Goal: Contribute content: Contribute content

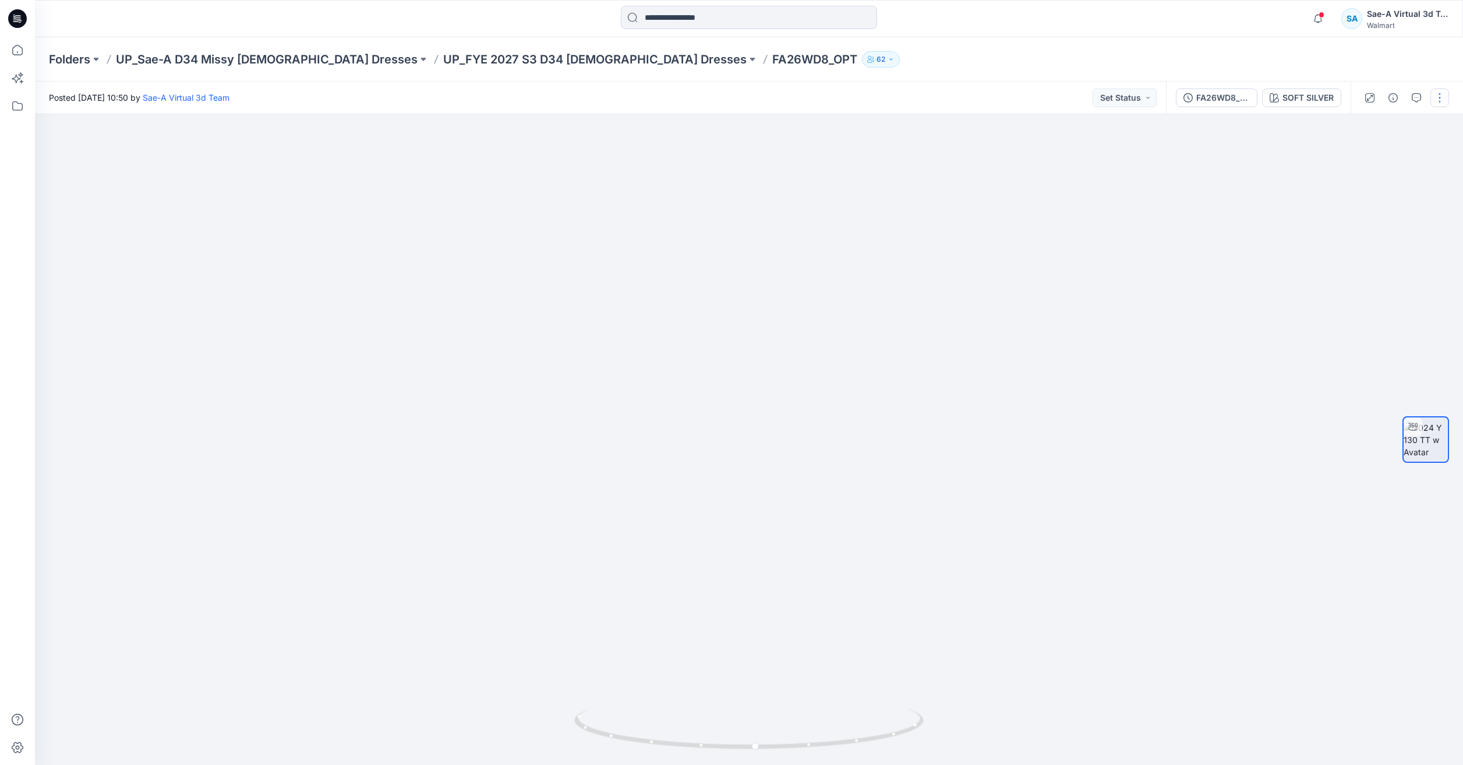
click at [1440, 102] on button "button" at bounding box center [1439, 98] width 19 height 19
click at [1397, 152] on button "Edit" at bounding box center [1390, 158] width 107 height 22
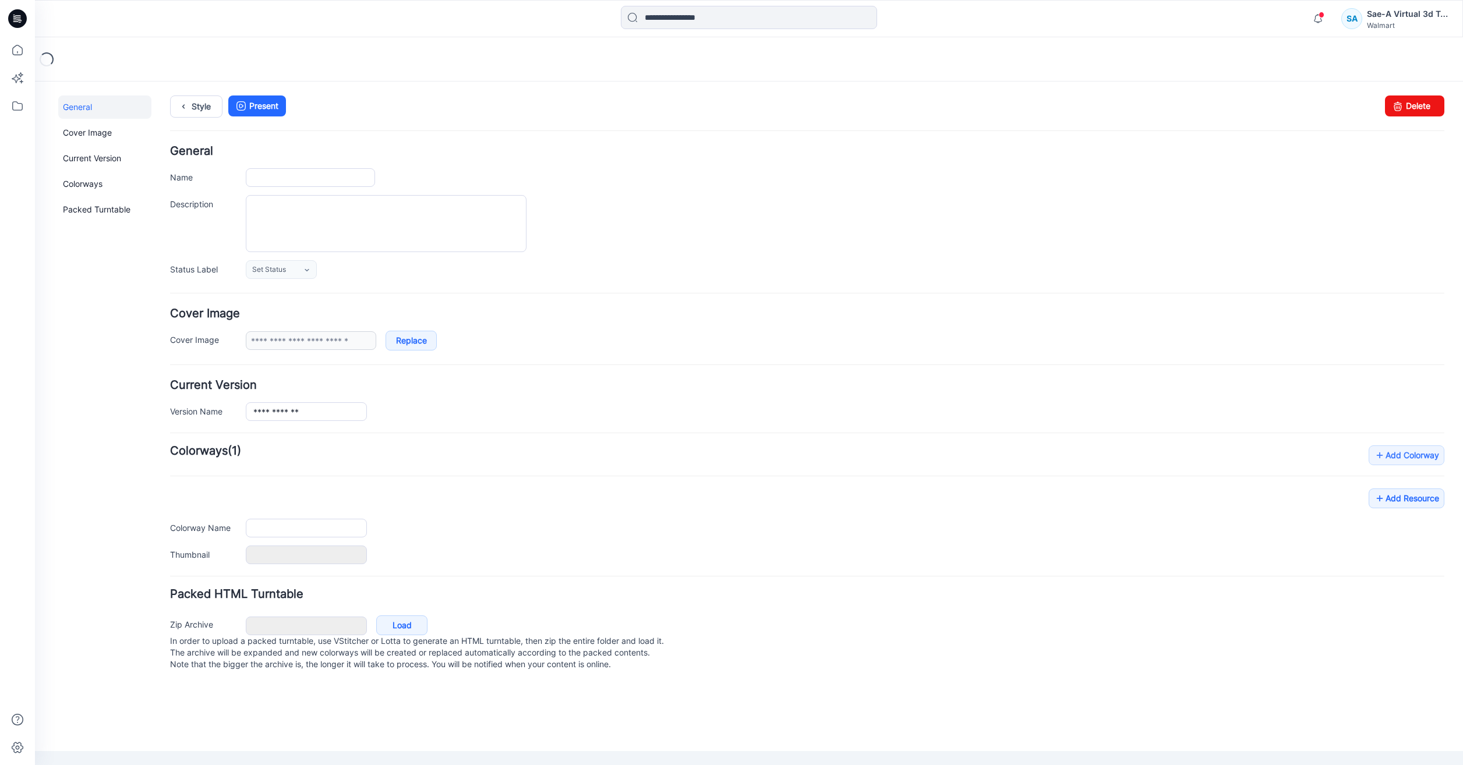
type input "**********"
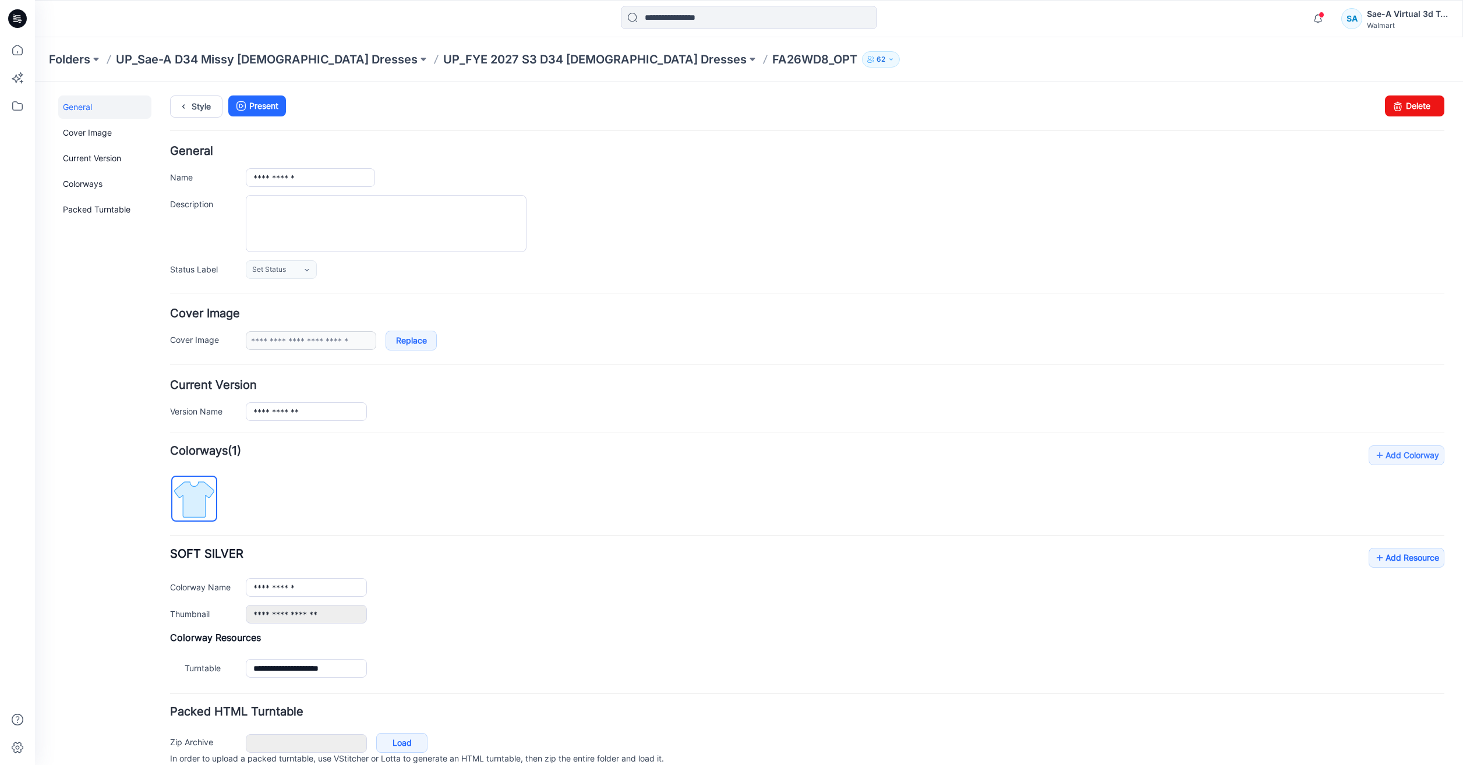
click at [31, 55] on div at bounding box center [17, 382] width 35 height 765
click at [26, 54] on icon at bounding box center [18, 50] width 26 height 26
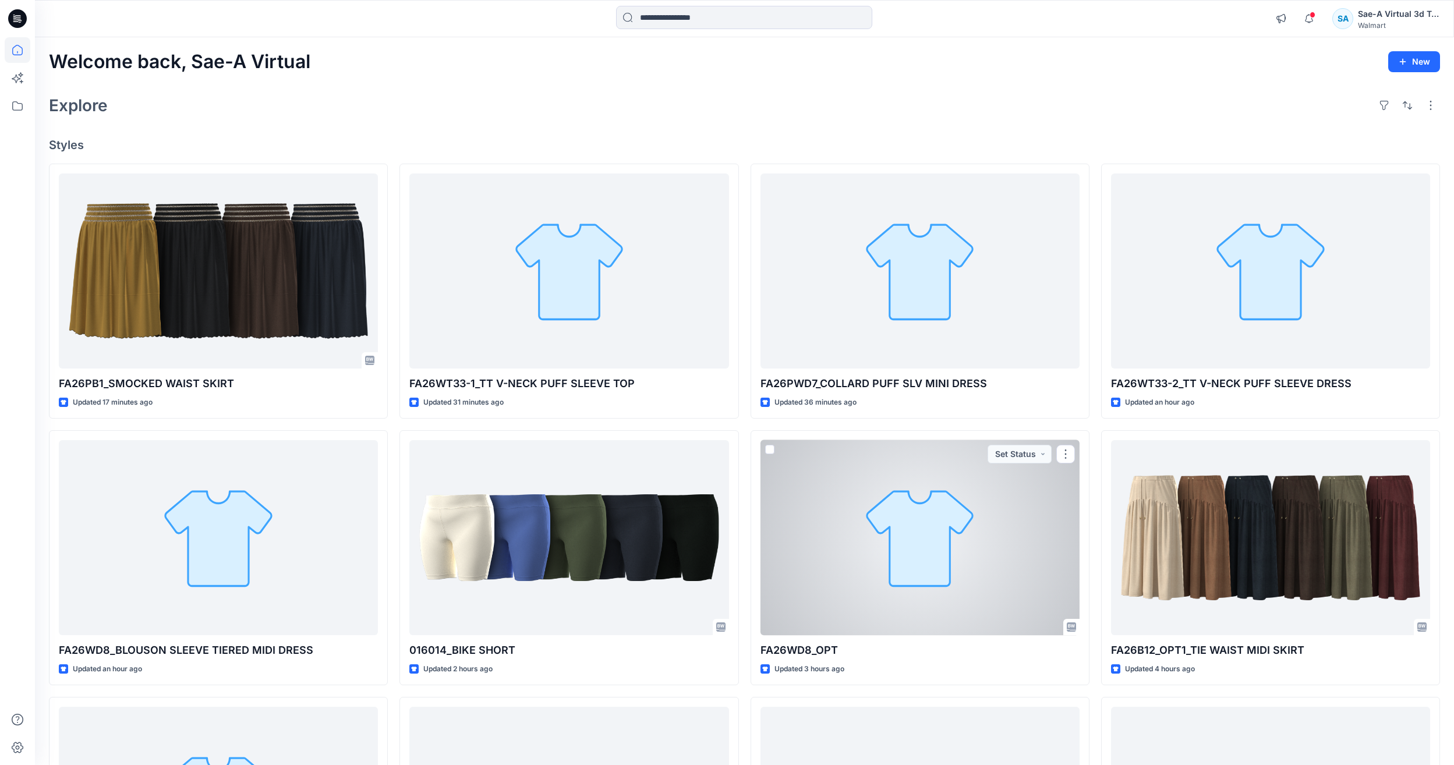
drag, startPoint x: 989, startPoint y: 582, endPoint x: 998, endPoint y: 575, distance: 11.6
click at [989, 582] on div at bounding box center [920, 537] width 319 height 195
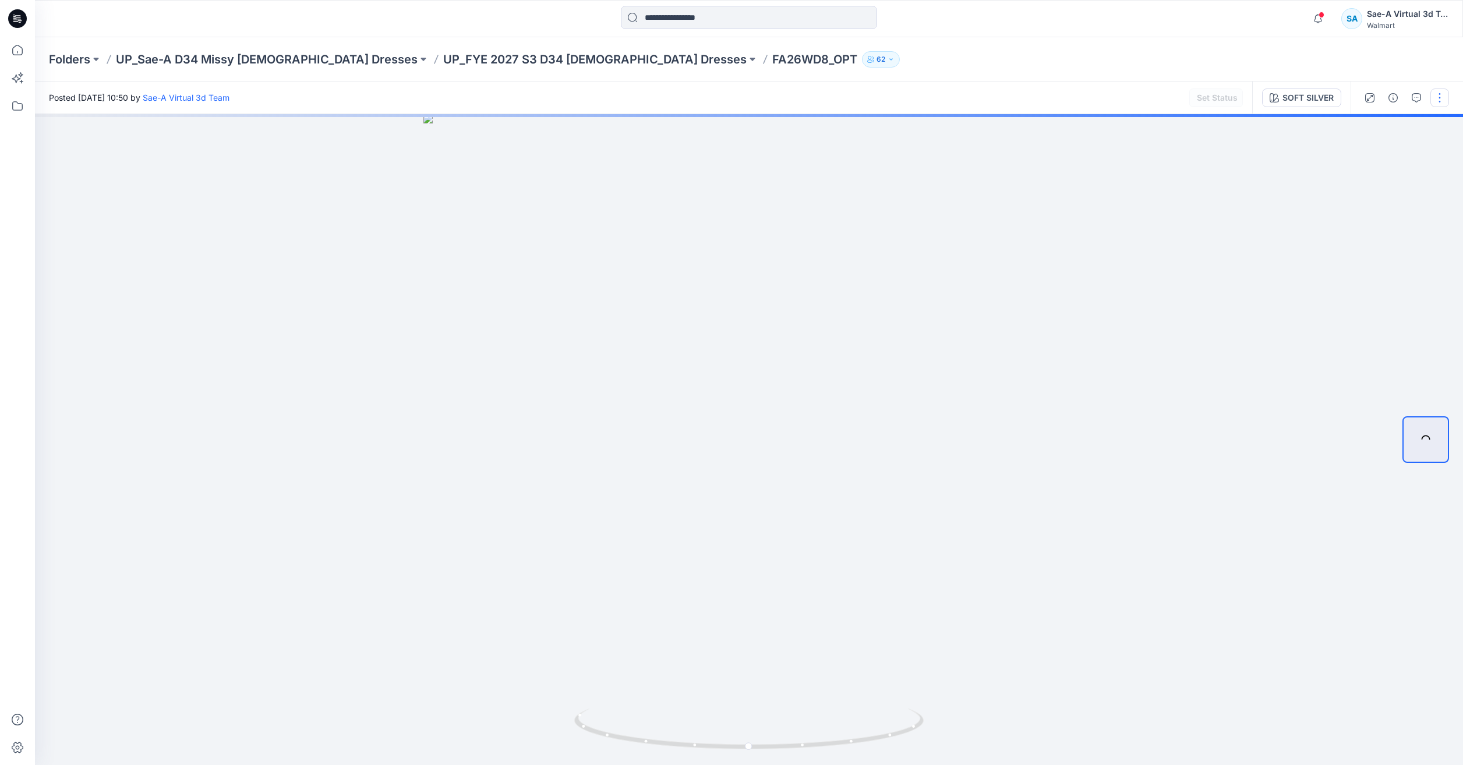
click at [1444, 100] on button "button" at bounding box center [1439, 98] width 19 height 19
click at [1378, 153] on button "Edit" at bounding box center [1390, 158] width 107 height 22
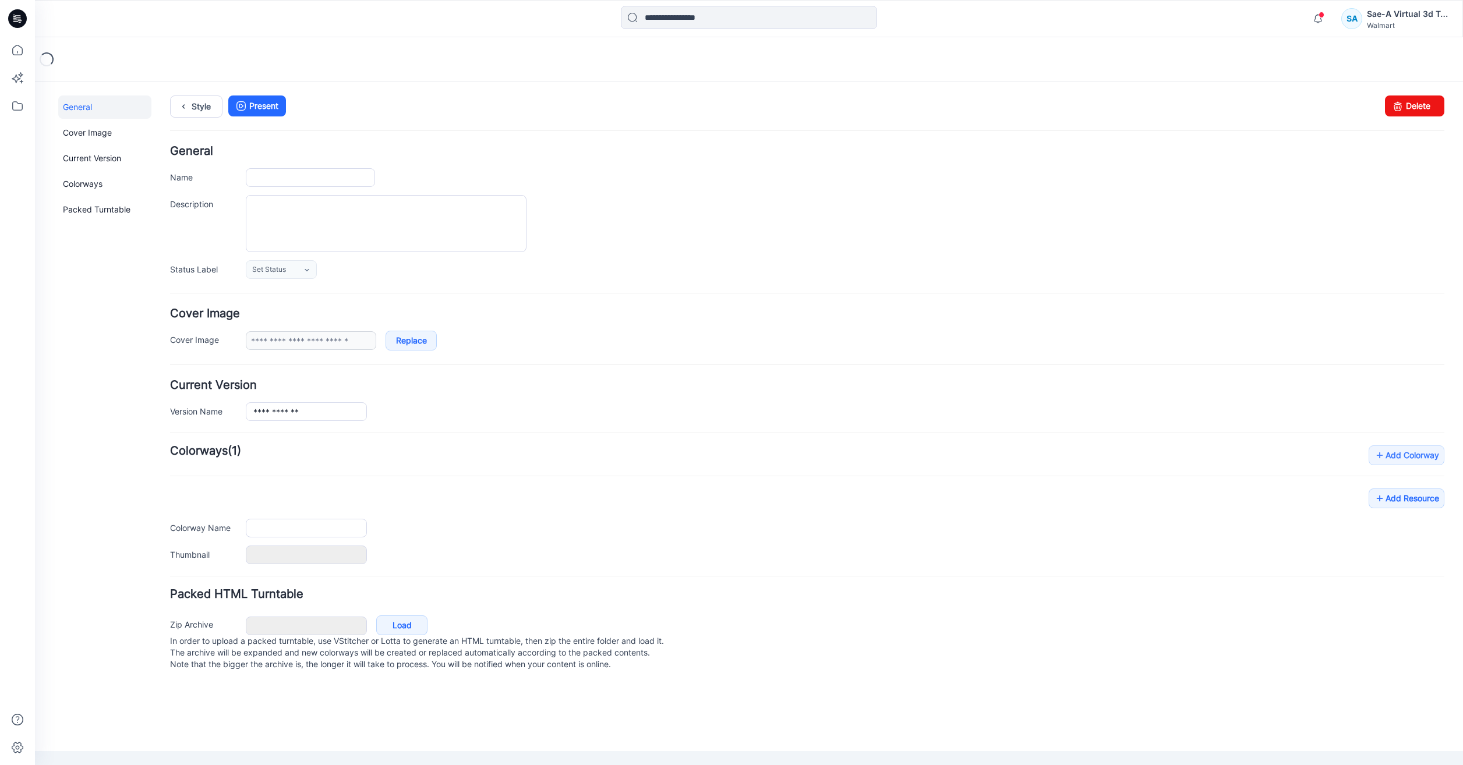
type input "**********"
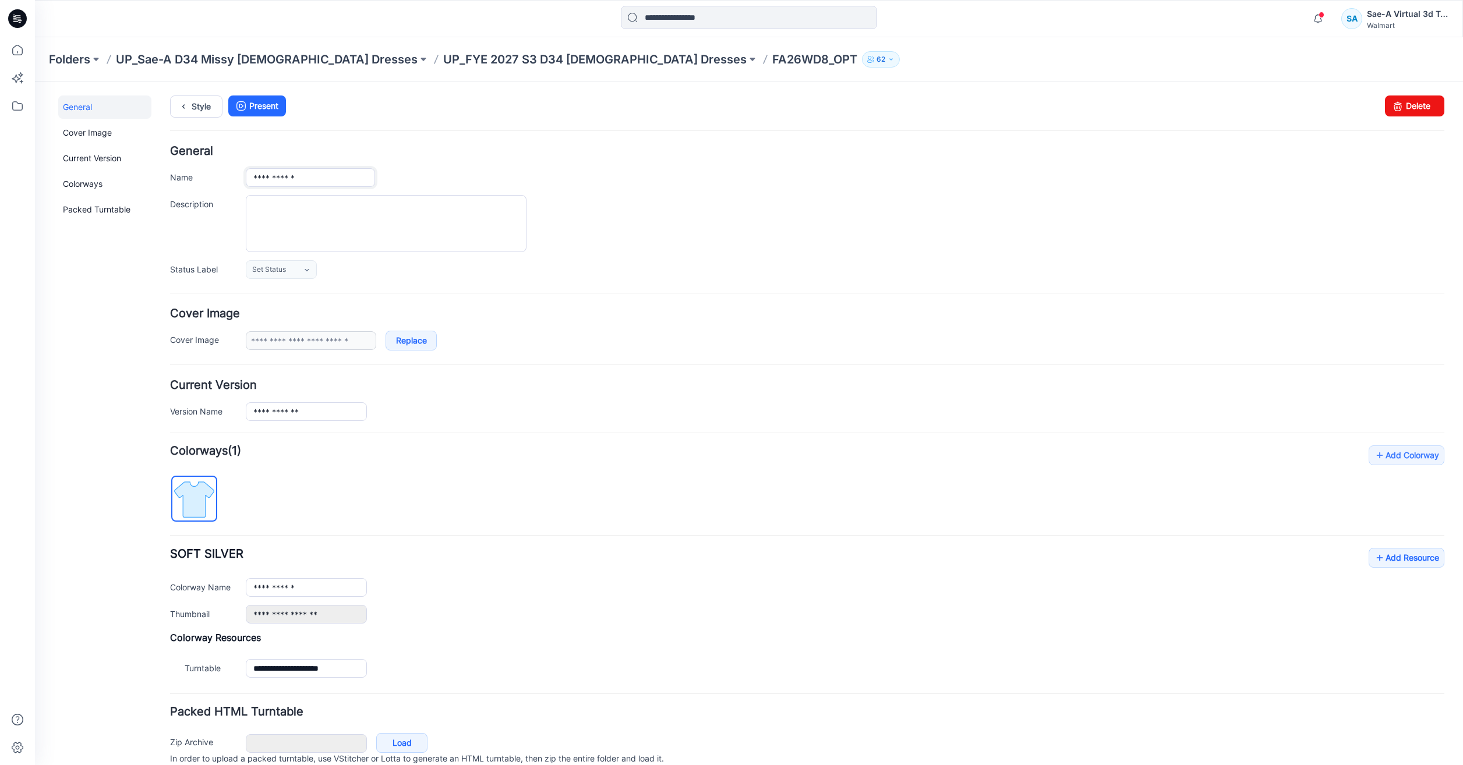
click at [331, 179] on input "**********" at bounding box center [310, 177] width 129 height 19
click at [319, 176] on input "**********" at bounding box center [310, 177] width 129 height 19
paste input "**********"
type input "**********"
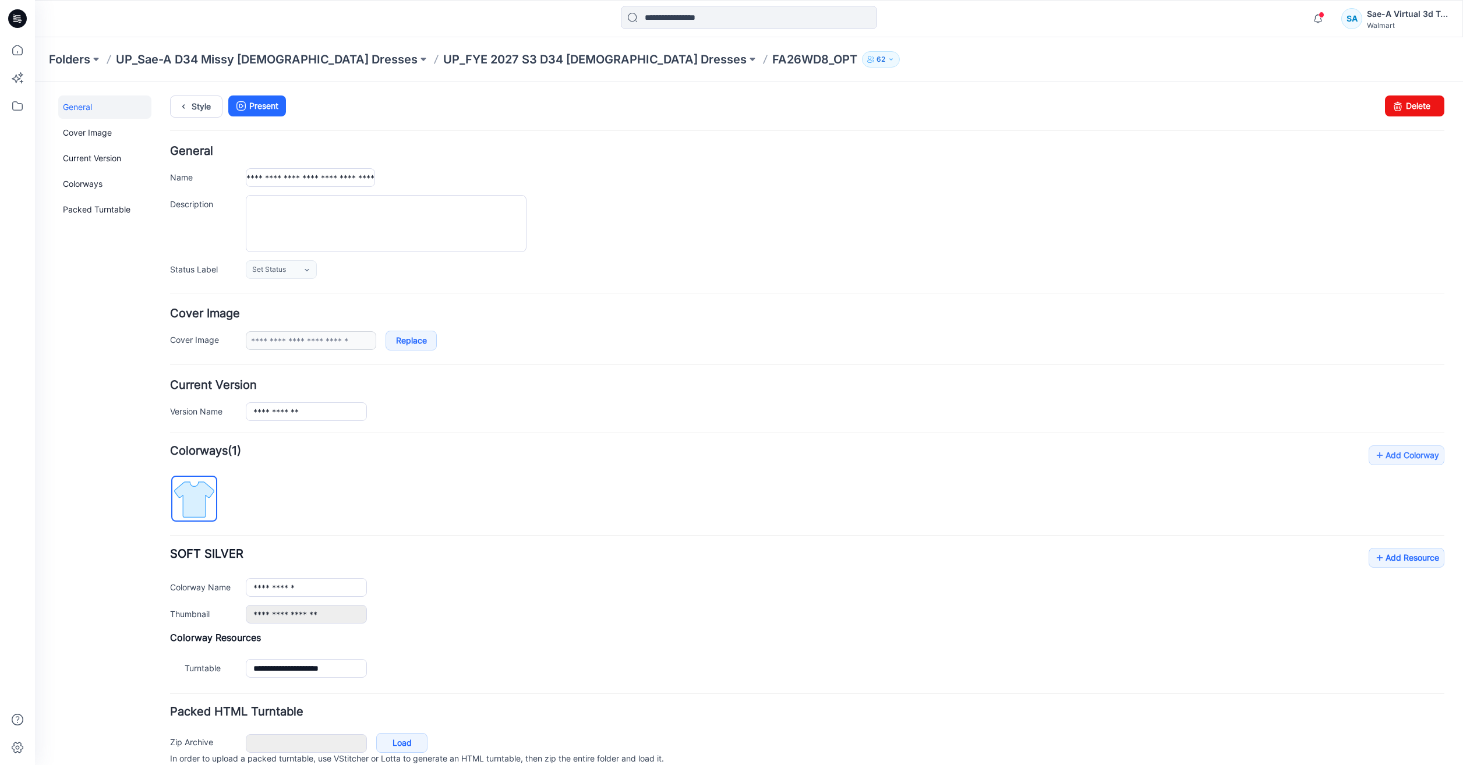
click at [596, 169] on div "**********" at bounding box center [845, 177] width 1199 height 19
click at [319, 418] on input "**********" at bounding box center [306, 411] width 121 height 19
type input "**********"
click at [484, 419] on div "**********" at bounding box center [845, 411] width 1199 height 19
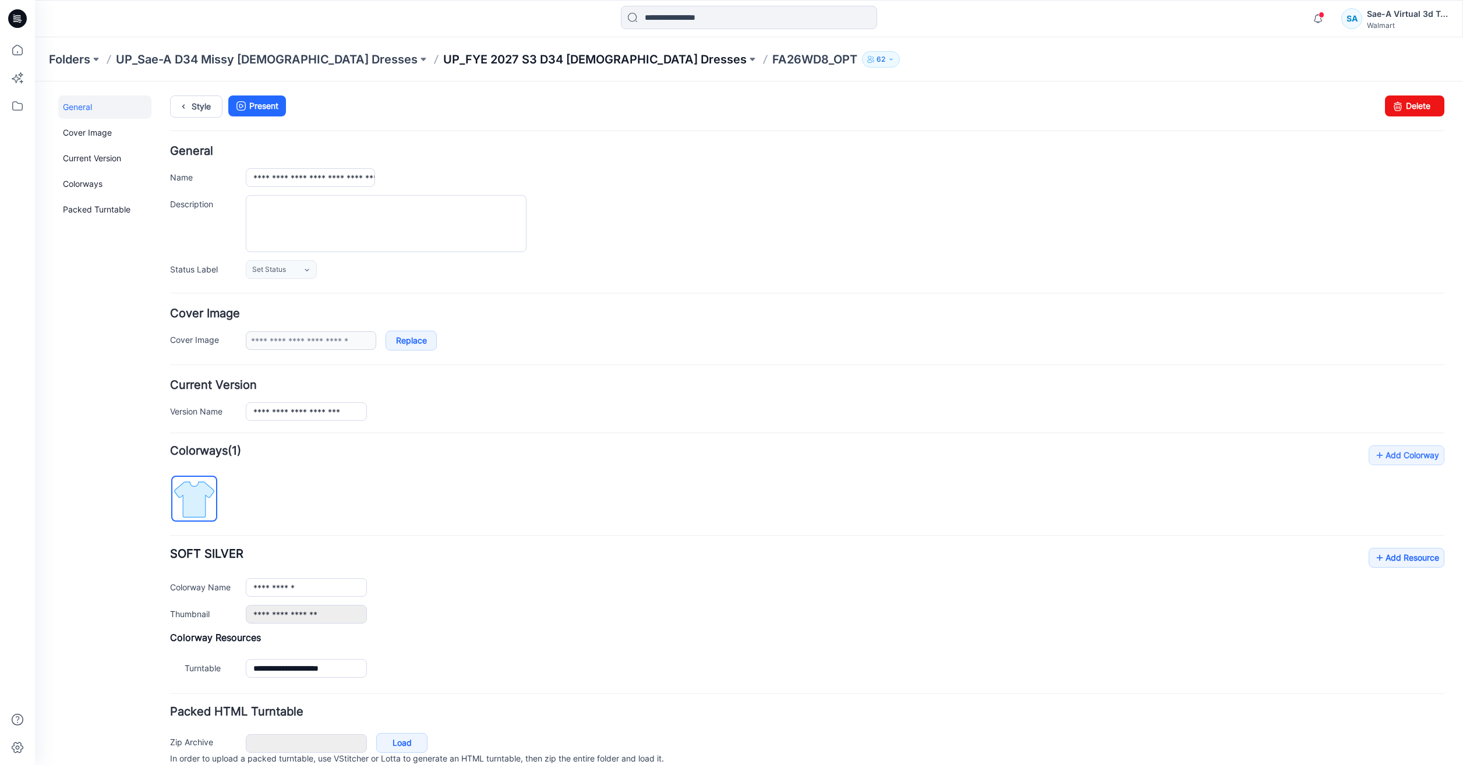
click at [443, 52] on p "UP_FYE 2027 S3 D34 [DEMOGRAPHIC_DATA] Dresses" at bounding box center [594, 59] width 303 height 16
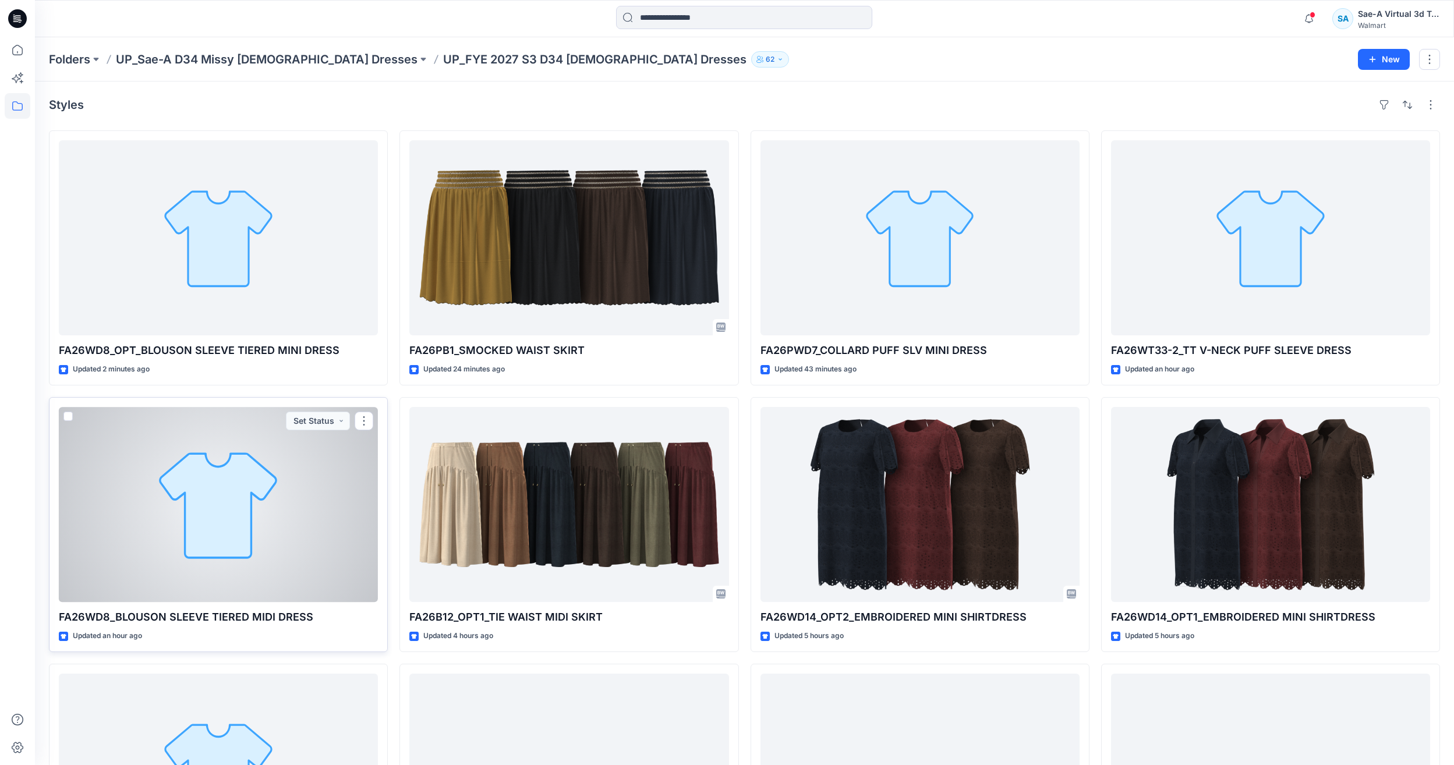
click at [161, 595] on div at bounding box center [218, 504] width 319 height 195
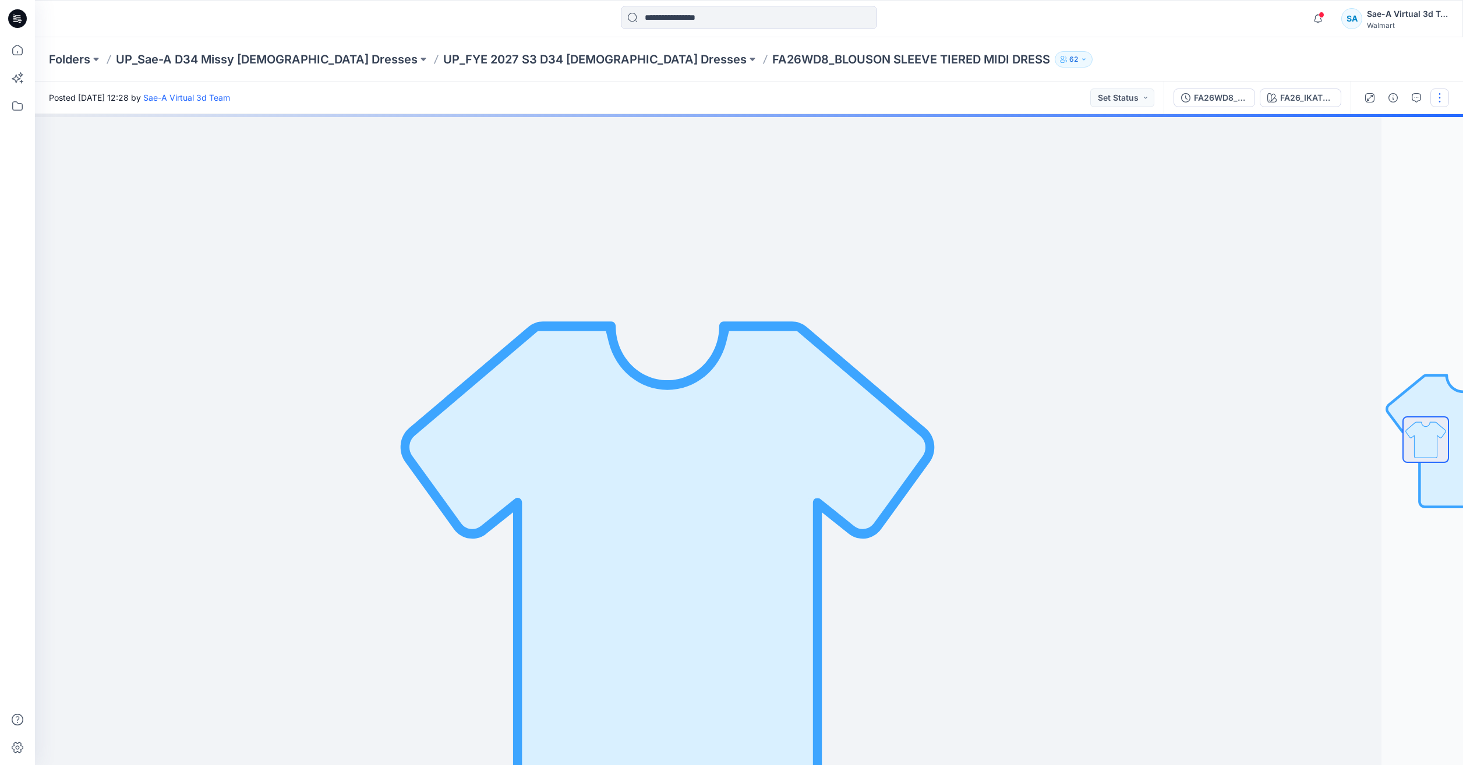
click at [1436, 89] on button "button" at bounding box center [1439, 98] width 19 height 19
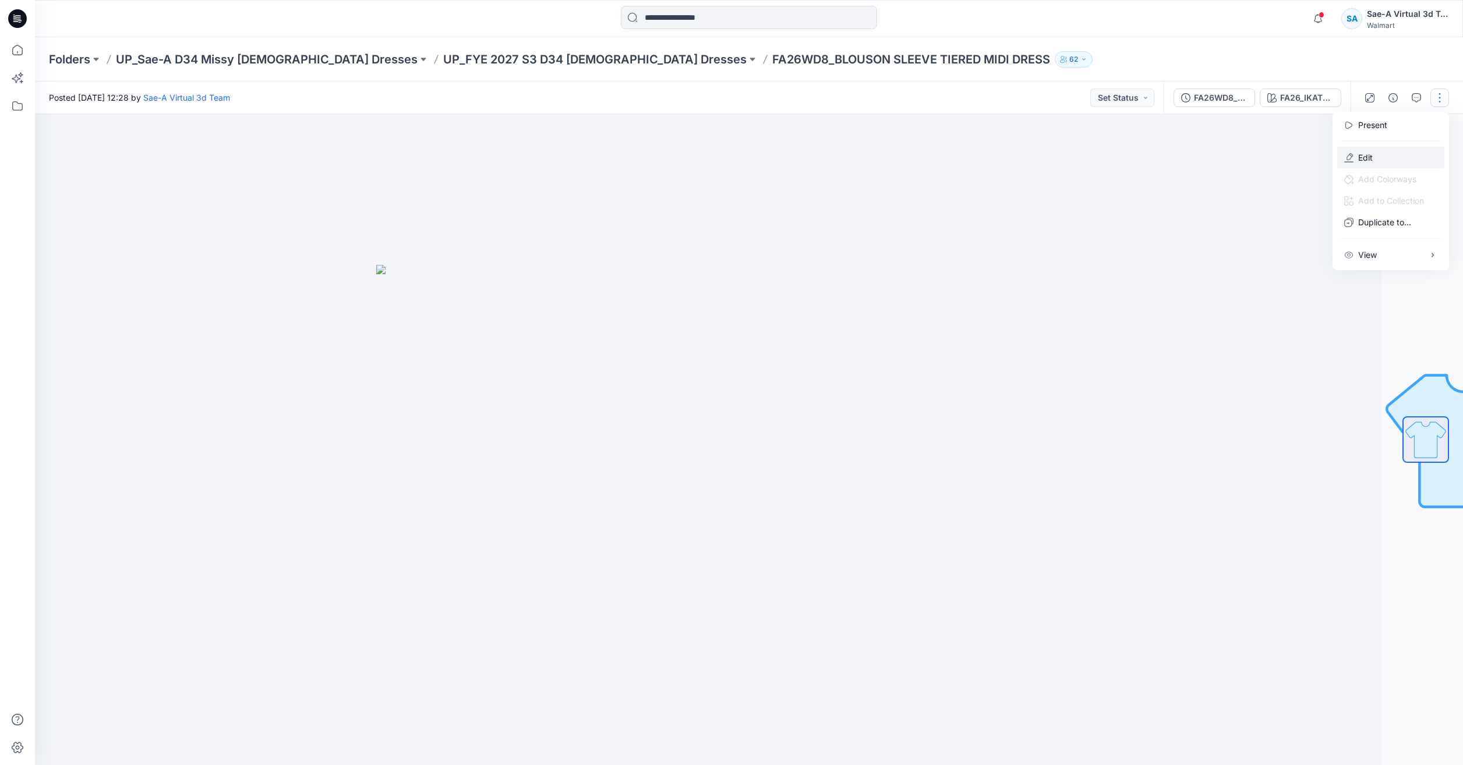
click at [1371, 154] on p "Edit" at bounding box center [1365, 157] width 15 height 12
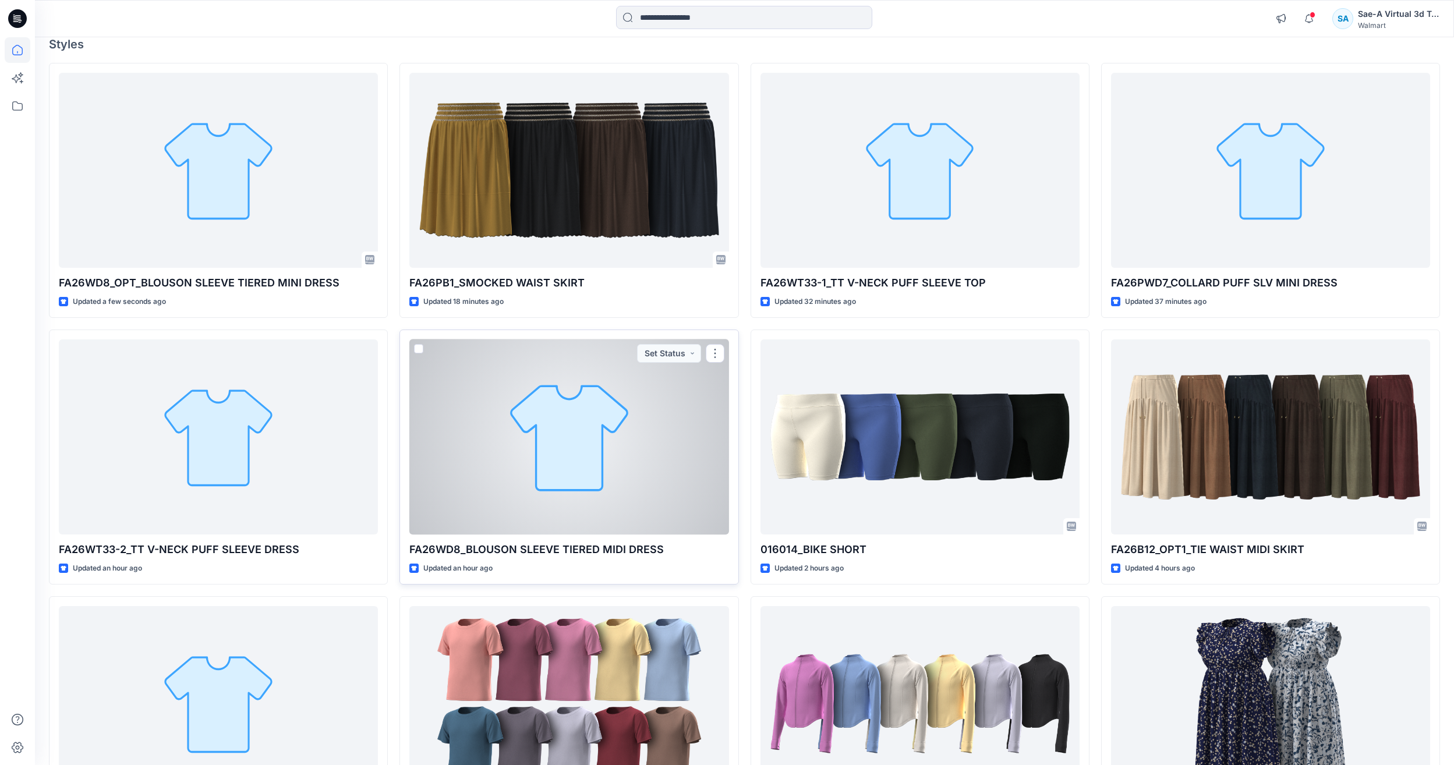
scroll to position [116, 0]
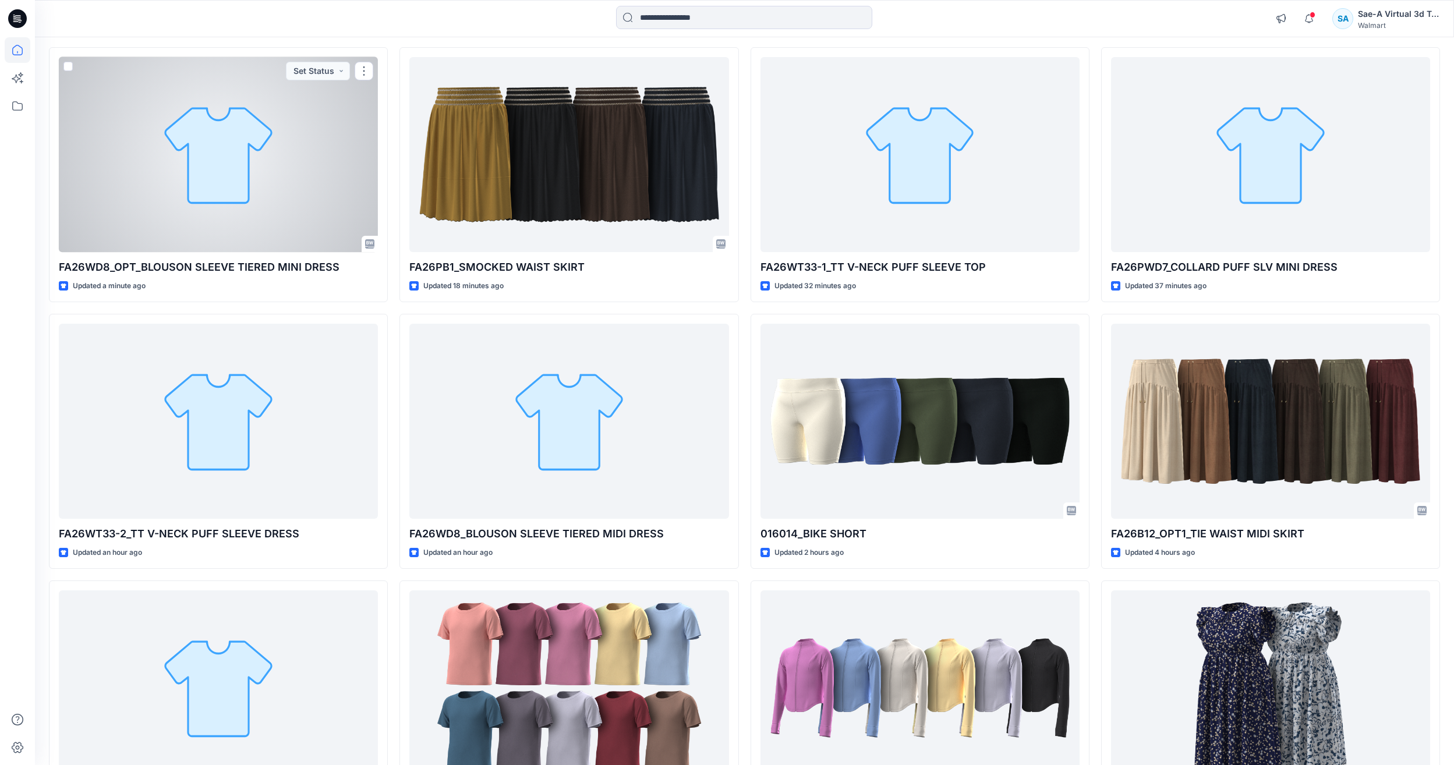
click at [202, 222] on div at bounding box center [218, 154] width 319 height 195
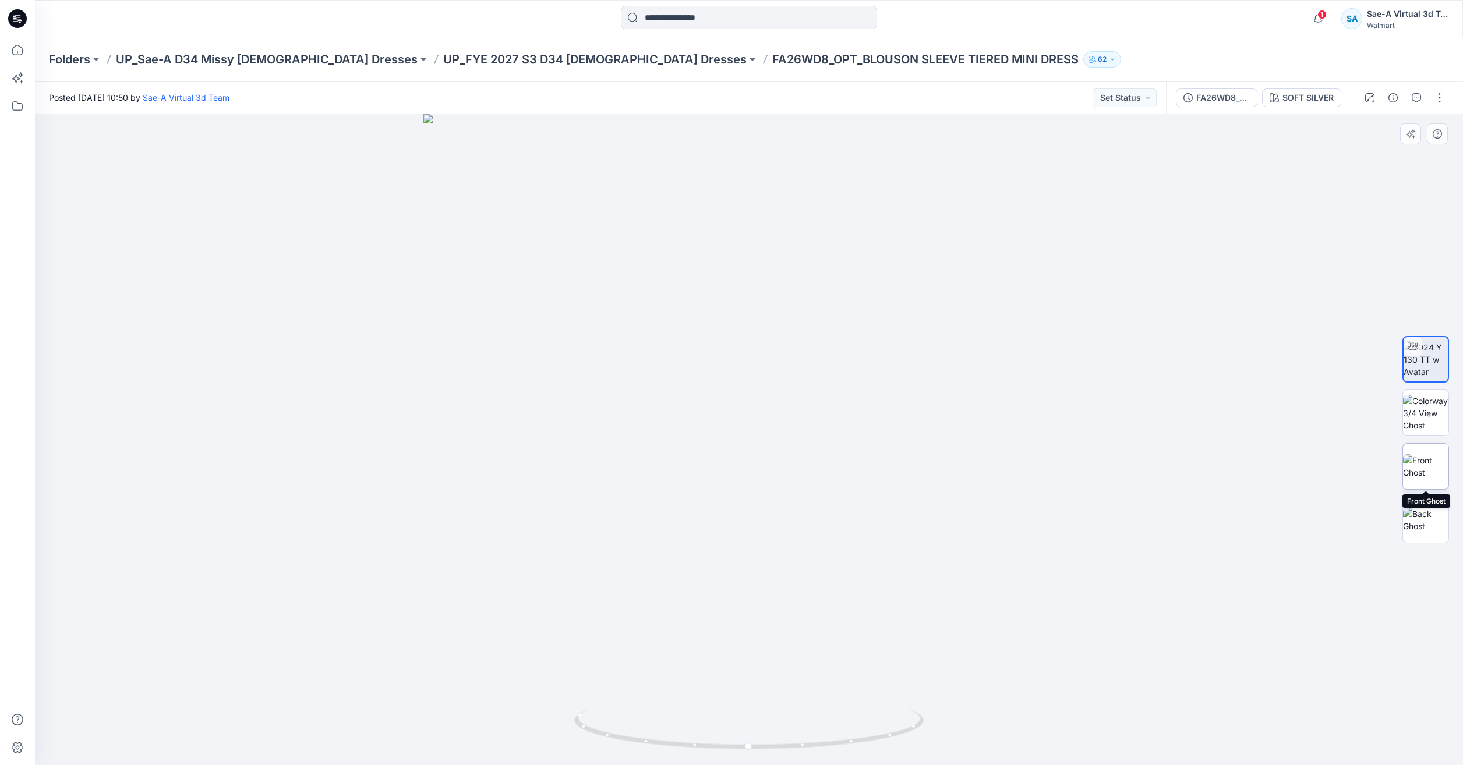
click at [1403, 472] on img at bounding box center [1425, 466] width 45 height 24
drag, startPoint x: 1406, startPoint y: 537, endPoint x: 1452, endPoint y: 529, distance: 47.3
click at [1406, 532] on img at bounding box center [1425, 520] width 45 height 24
click at [1402, 359] on div at bounding box center [1425, 439] width 75 height 291
click at [1416, 356] on img at bounding box center [1425, 359] width 45 height 37
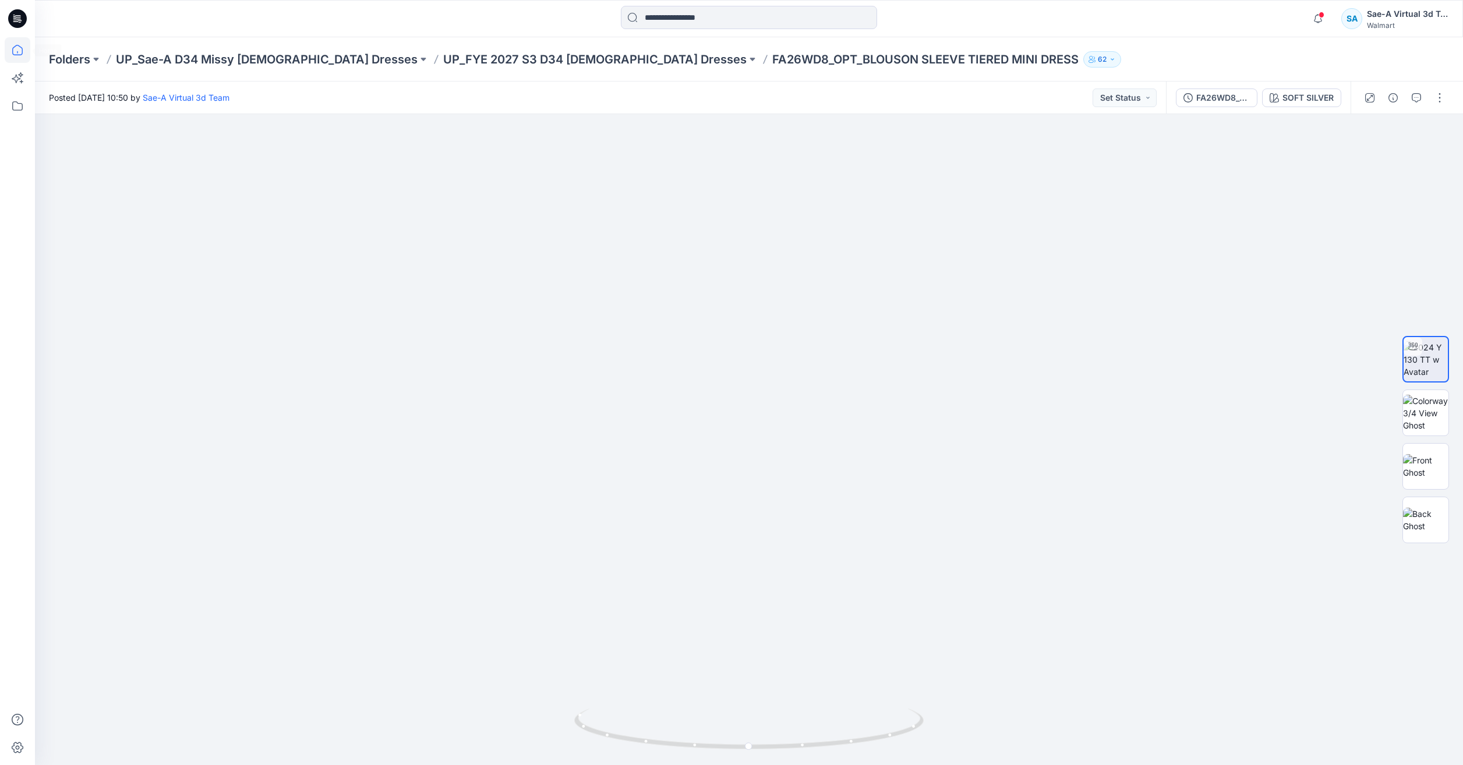
click at [13, 45] on icon at bounding box center [18, 50] width 26 height 26
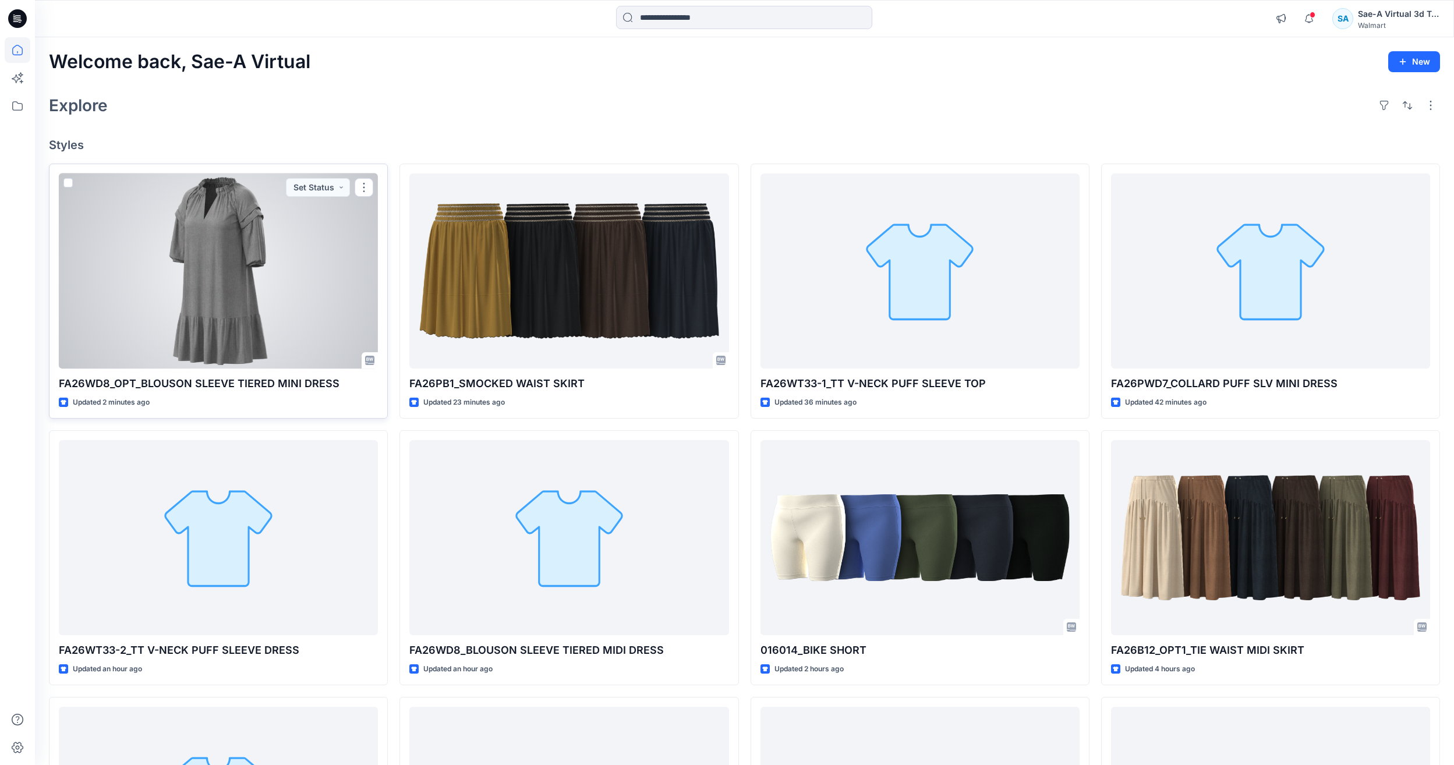
click at [209, 261] on div at bounding box center [218, 271] width 319 height 195
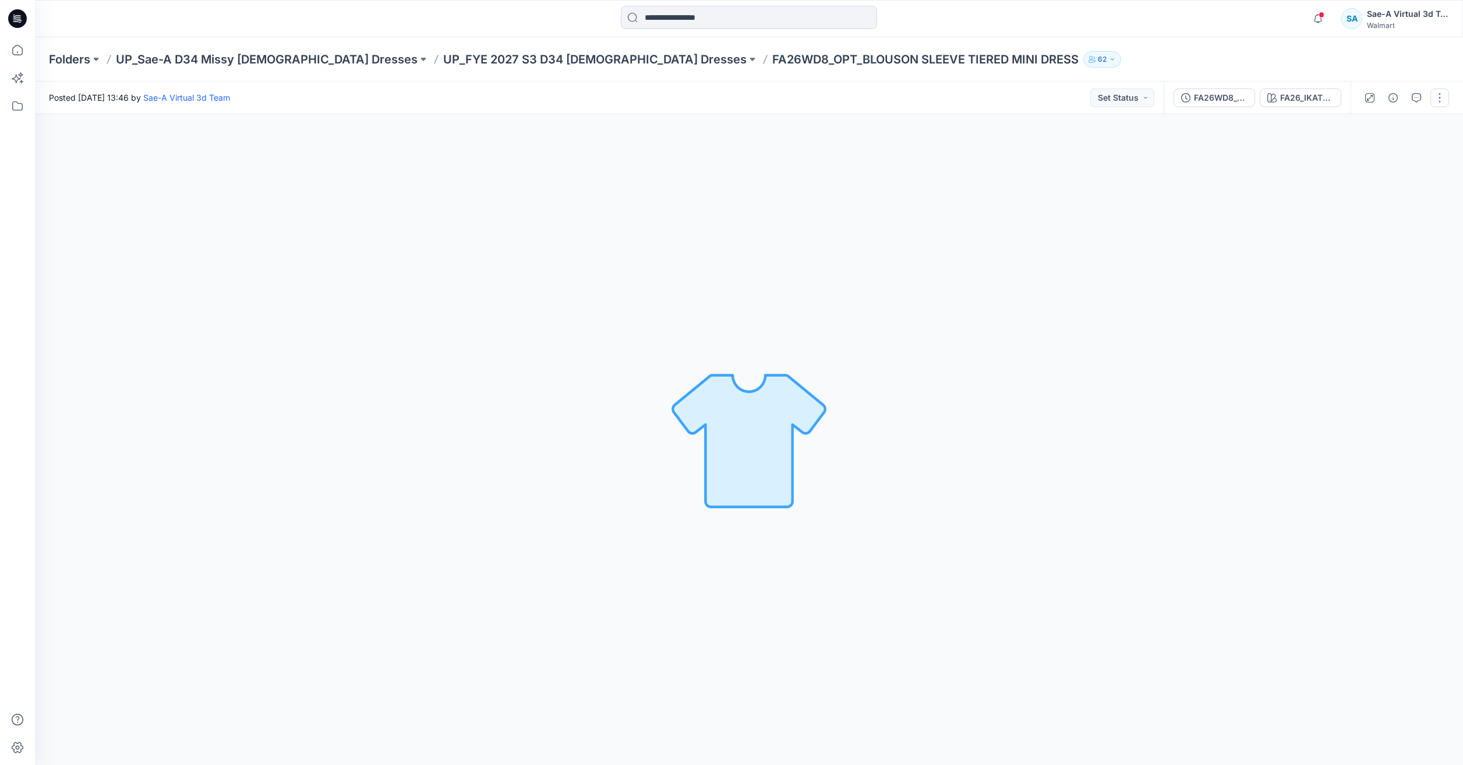
click at [1444, 101] on button "button" at bounding box center [1439, 98] width 19 height 19
click at [1373, 153] on button "Edit" at bounding box center [1390, 158] width 107 height 22
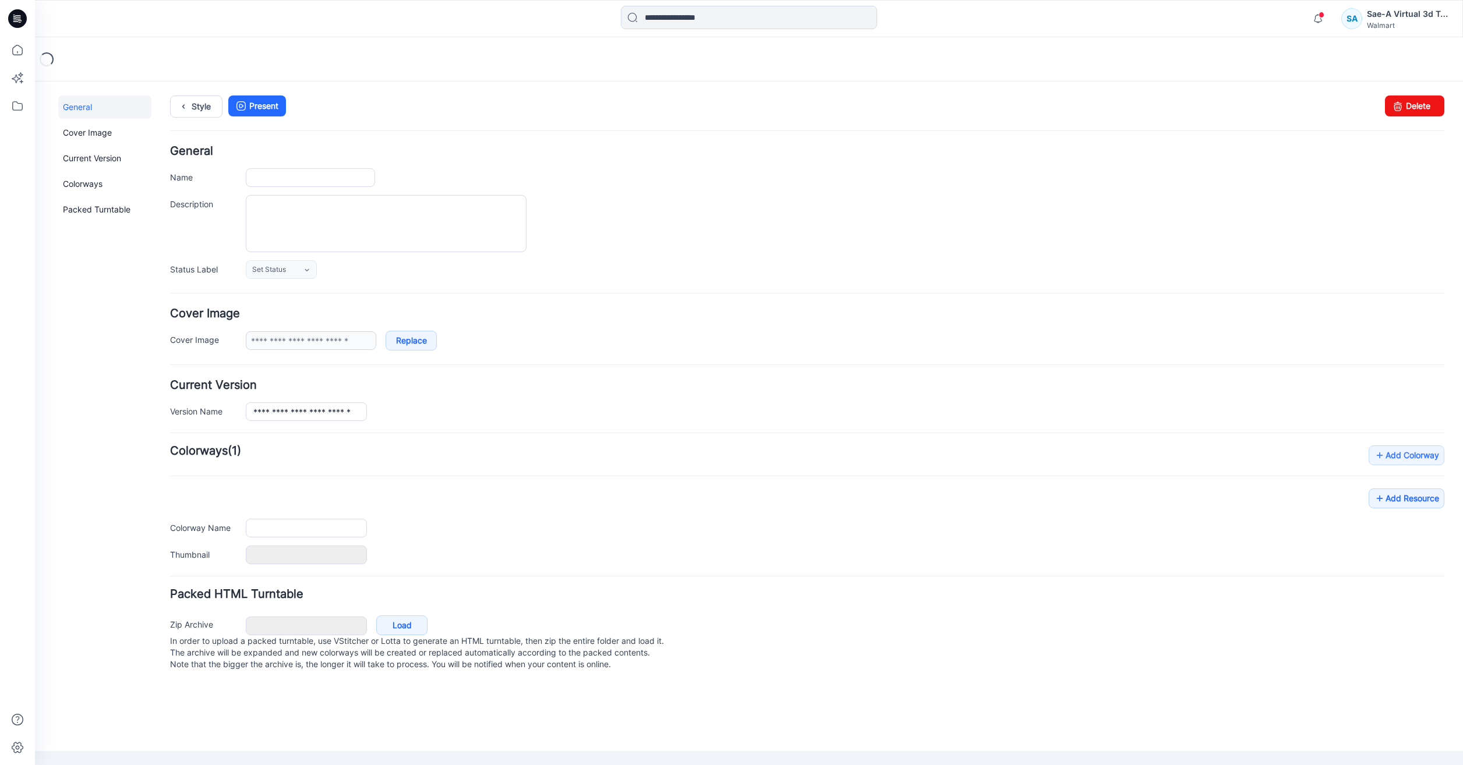
type input "**********"
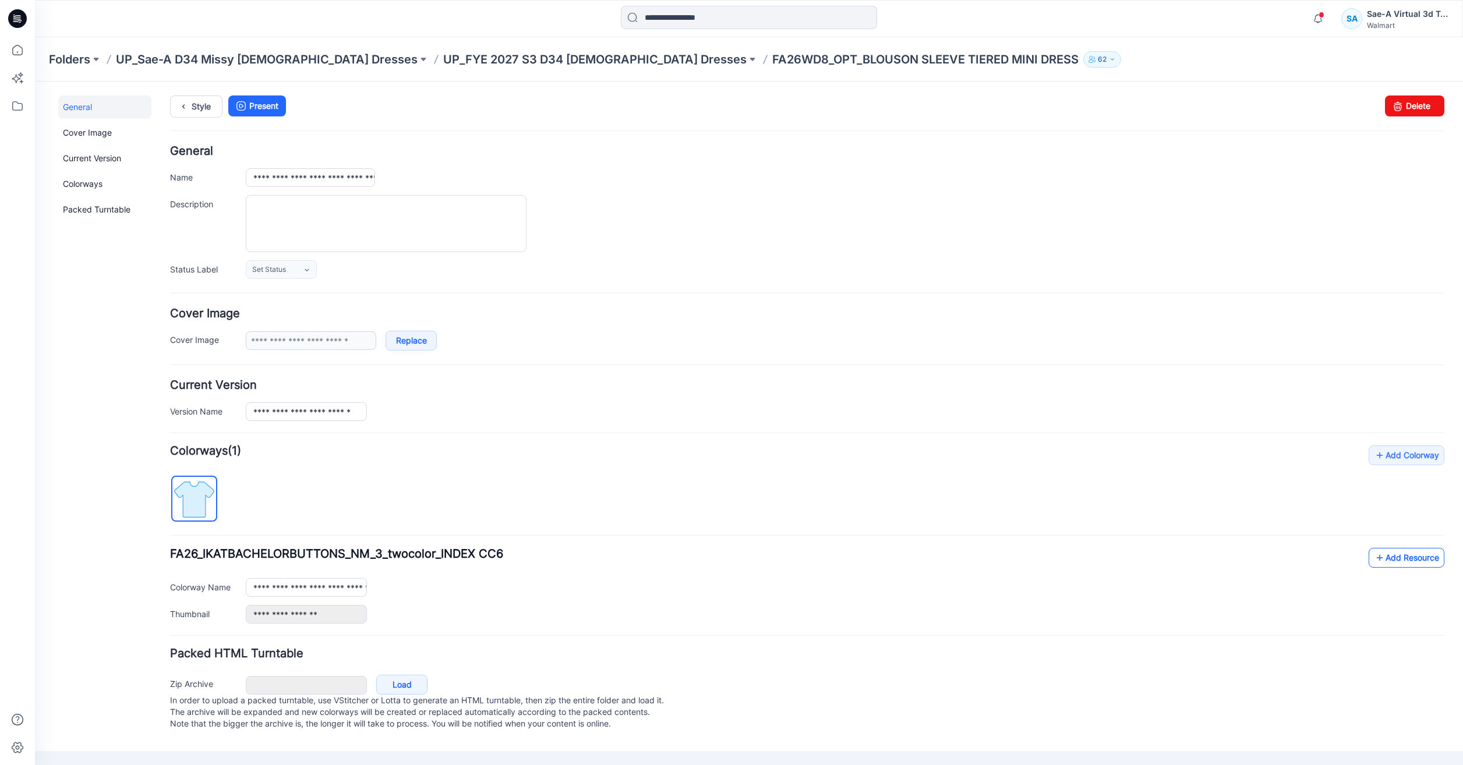
click at [1433, 564] on link "Add Resource" at bounding box center [1407, 558] width 76 height 20
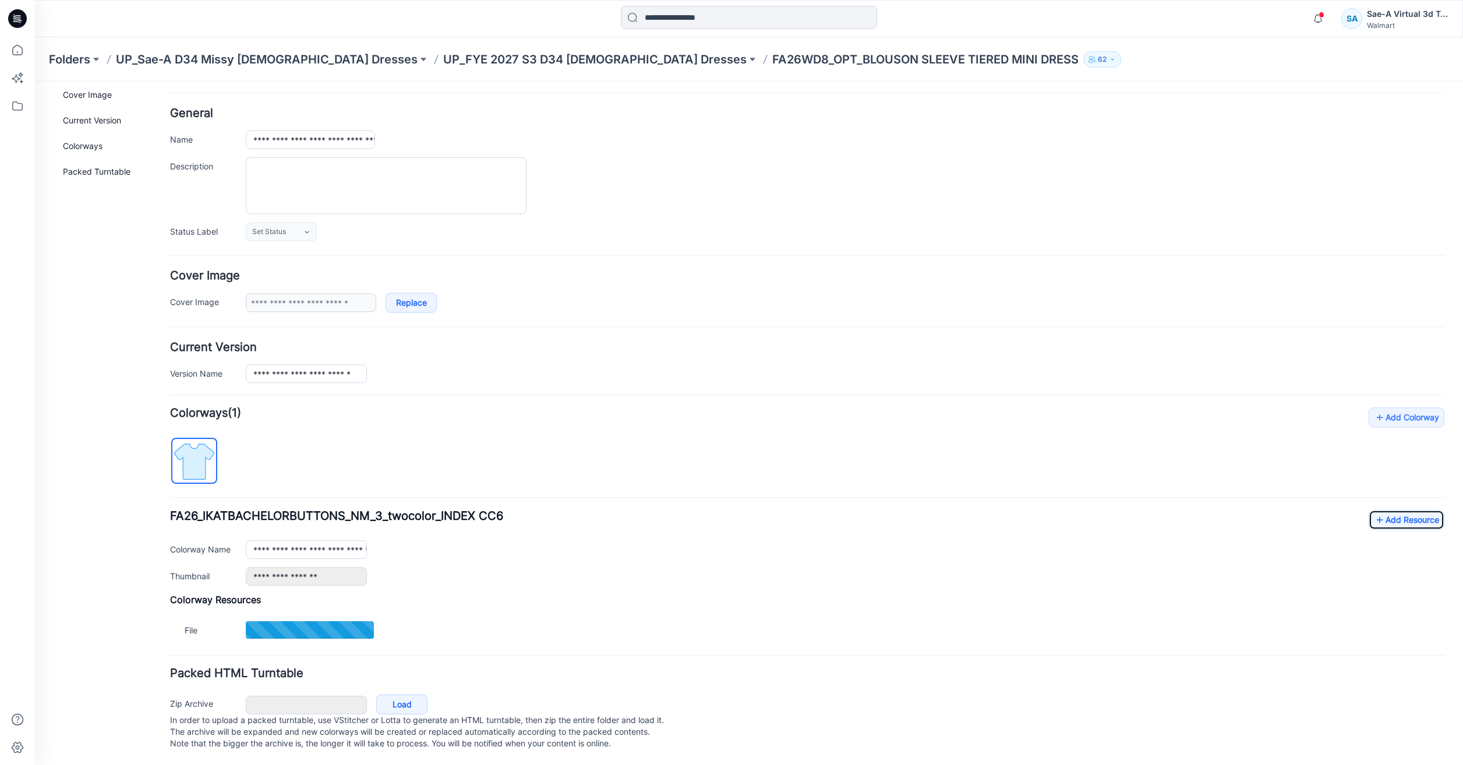
scroll to position [50, 0]
click at [1404, 510] on link "Add Resource" at bounding box center [1407, 520] width 76 height 20
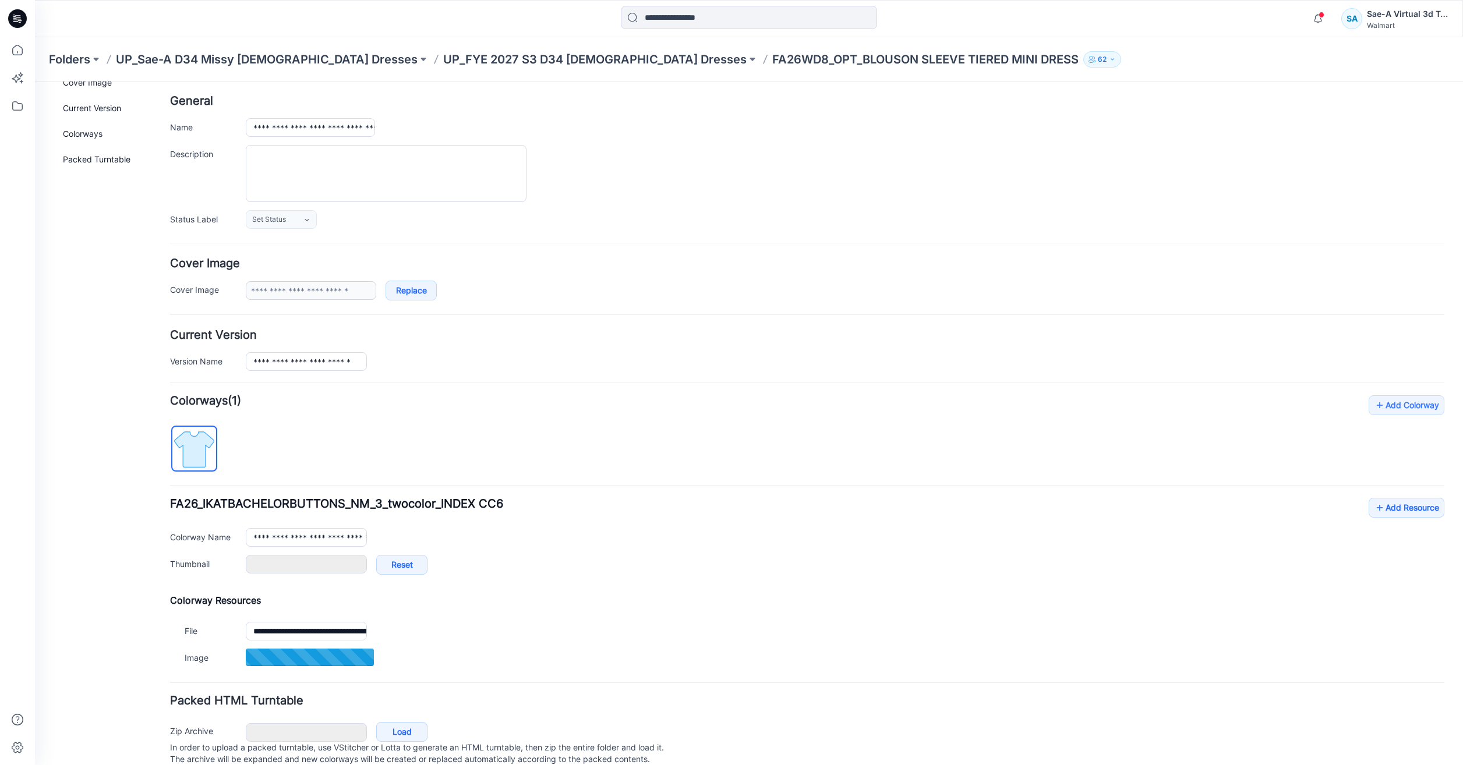
type input "***"
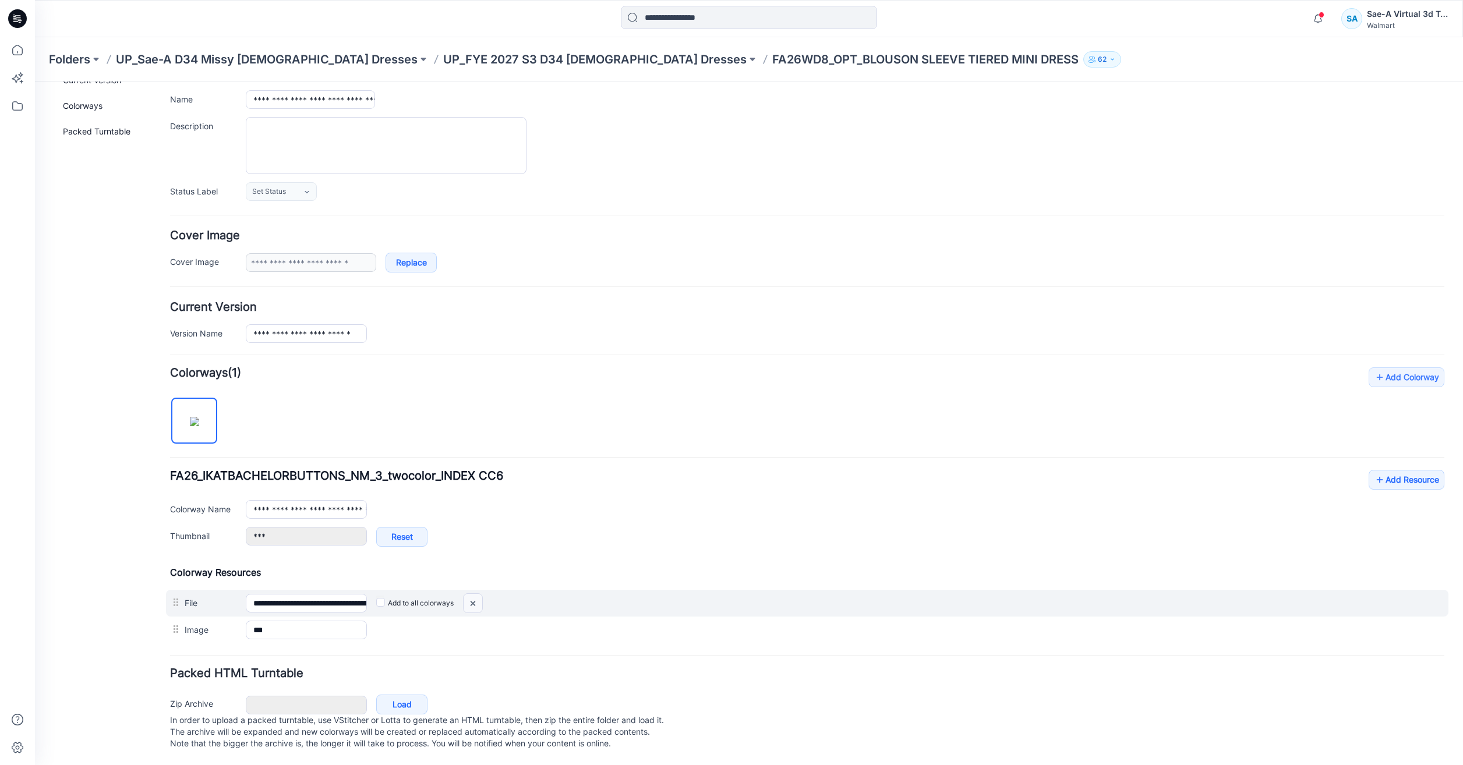
click at [475, 594] on img at bounding box center [473, 603] width 19 height 19
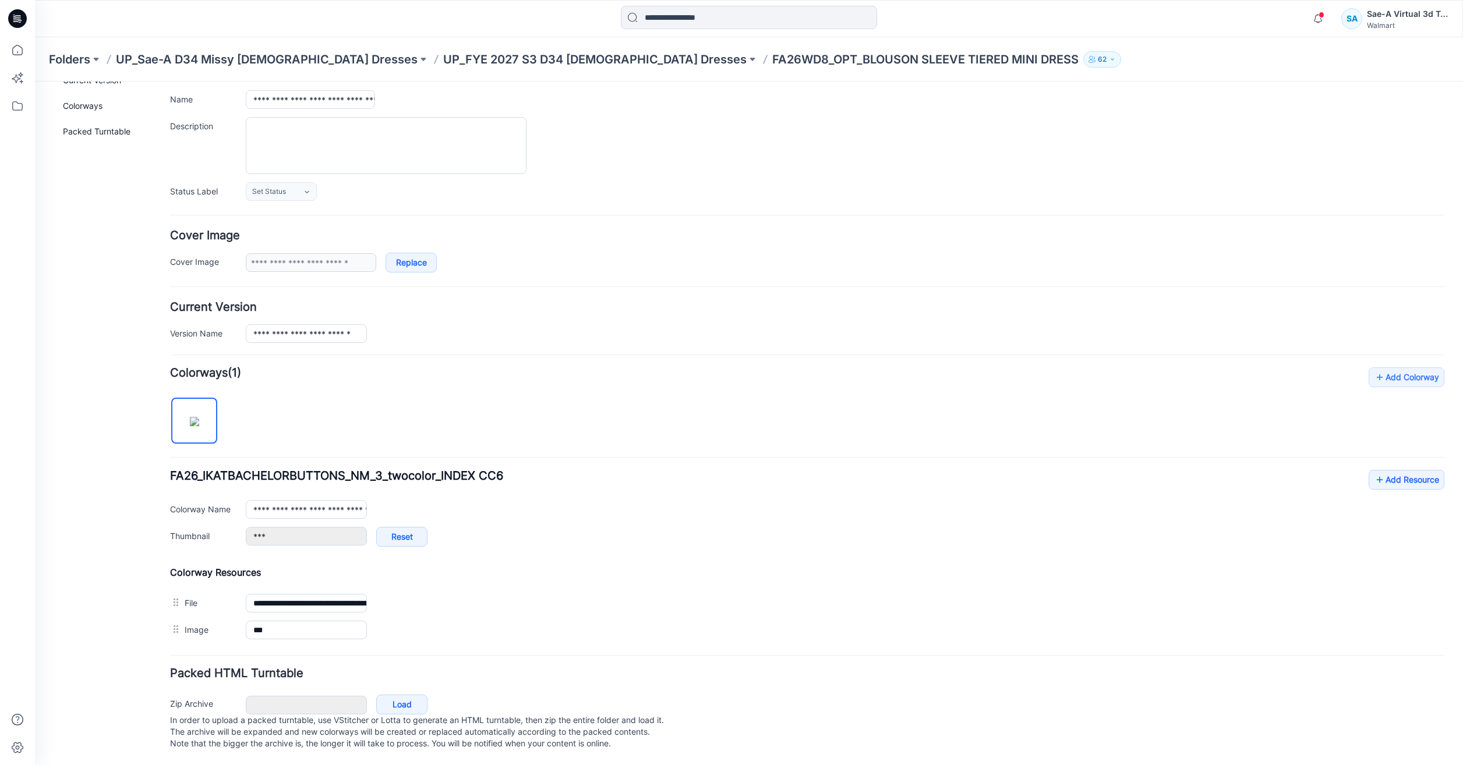
scroll to position [63, 0]
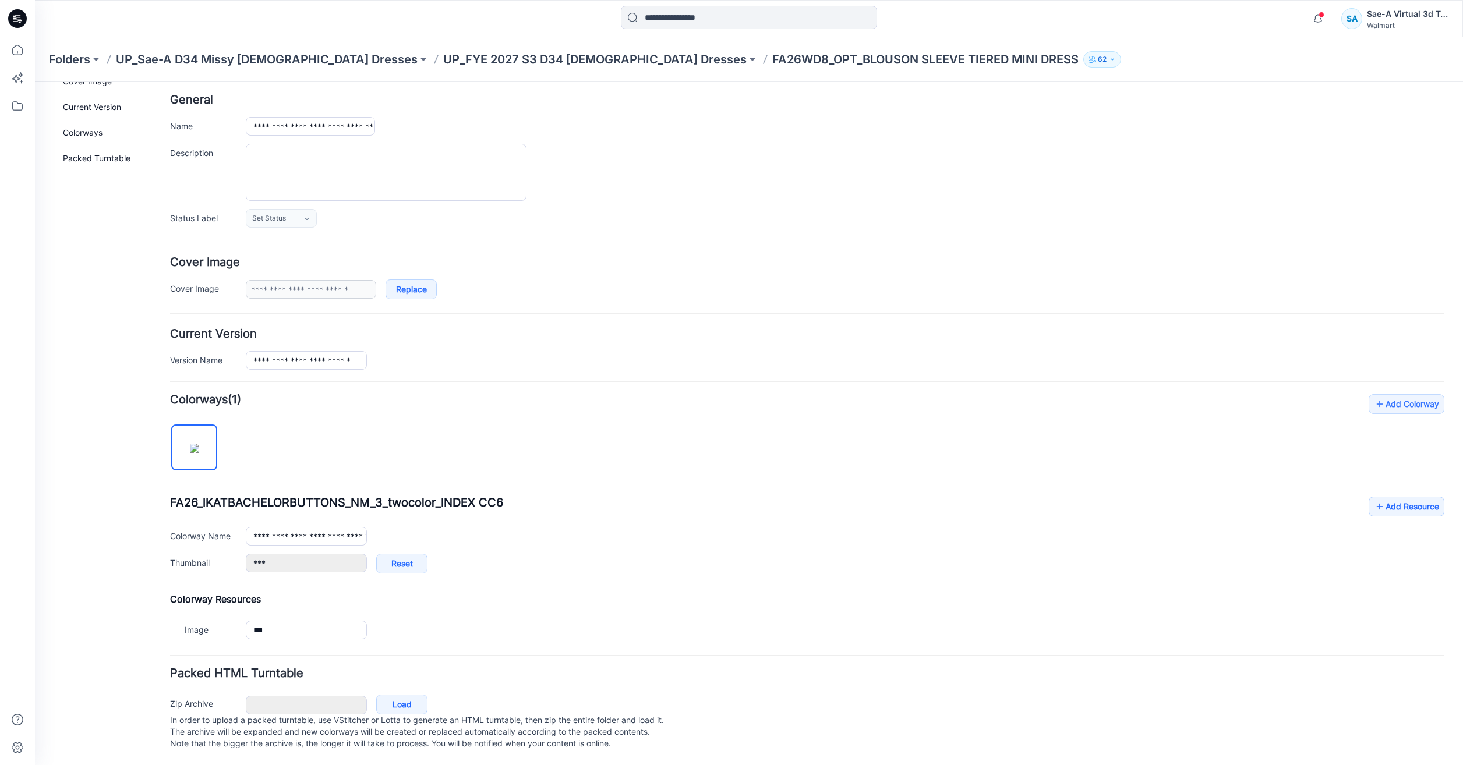
click at [1390, 505] on div "**********" at bounding box center [807, 541] width 1274 height 89
click at [1427, 497] on link "Add Resource" at bounding box center [1407, 507] width 76 height 20
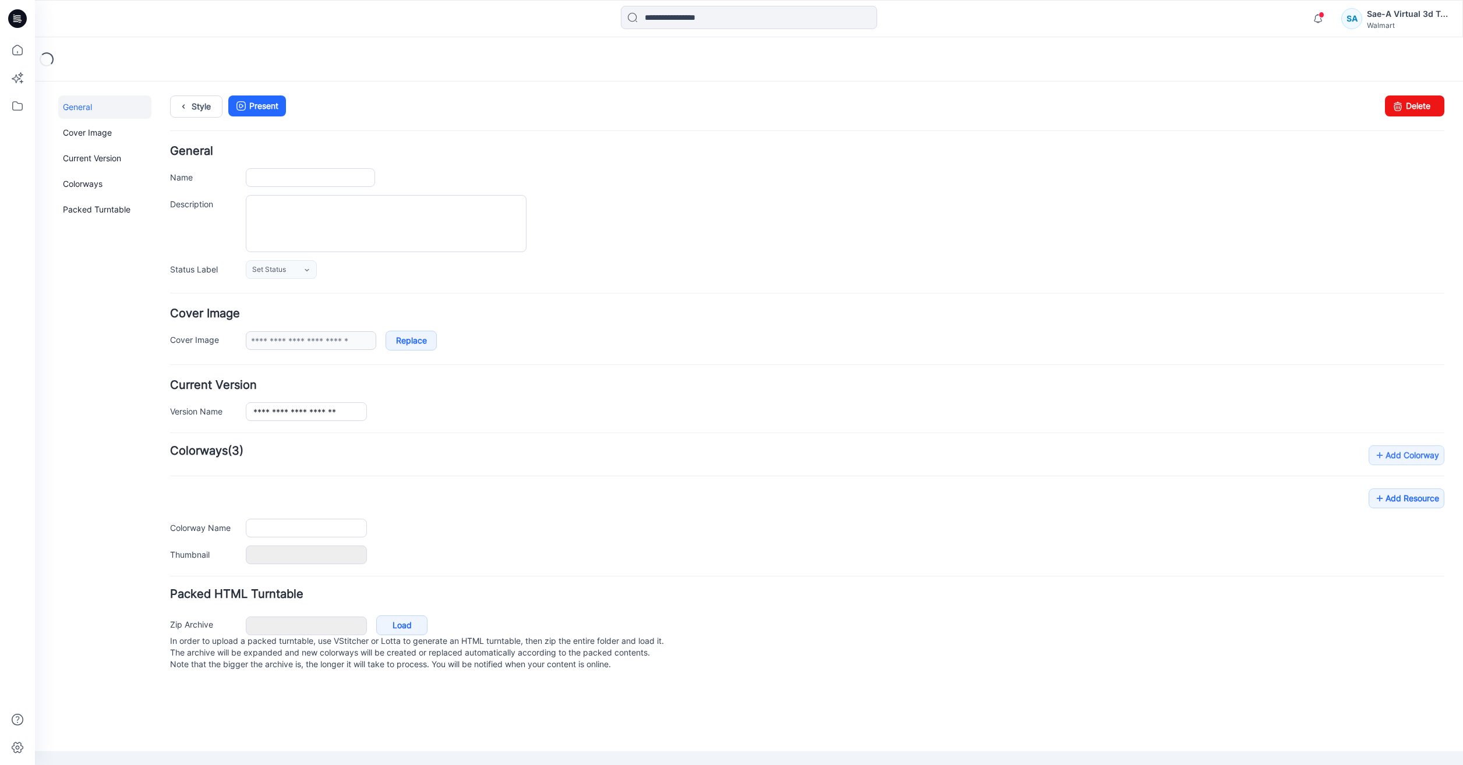
type input "**********"
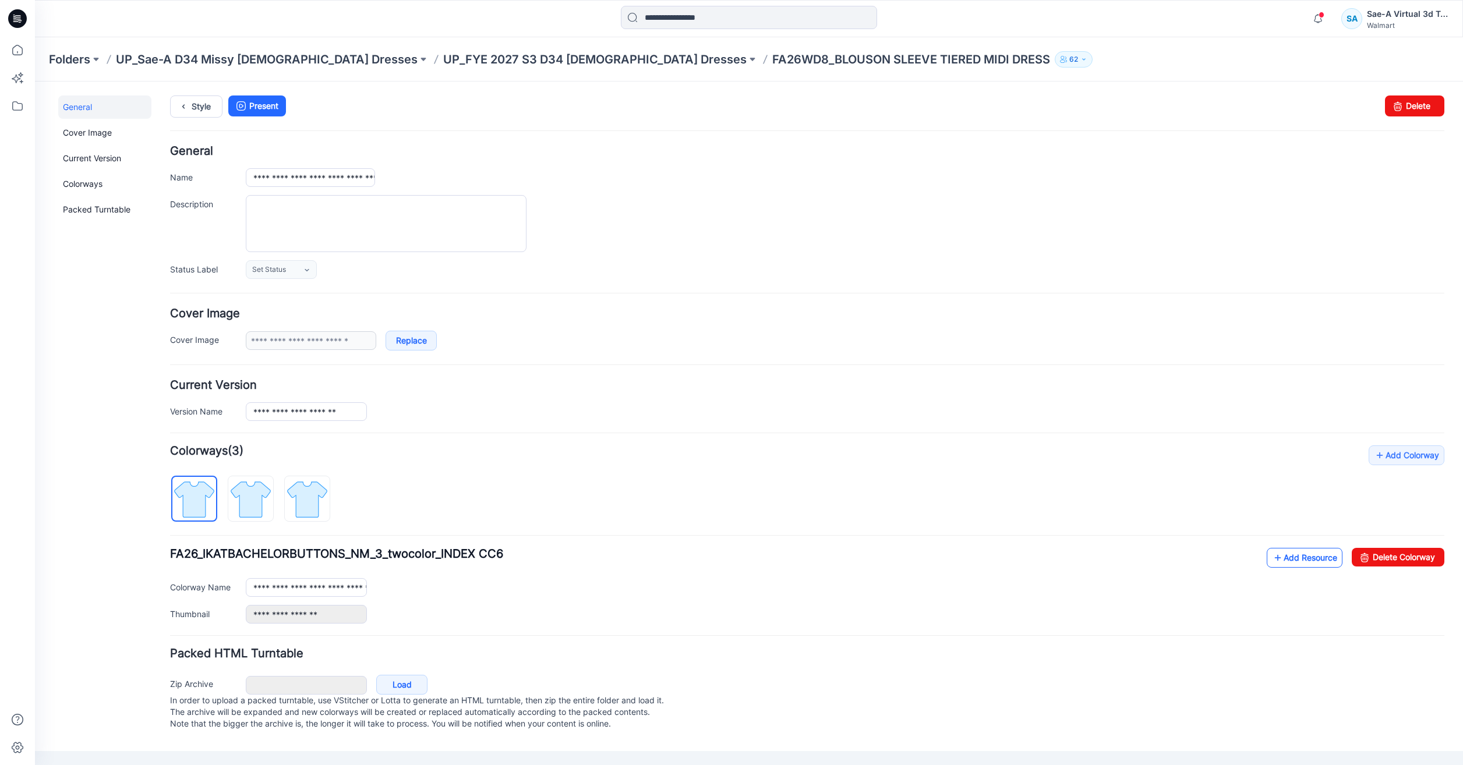
click at [1281, 550] on icon at bounding box center [1278, 558] width 12 height 19
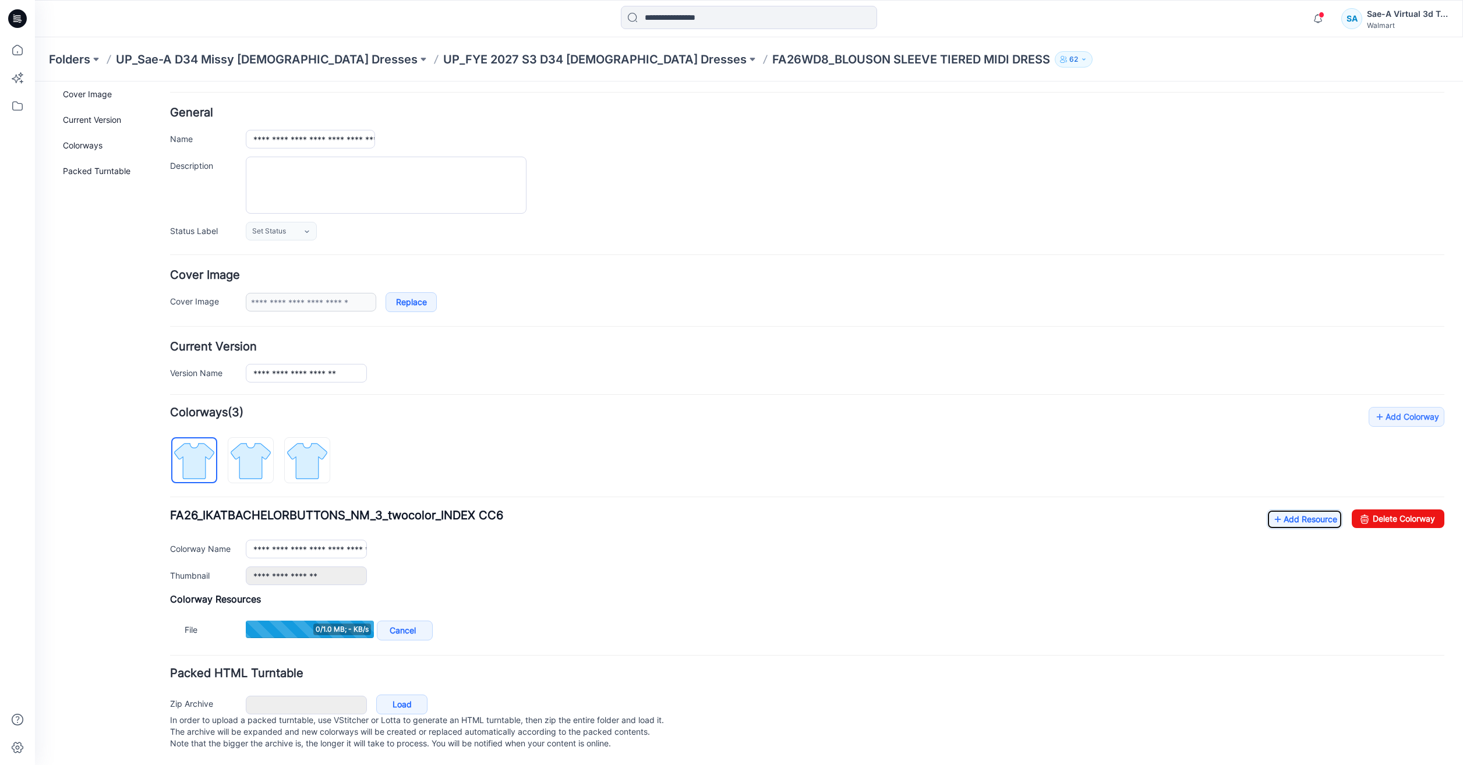
scroll to position [50, 0]
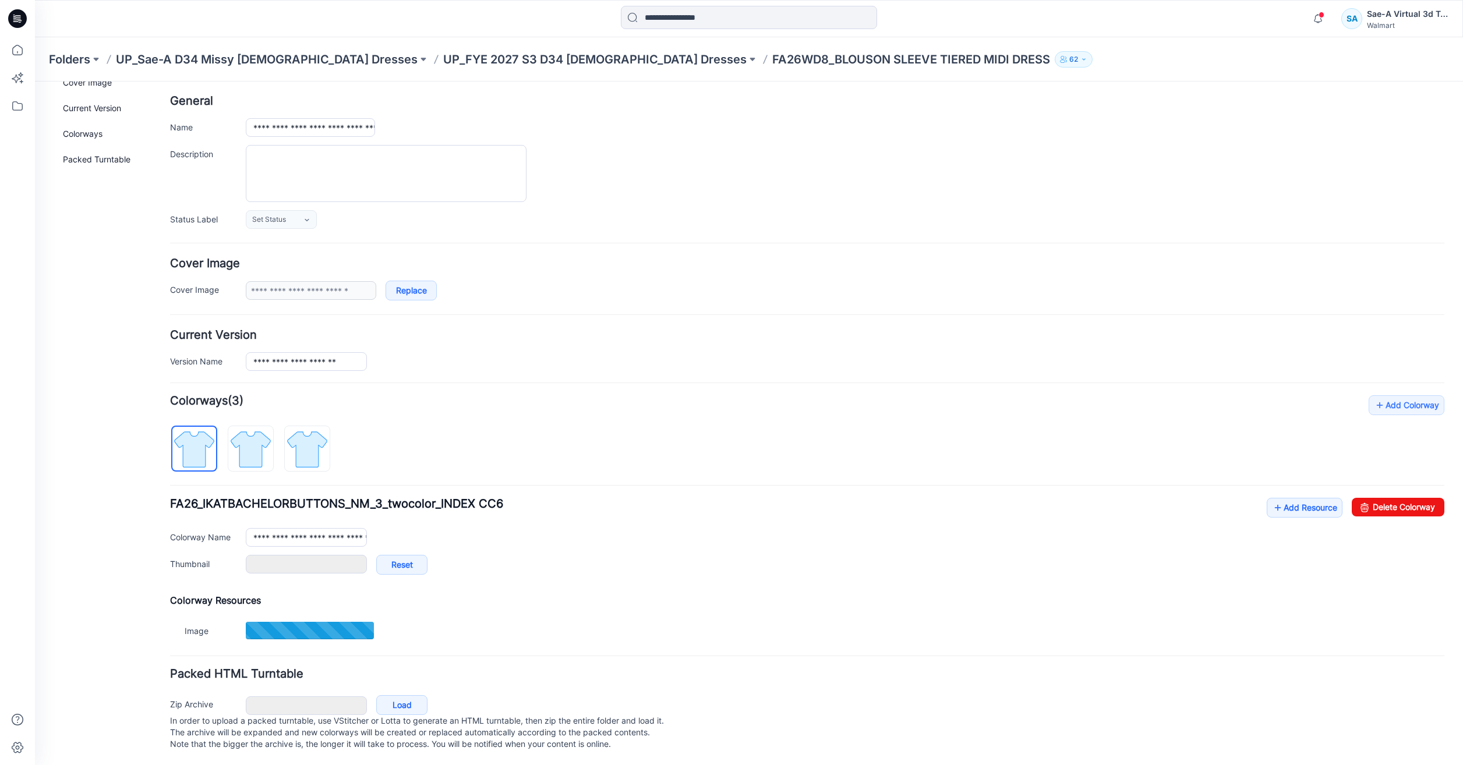
type input "***"
click at [1296, 510] on link "Add Resource" at bounding box center [1305, 508] width 76 height 20
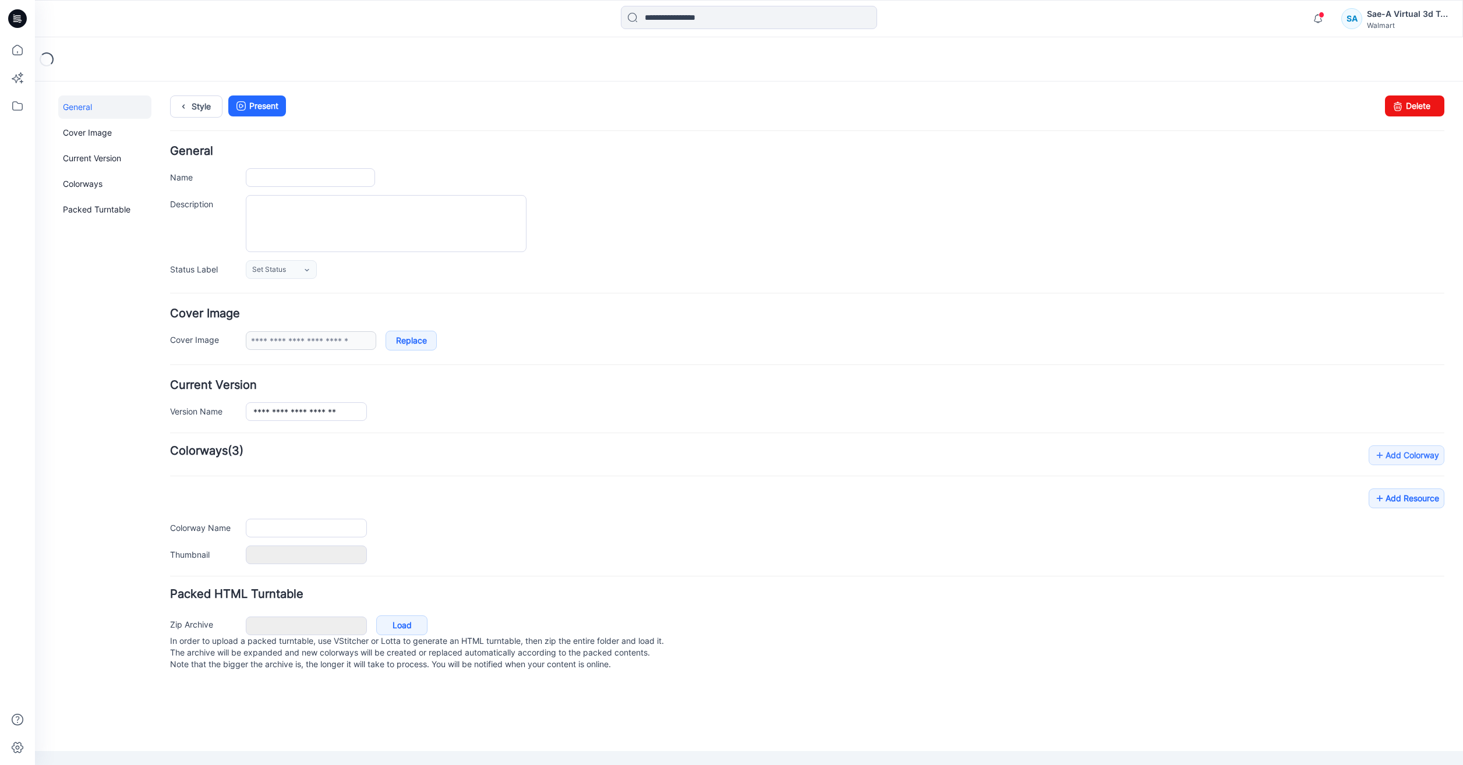
type input "**********"
type input "***"
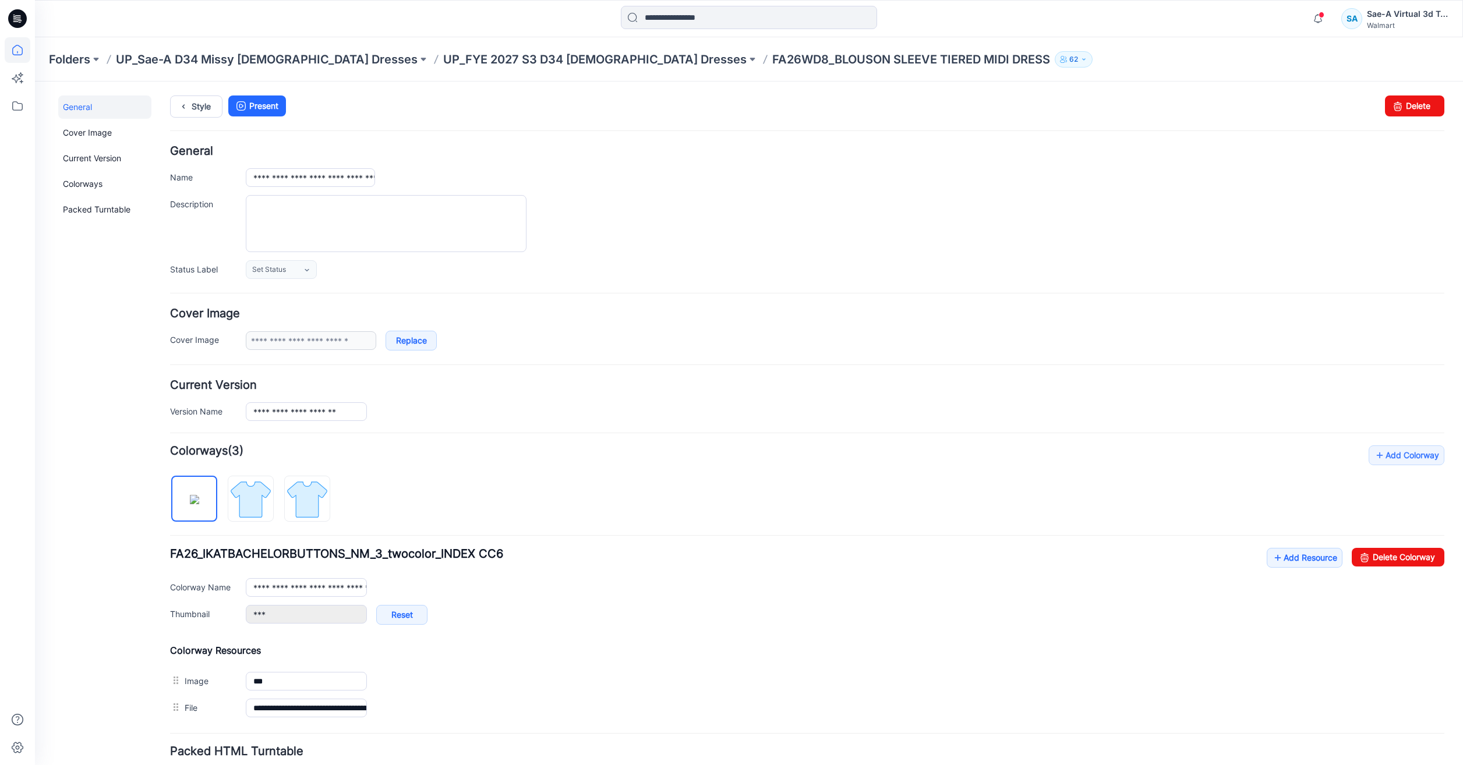
click at [20, 54] on icon at bounding box center [18, 50] width 26 height 26
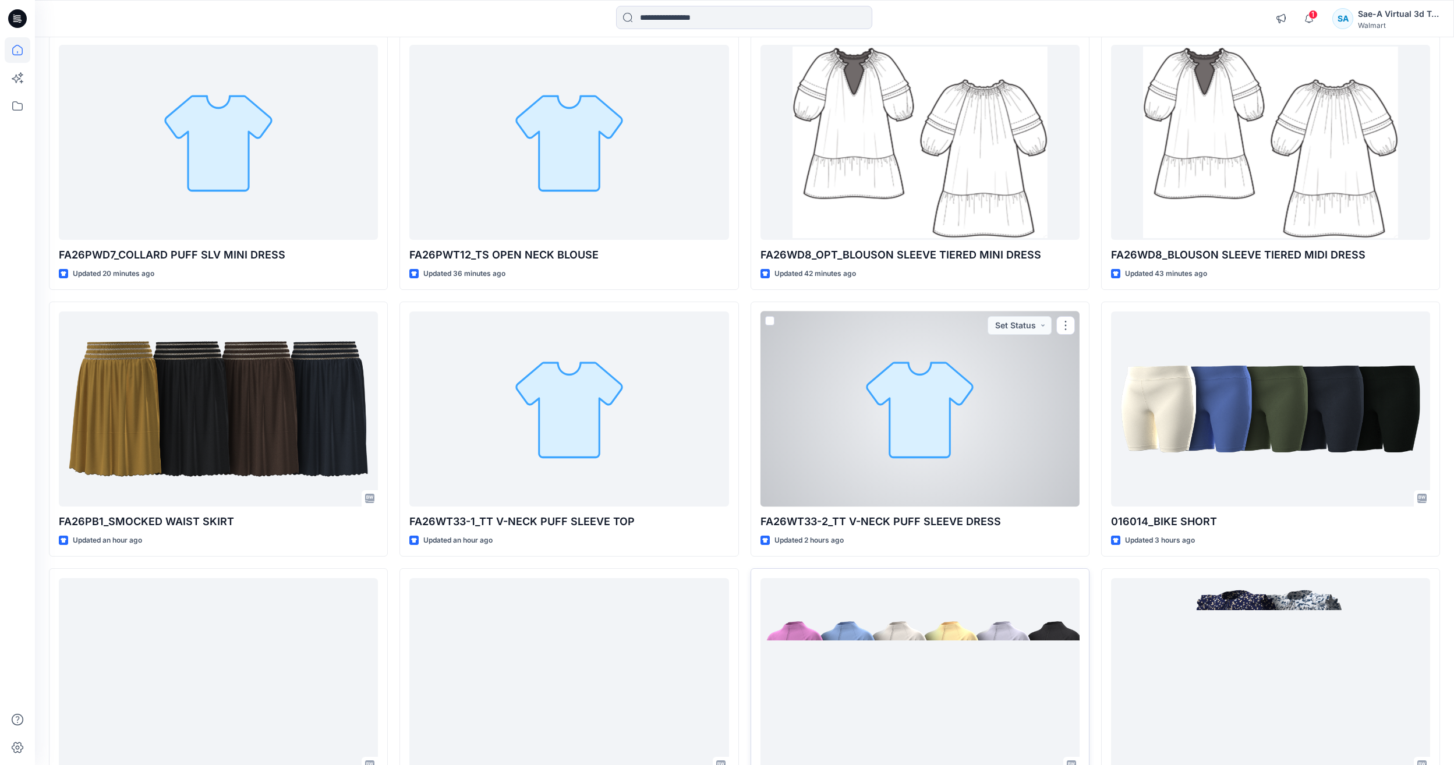
scroll to position [233, 0]
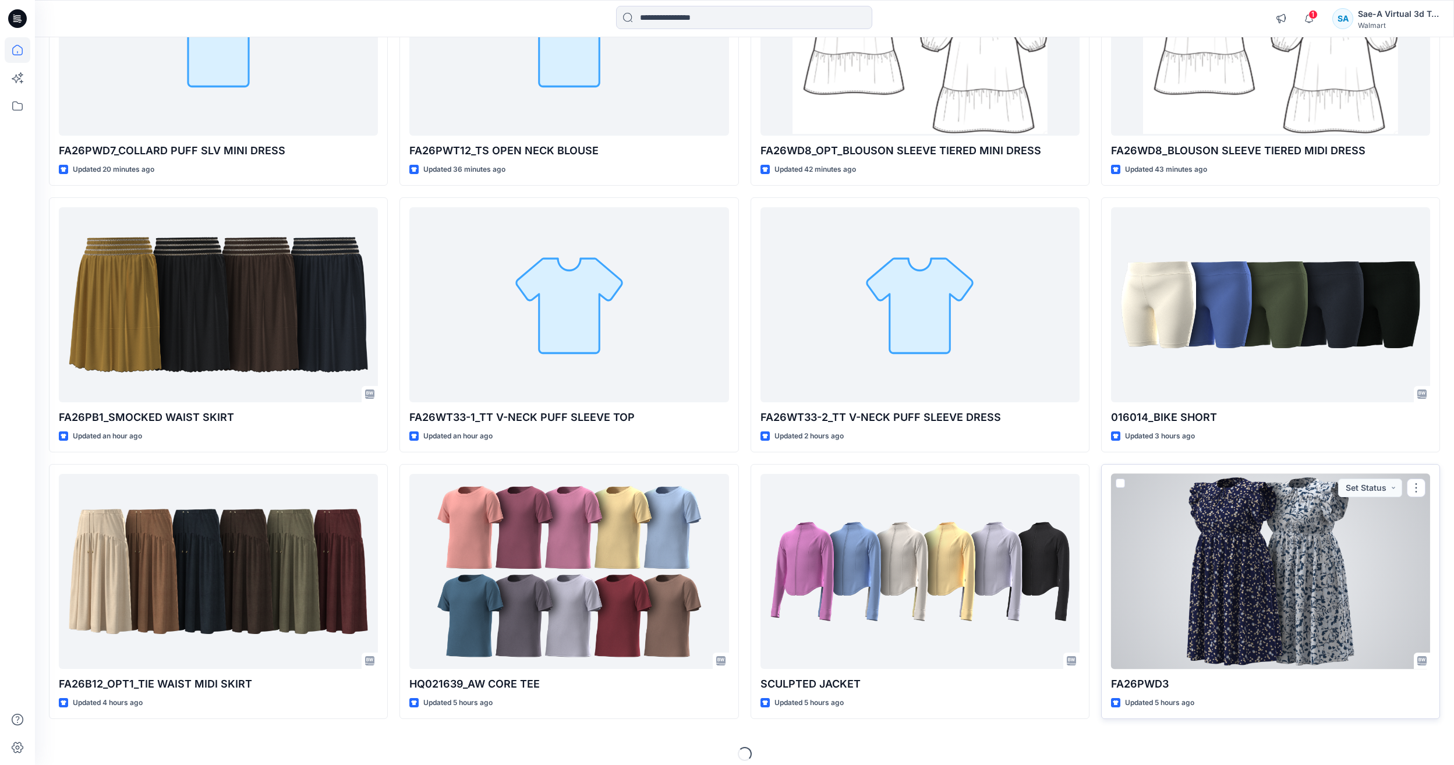
click at [1271, 563] on div at bounding box center [1270, 571] width 319 height 195
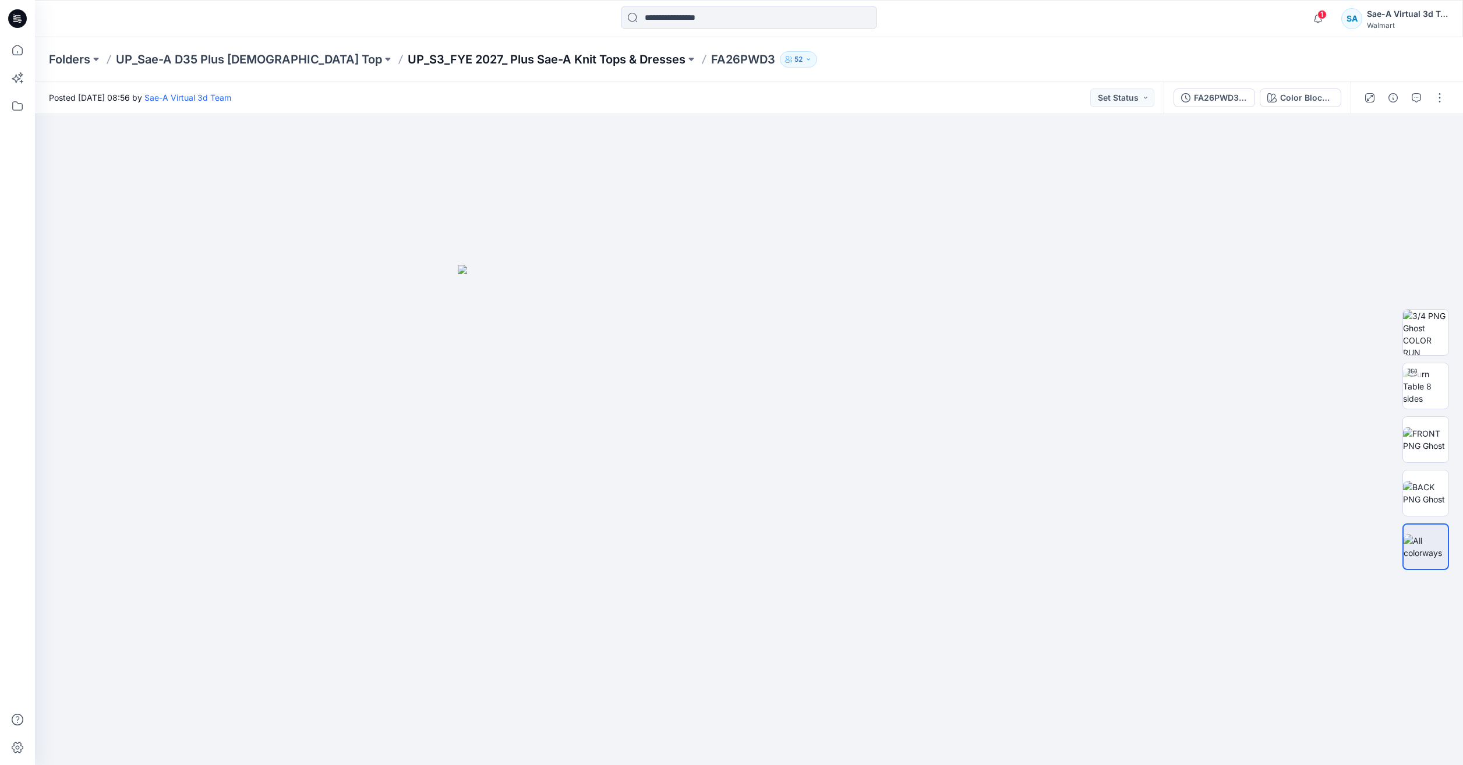
click at [560, 58] on p "UP_S3_FYE 2027_ Plus Sae-A Knit Tops & Dresses" at bounding box center [547, 59] width 278 height 16
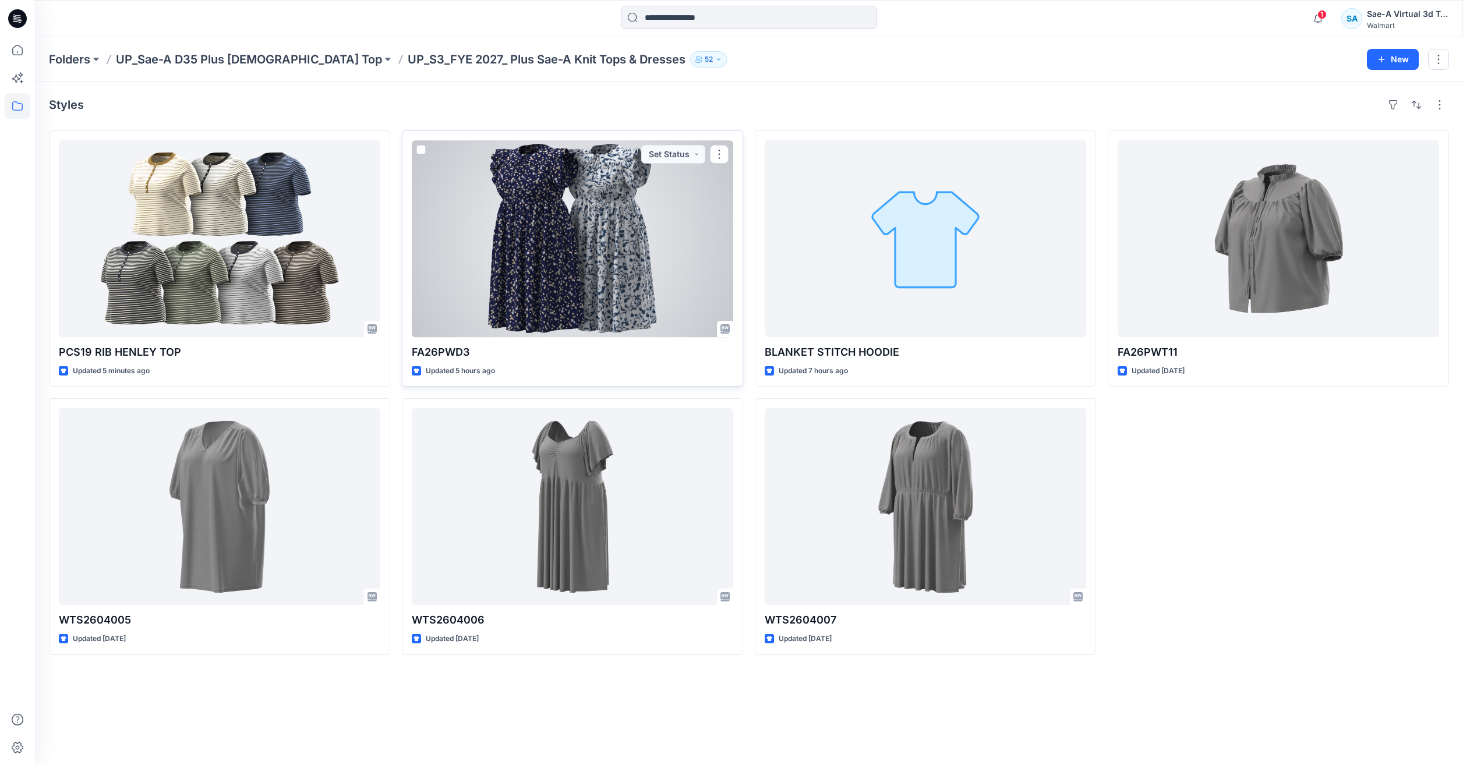
click at [556, 284] on div at bounding box center [572, 238] width 321 height 197
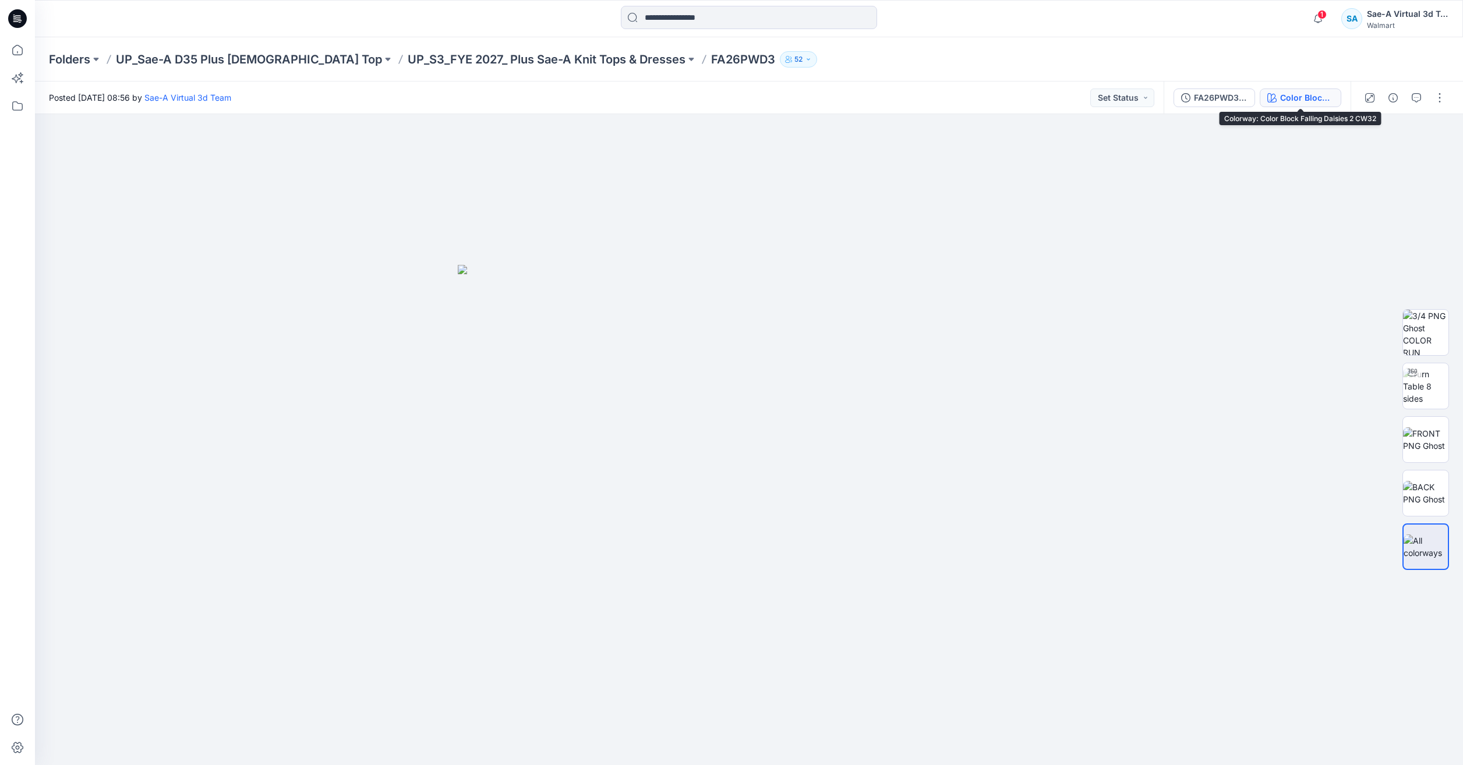
click at [1307, 103] on div "Color Block Falling Daisies 2 CW32" at bounding box center [1307, 97] width 54 height 13
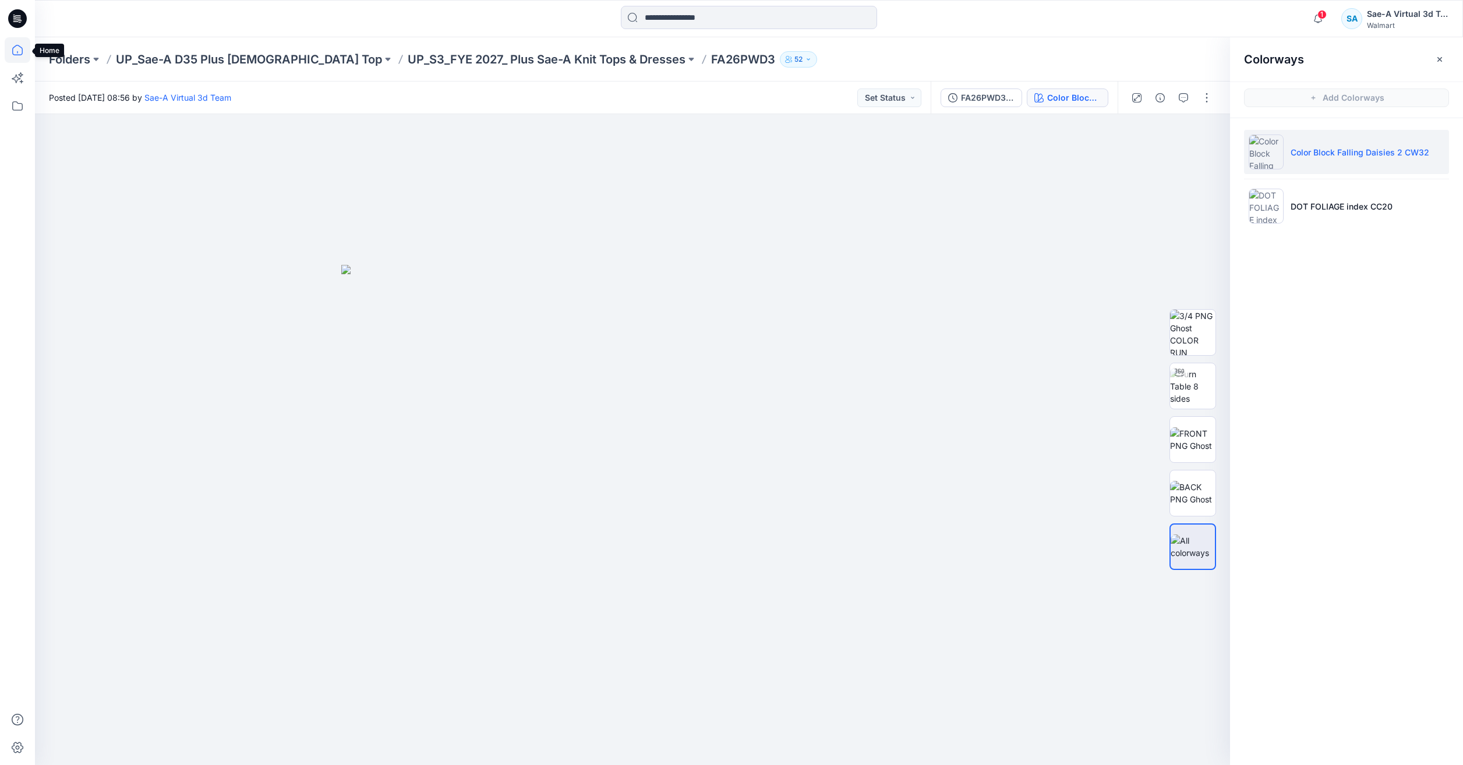
click at [22, 50] on icon at bounding box center [17, 50] width 10 height 10
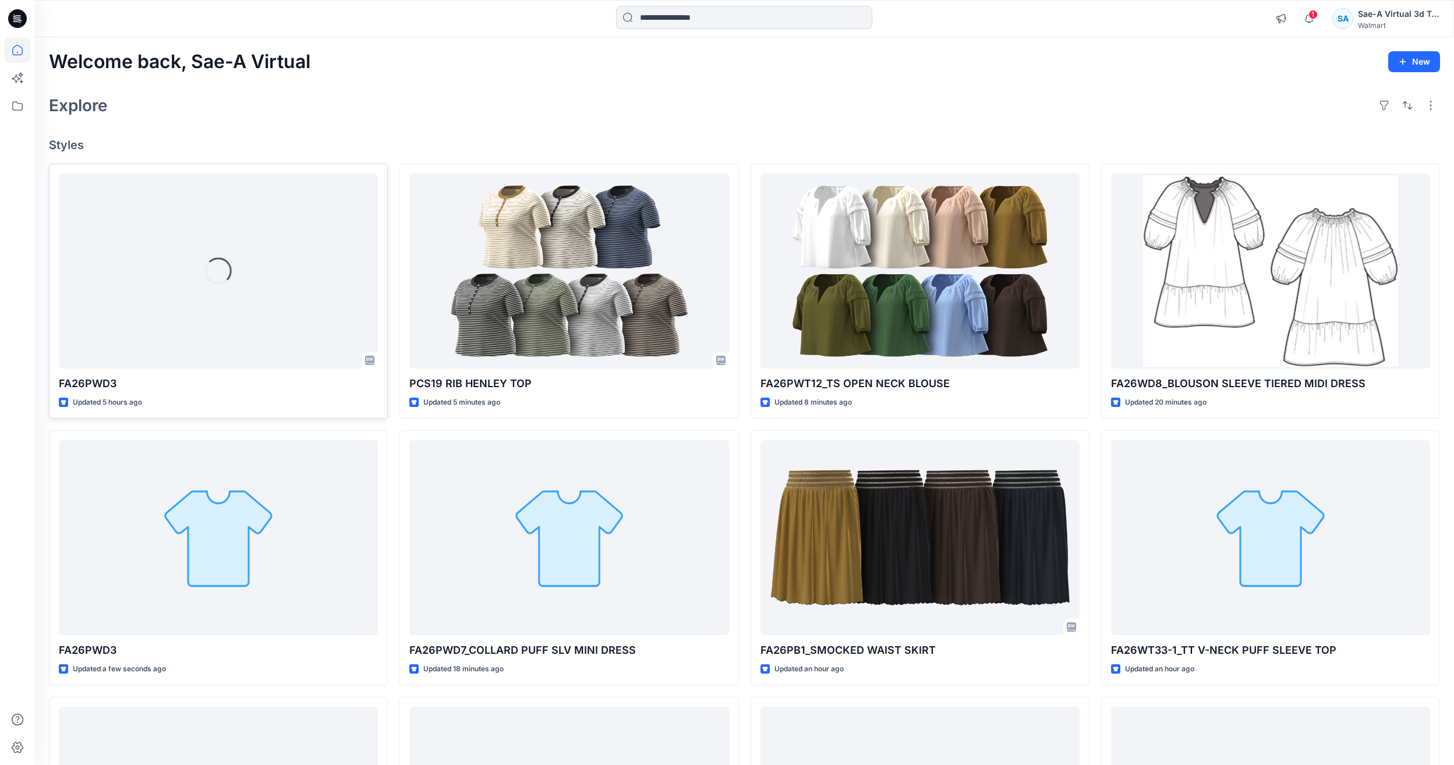
click at [185, 267] on div "Loading..." at bounding box center [218, 271] width 319 height 195
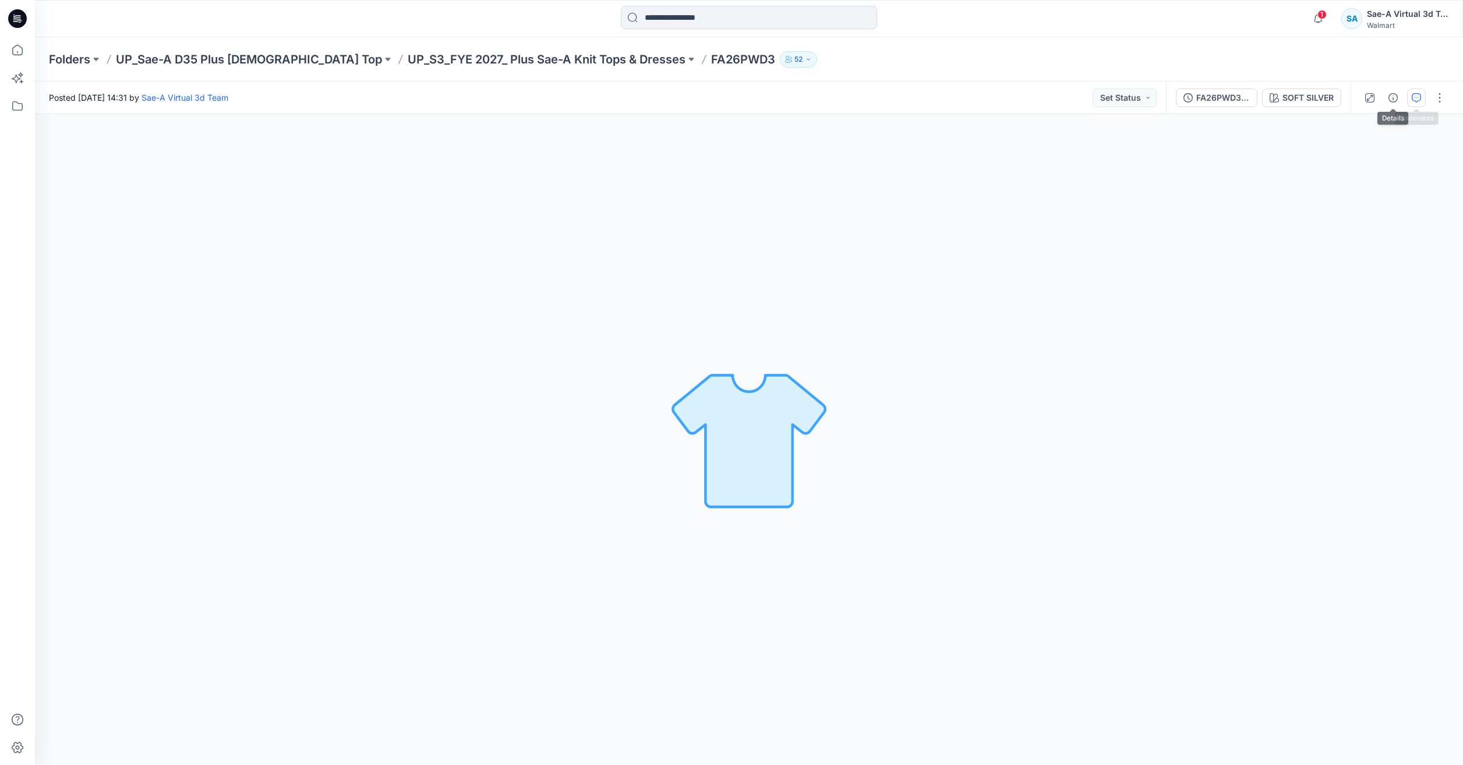
click at [1410, 97] on button "button" at bounding box center [1416, 98] width 19 height 19
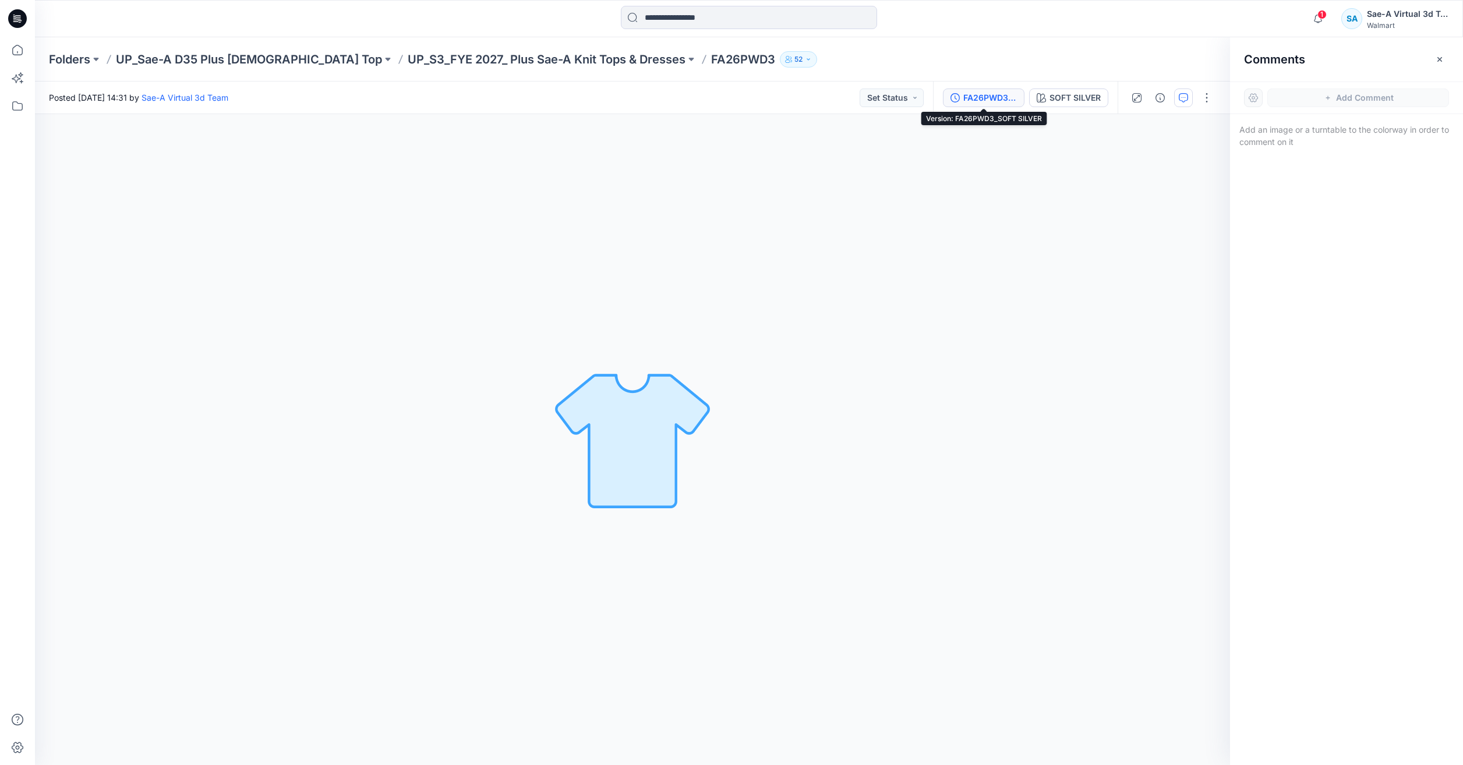
click at [980, 93] on div "FA26PWD3_SOFT SILVER" at bounding box center [990, 97] width 54 height 13
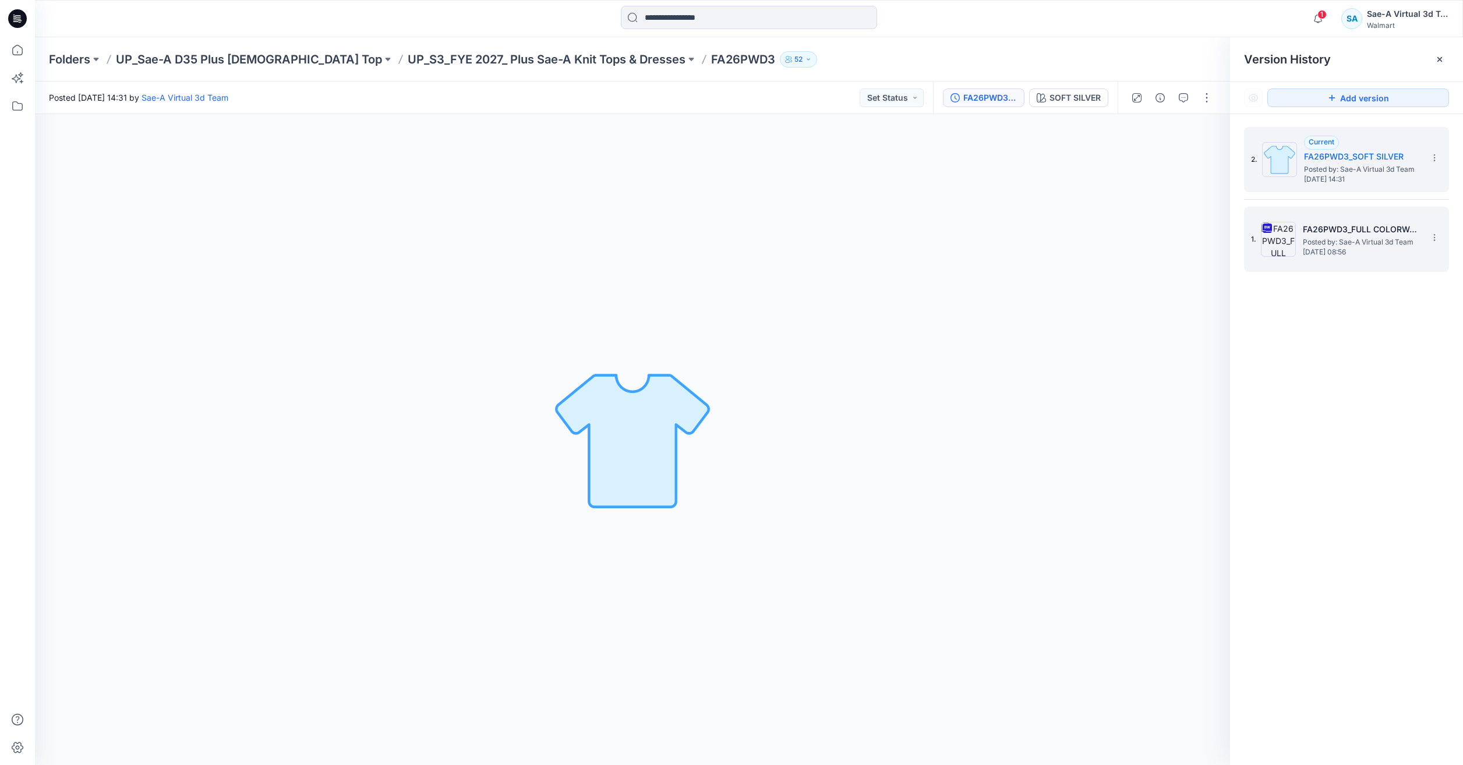
click at [1335, 240] on span "Posted by: Sae-A Virtual 3d Team" at bounding box center [1361, 242] width 116 height 12
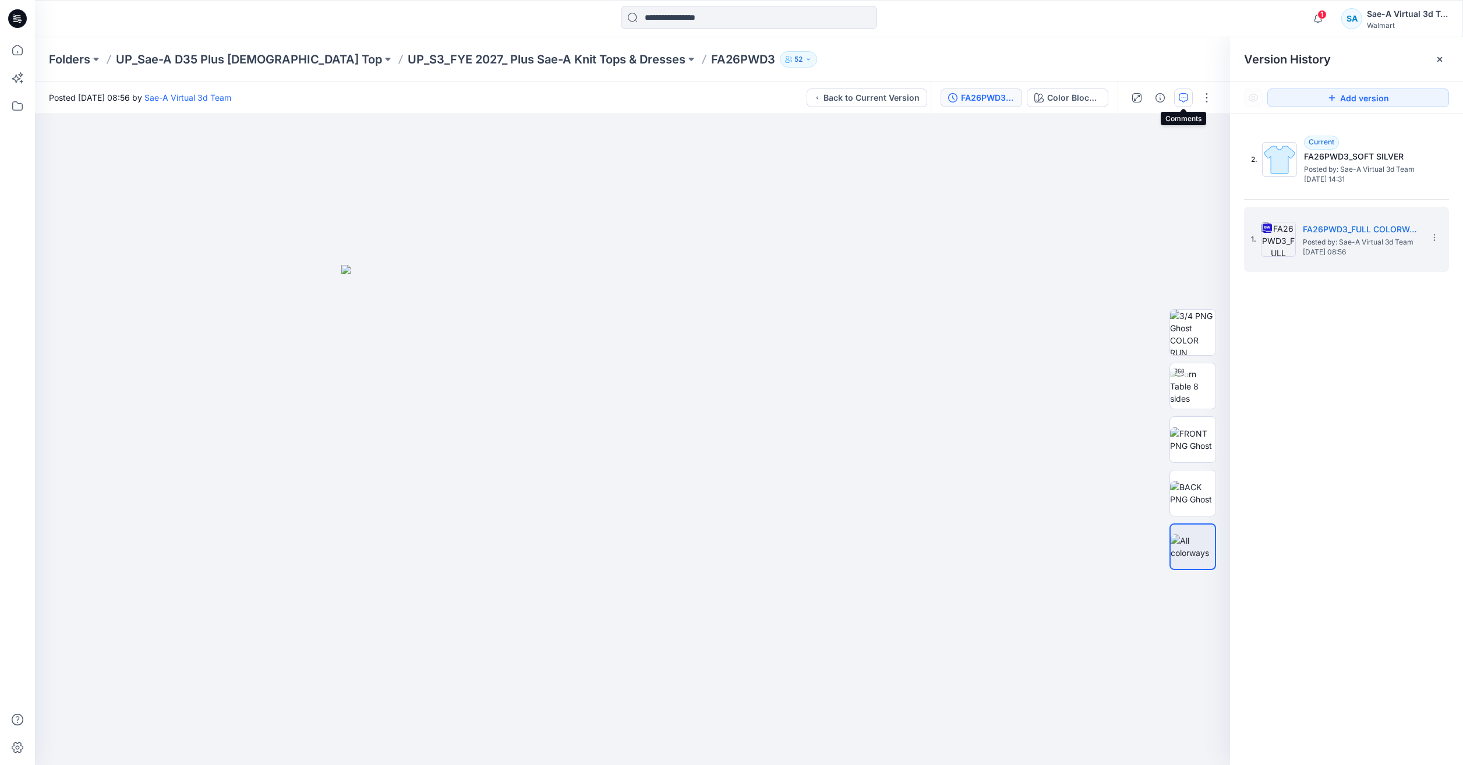
click at [1187, 102] on icon "button" at bounding box center [1183, 97] width 9 height 9
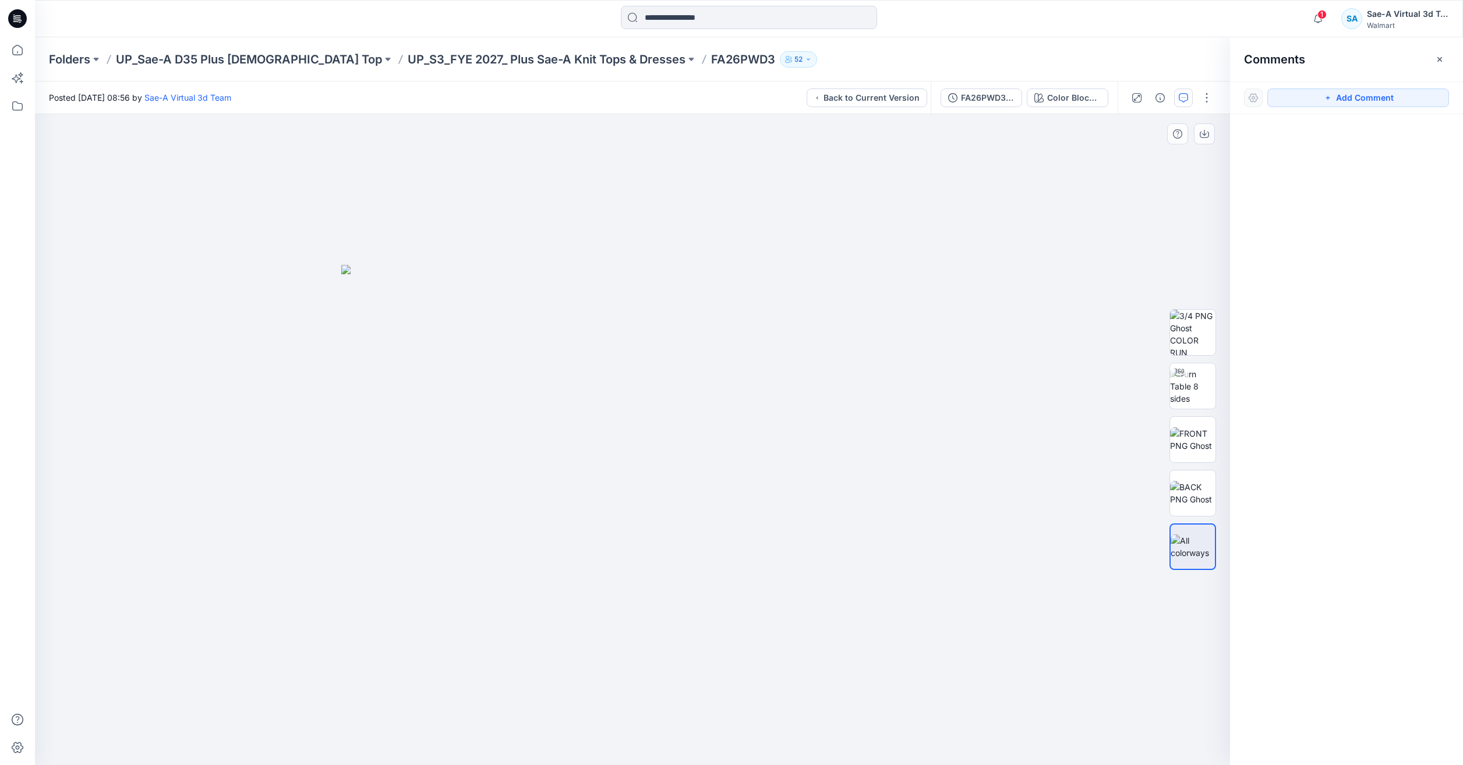
drag, startPoint x: 1362, startPoint y: 101, endPoint x: 1093, endPoint y: 167, distance: 277.1
click at [1359, 100] on button "Add Comment" at bounding box center [1358, 98] width 182 height 19
click at [1002, 179] on div "1" at bounding box center [632, 439] width 1195 height 651
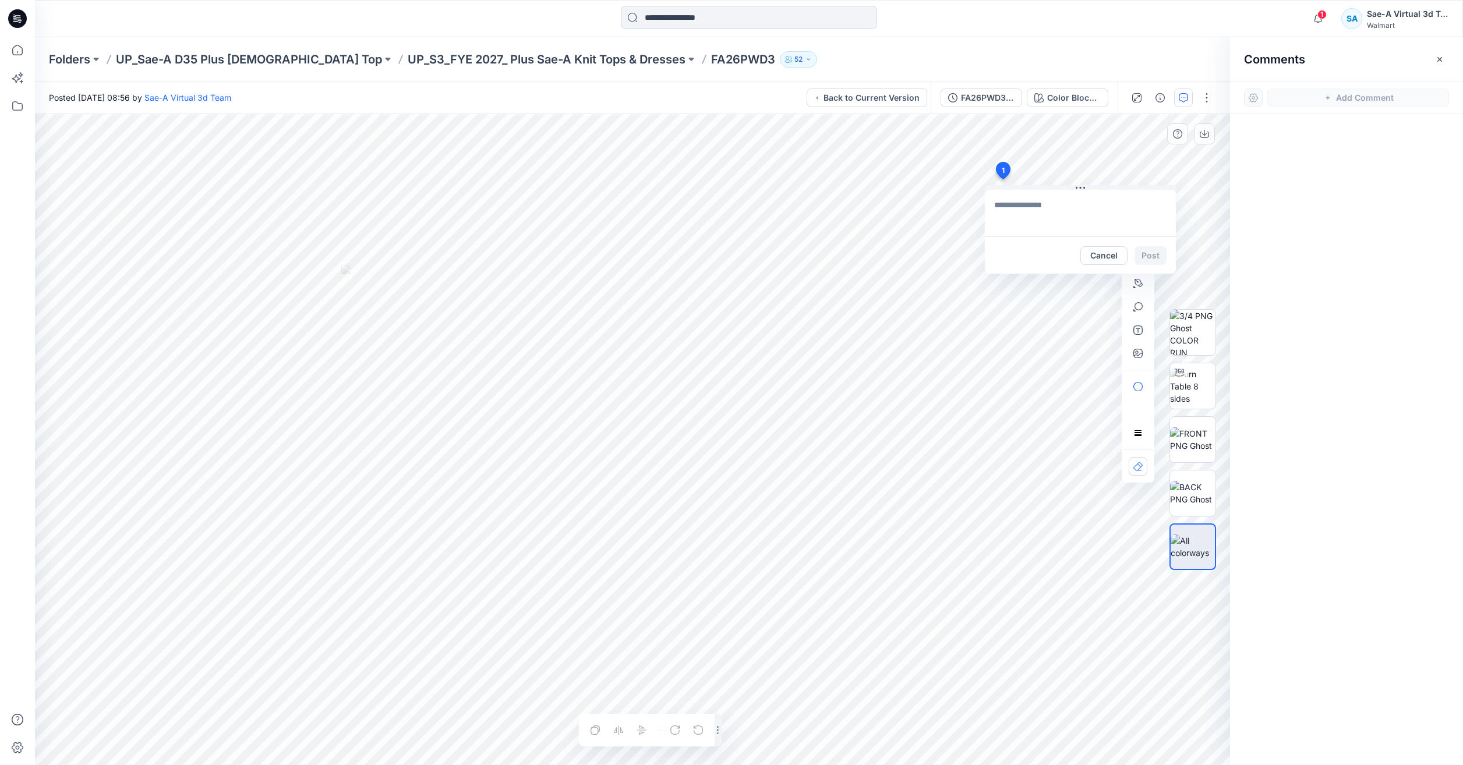
type textarea "**********"
click at [1153, 255] on button "Post" at bounding box center [1150, 255] width 32 height 19
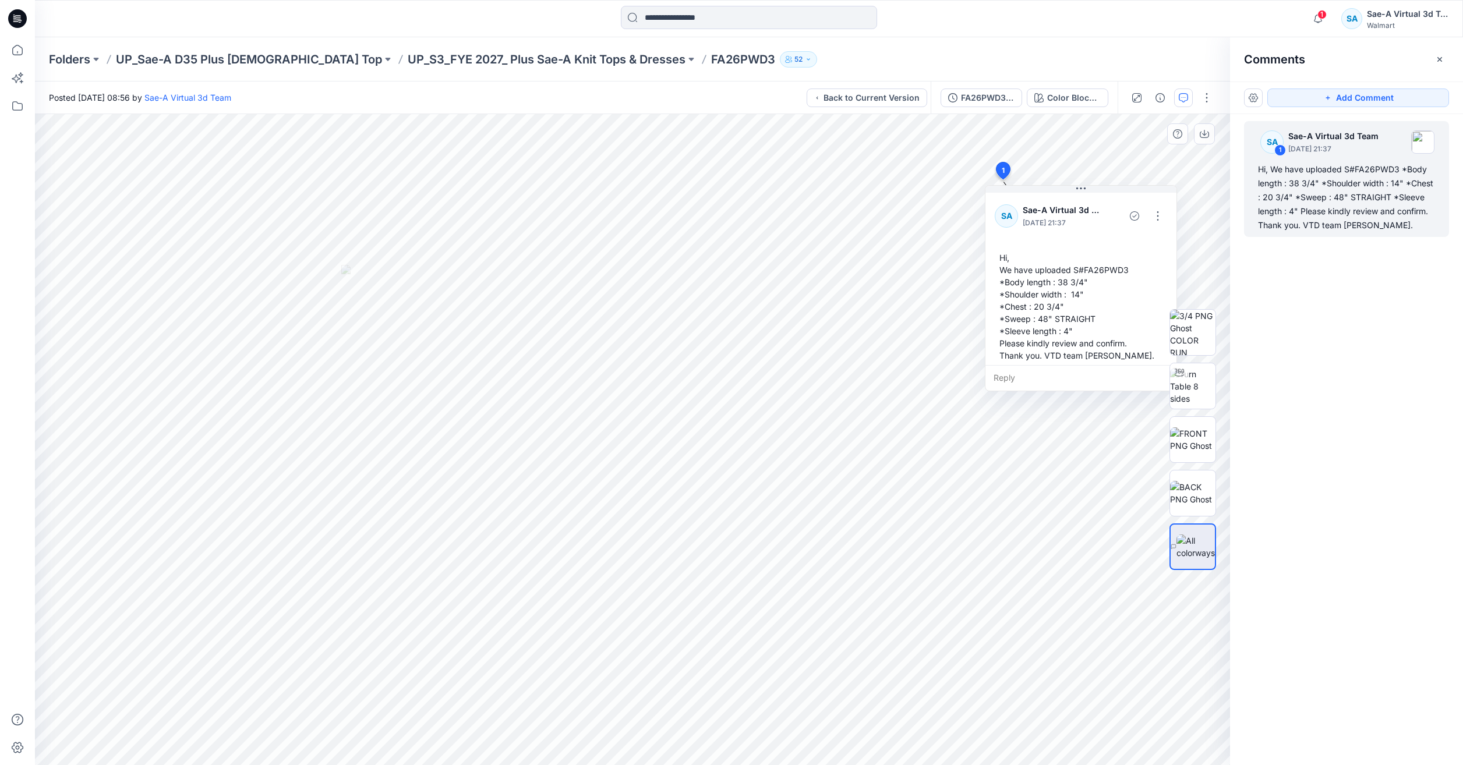
scroll to position [8, 0]
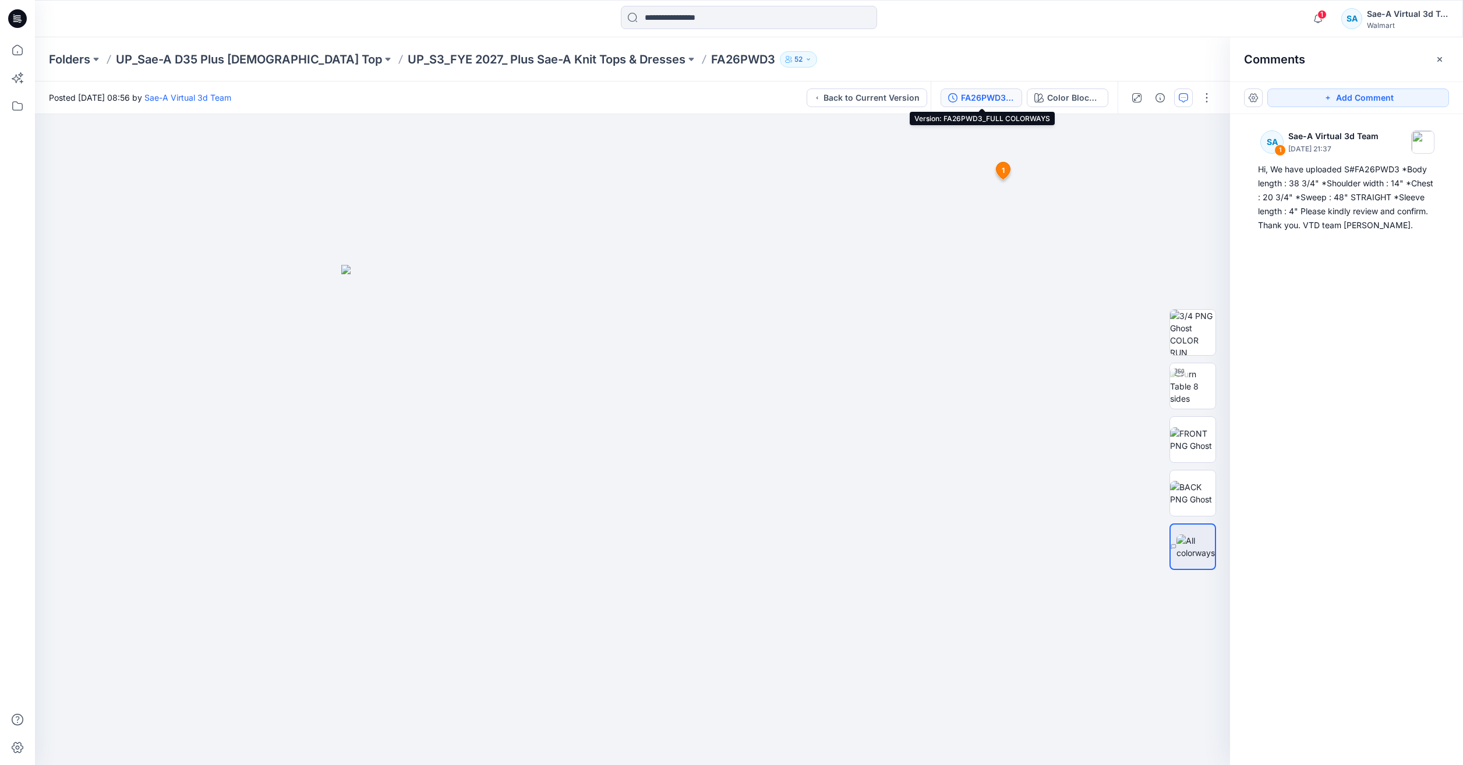
click at [987, 98] on div "FA26PWD3_FULL COLORWAYS" at bounding box center [988, 97] width 54 height 13
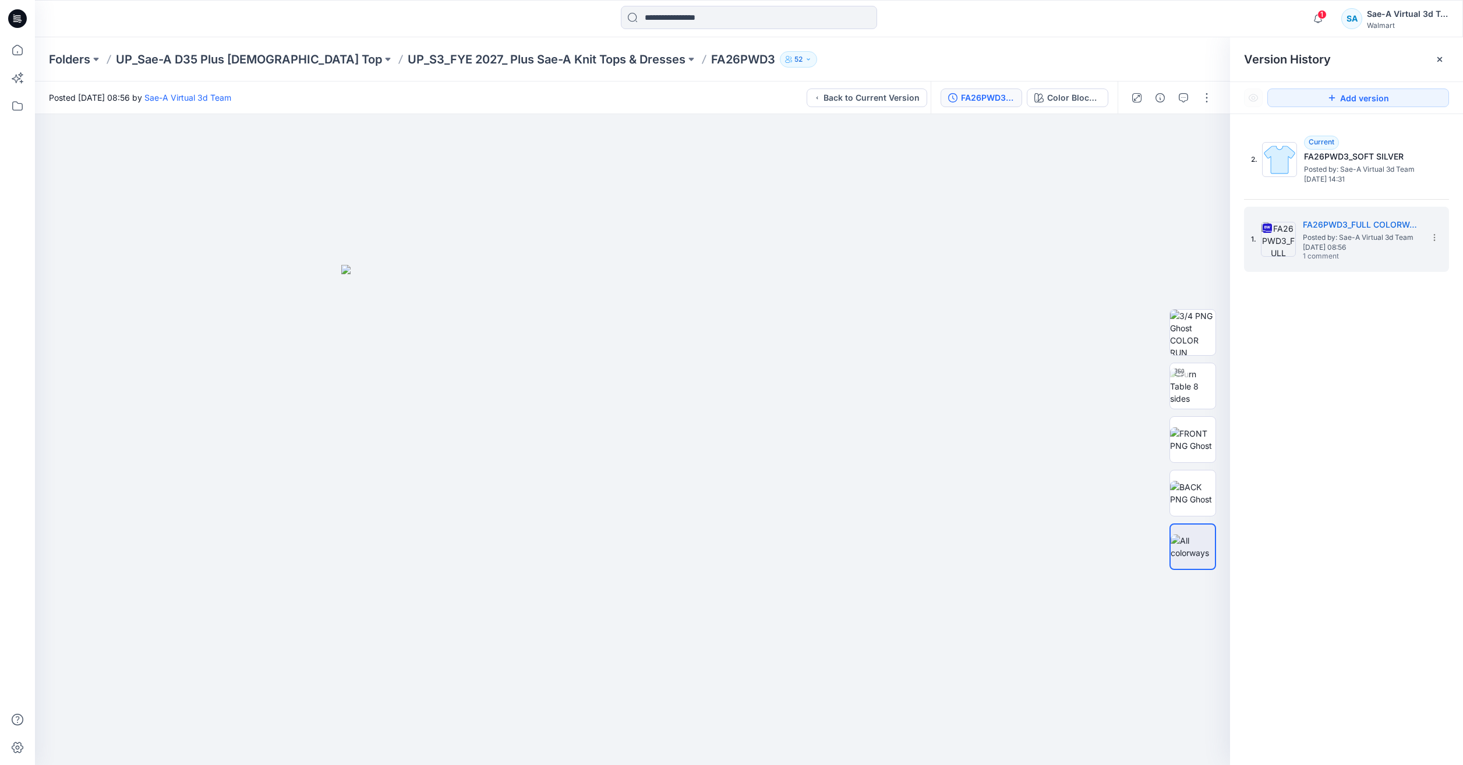
click at [1356, 195] on div "2. Current FA26PWD3_SOFT SILVER Posted by: Sae-A Virtual 3d Team Wednesday, Sep…" at bounding box center [1346, 199] width 205 height 145
click at [1354, 182] on span "[DATE] 14:31" at bounding box center [1362, 179] width 116 height 8
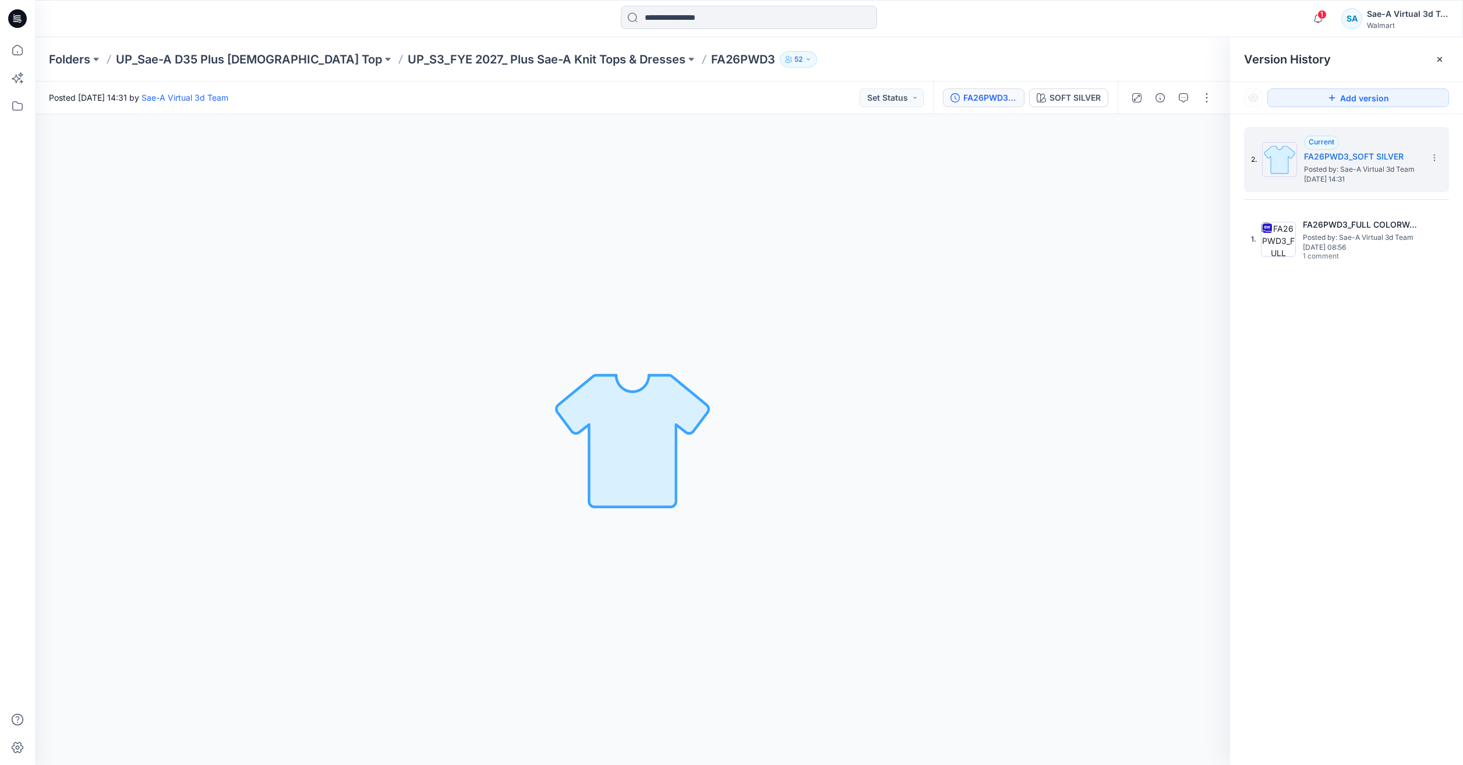
click at [1000, 514] on div "SOFT SILVER Loading... Material Properties Loading..." at bounding box center [632, 439] width 1195 height 651
click at [1204, 100] on button "button" at bounding box center [1206, 98] width 19 height 19
click at [1179, 156] on button "Edit" at bounding box center [1157, 158] width 107 height 22
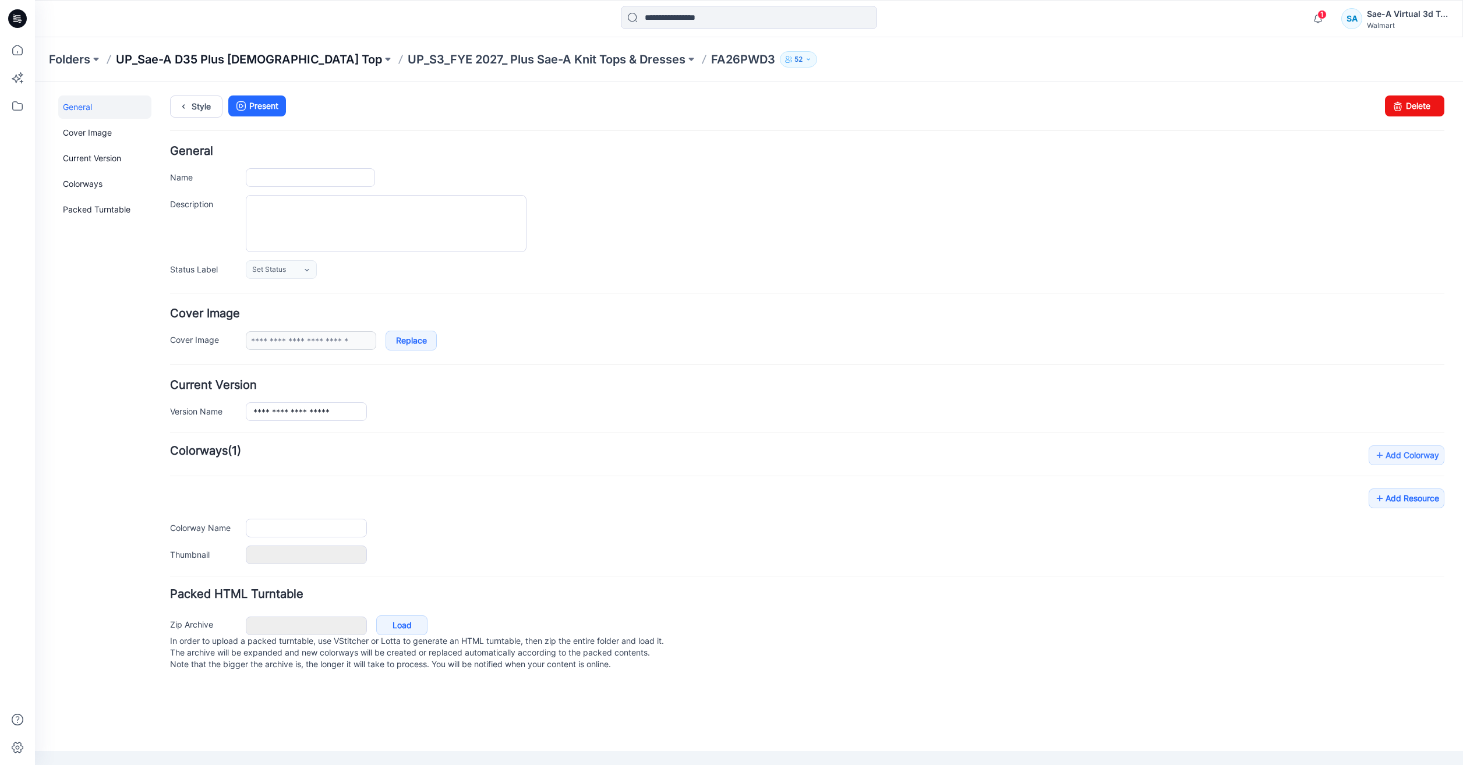
type input "********"
type input "**********"
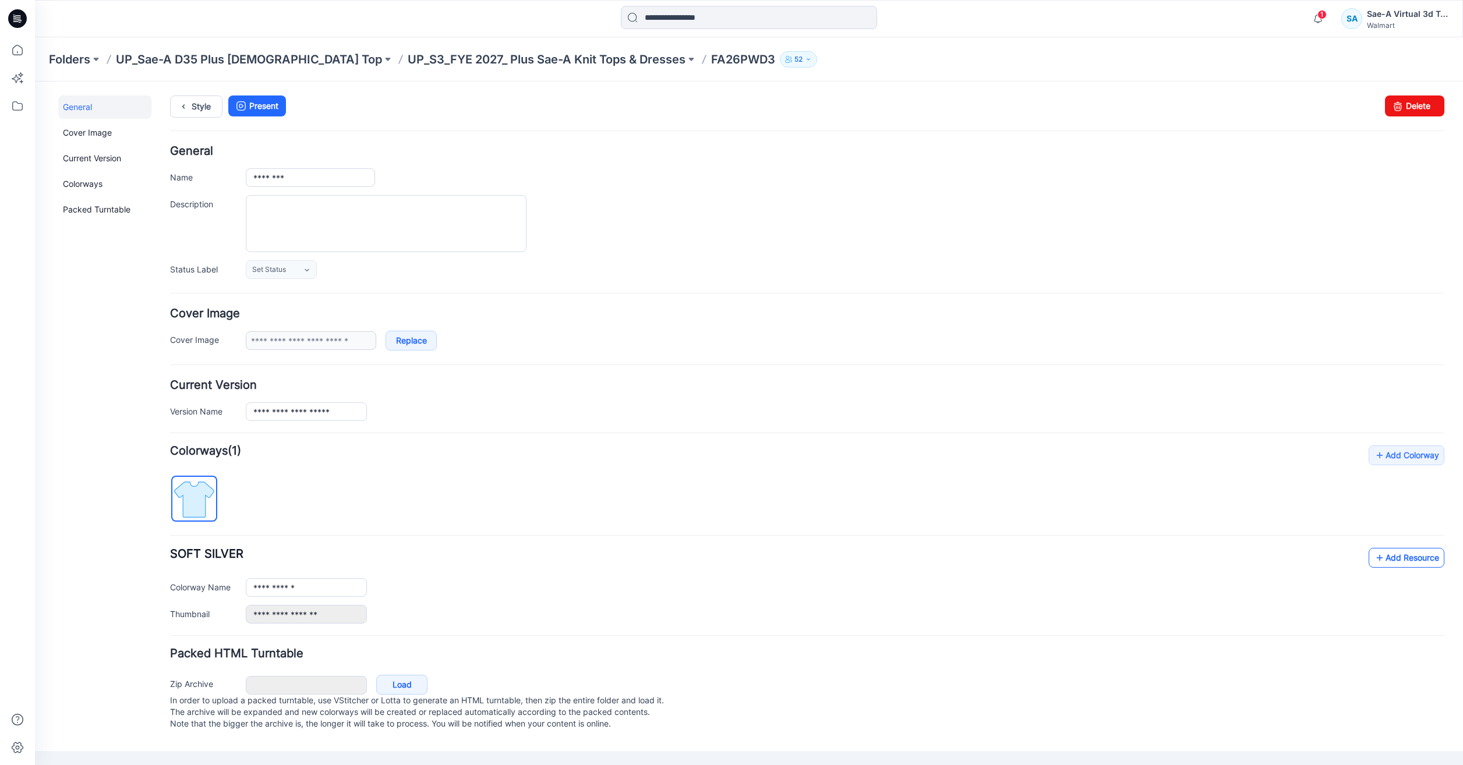
click at [1391, 557] on link "Add Resource" at bounding box center [1407, 558] width 76 height 20
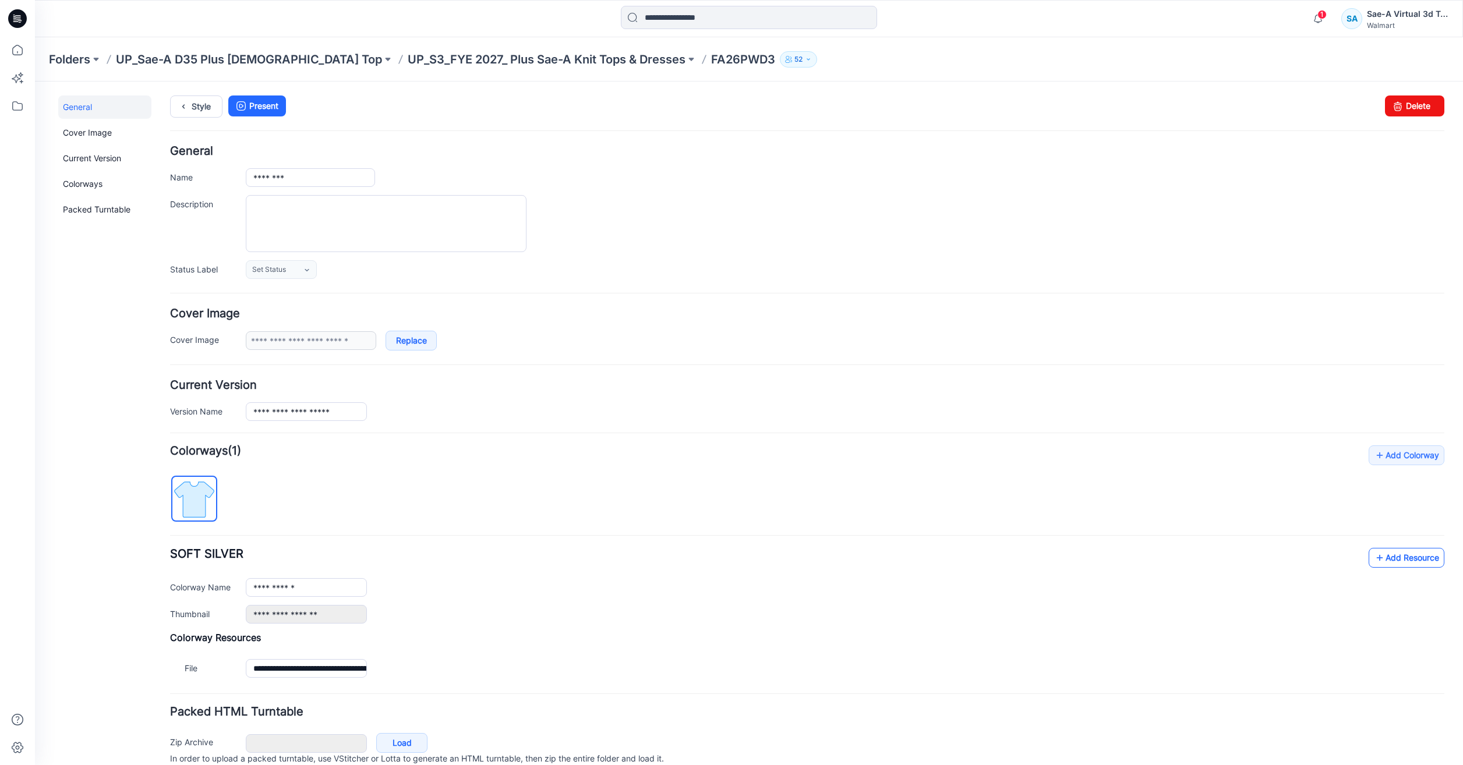
click at [1387, 560] on link "Add Resource" at bounding box center [1407, 558] width 76 height 20
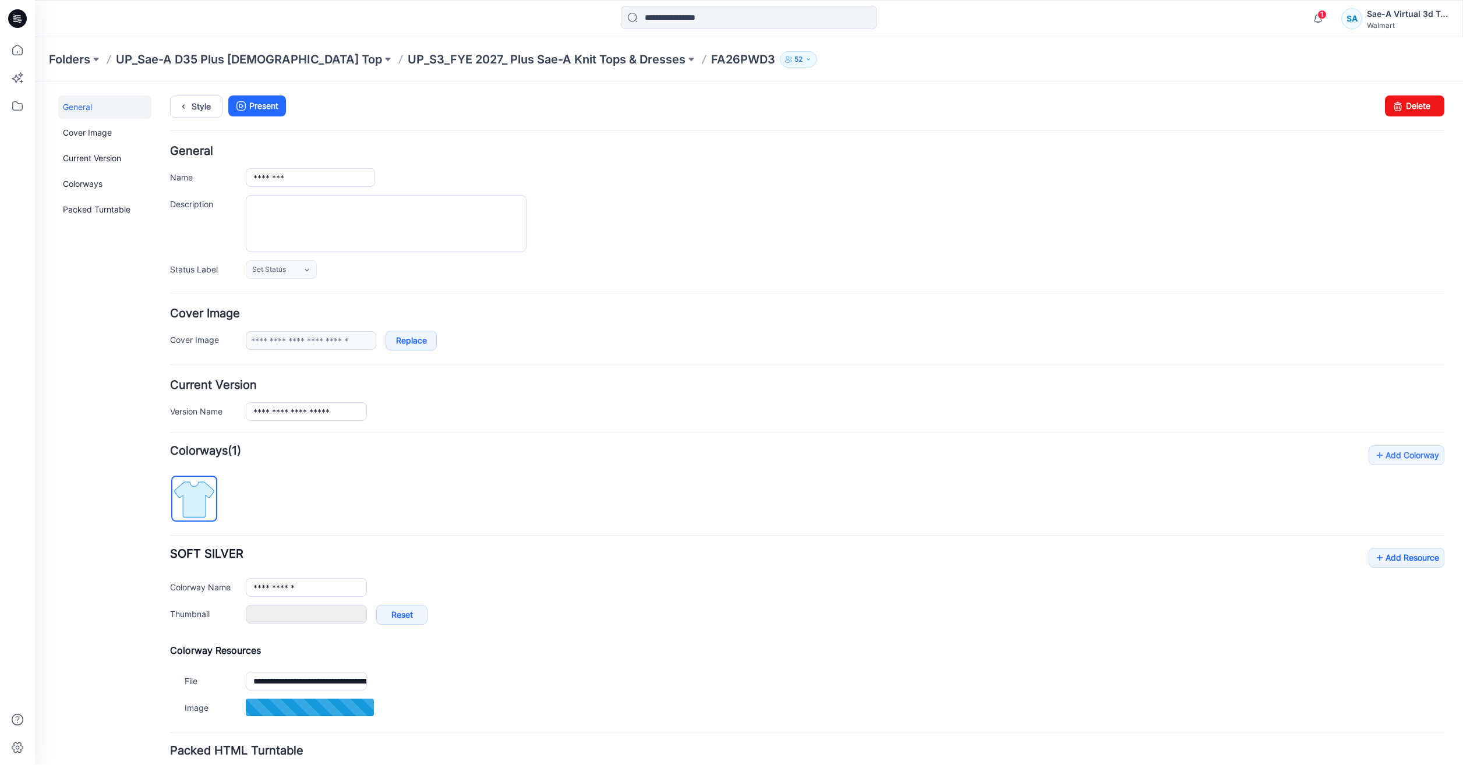
type input "***"
click at [17, 40] on icon at bounding box center [18, 50] width 26 height 26
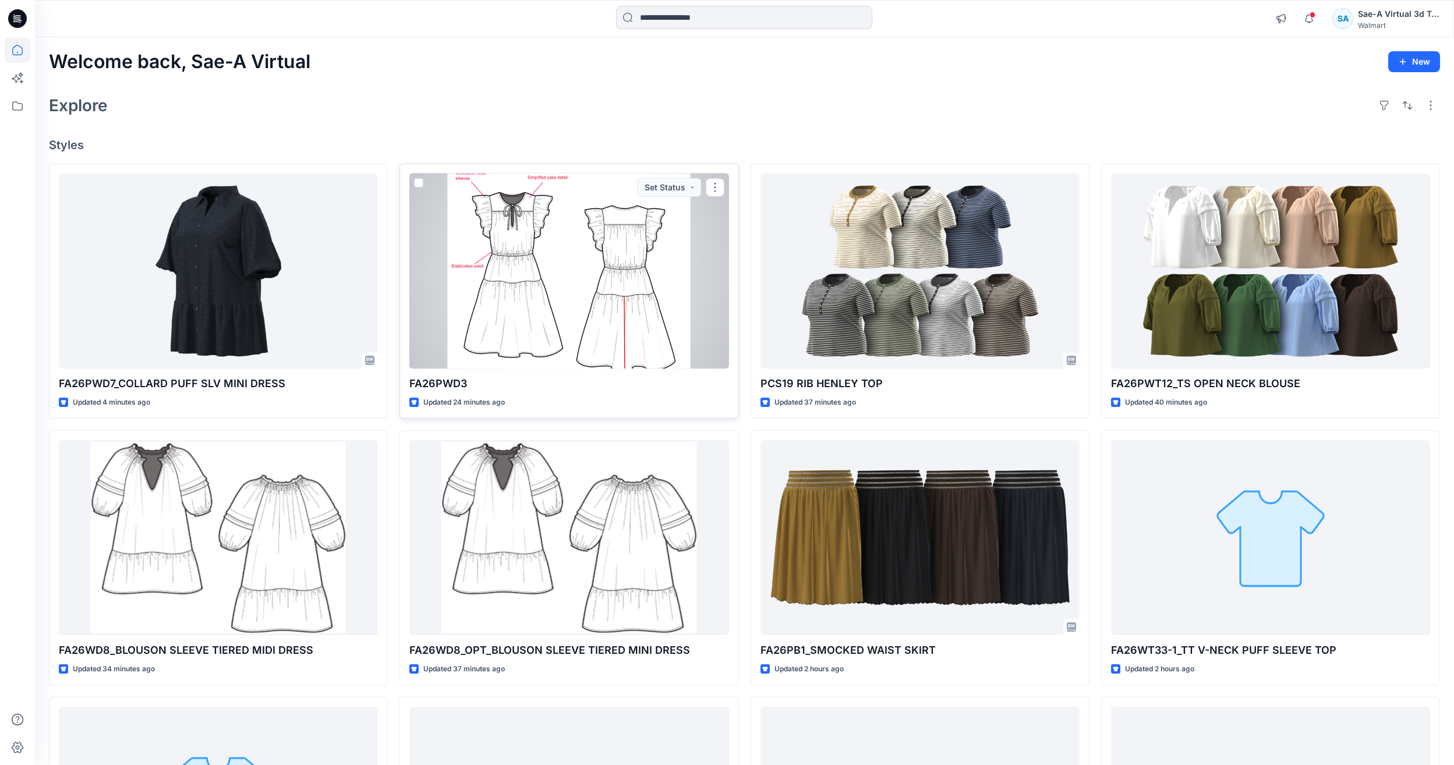
click at [495, 281] on div at bounding box center [568, 271] width 319 height 195
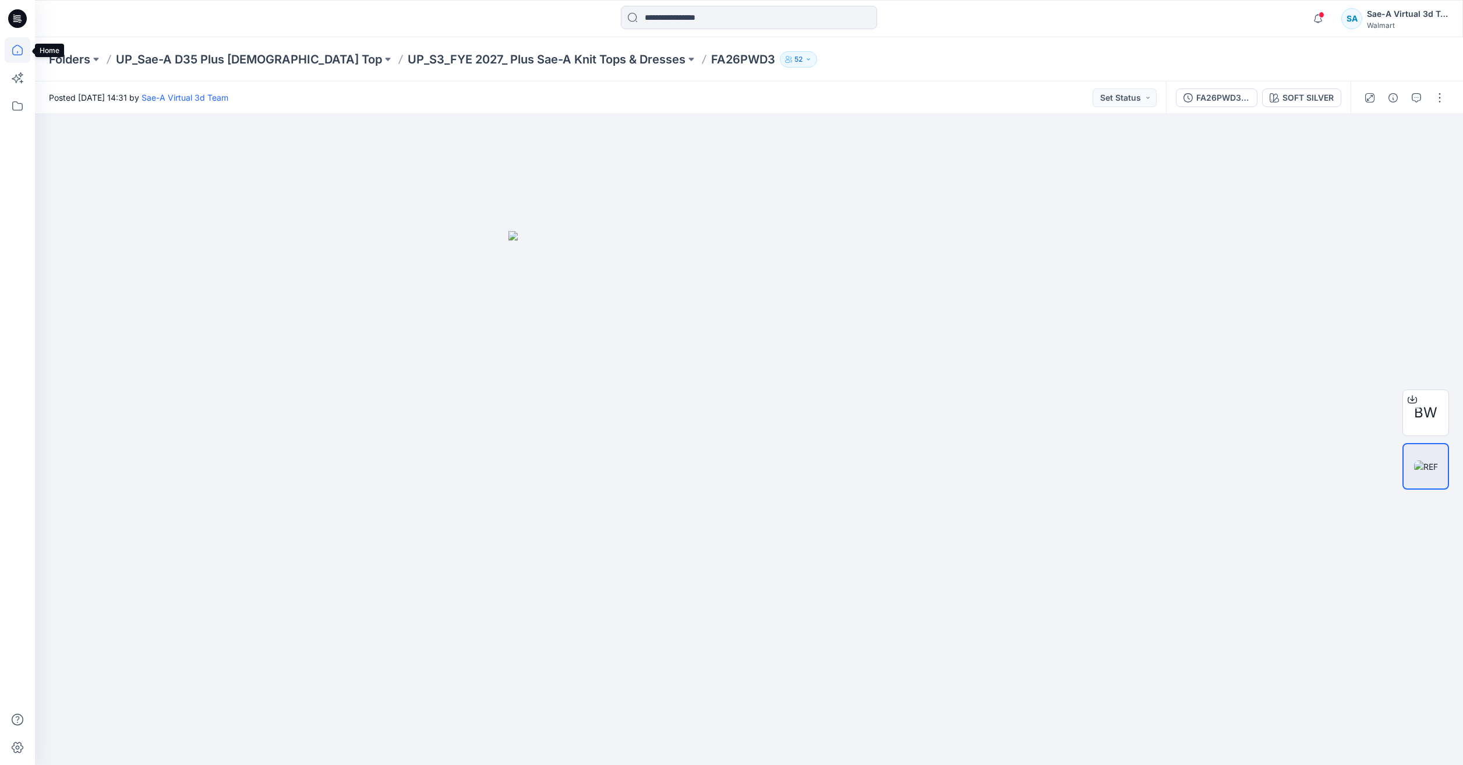
click at [17, 54] on icon at bounding box center [18, 50] width 26 height 26
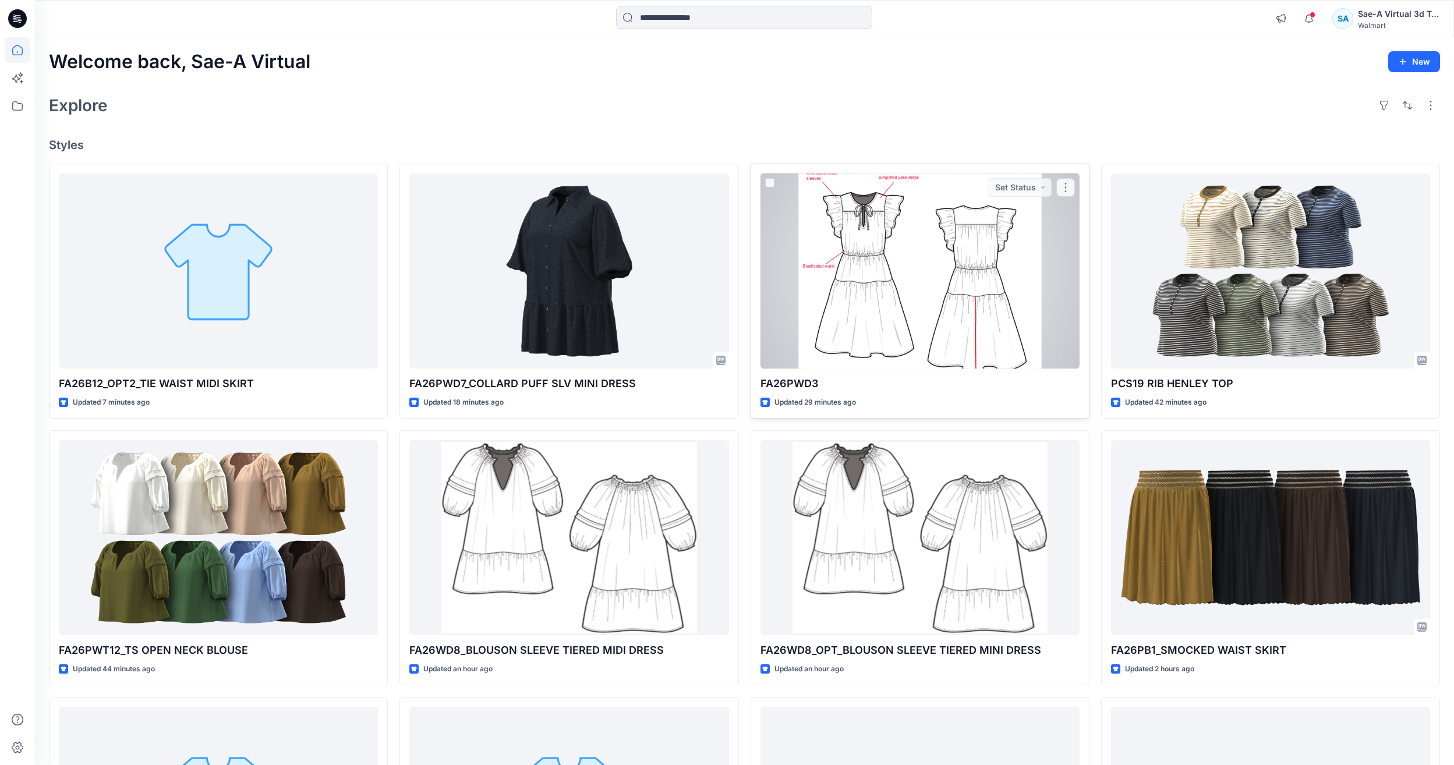
click at [909, 362] on div at bounding box center [920, 271] width 319 height 195
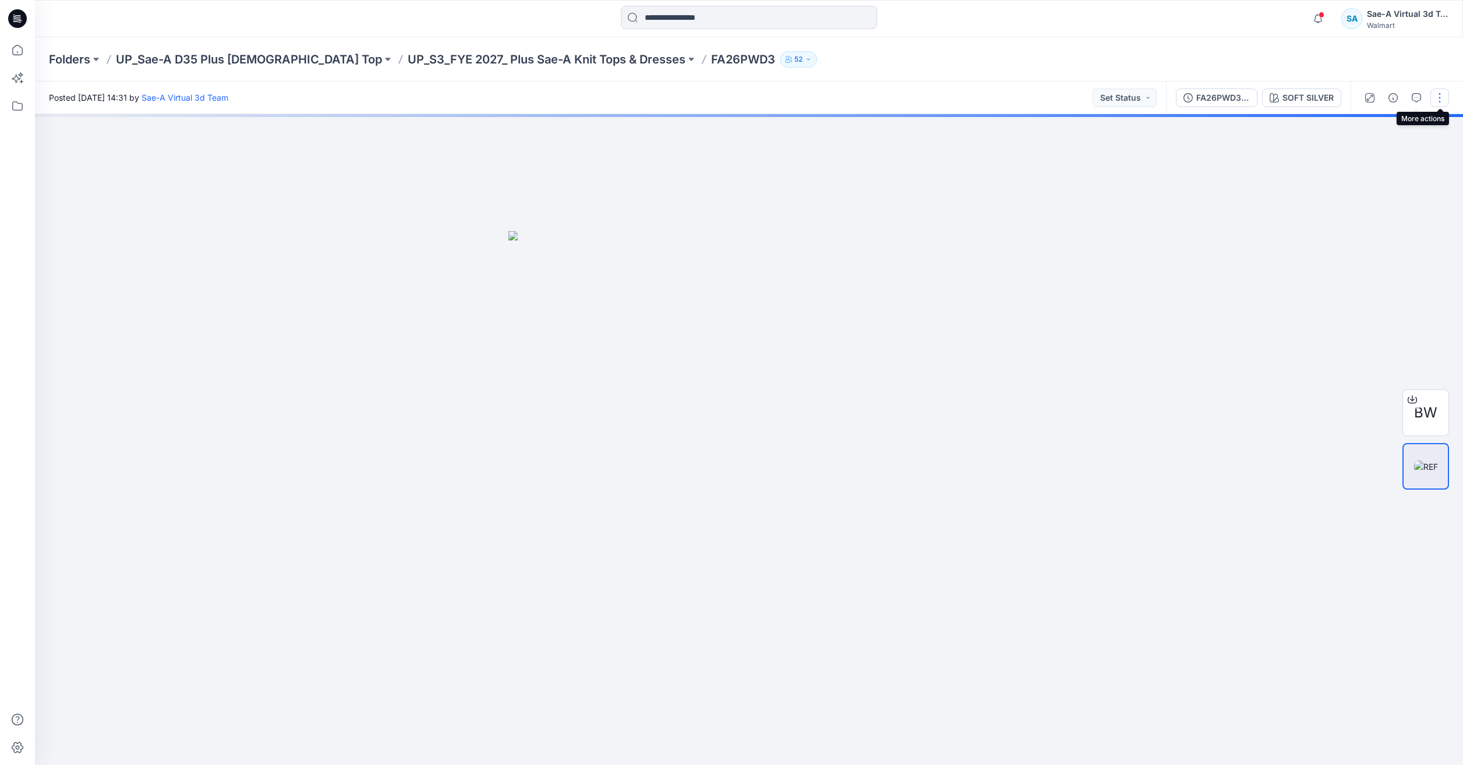
click at [1438, 94] on button "button" at bounding box center [1439, 98] width 19 height 19
click at [1380, 158] on button "Edit" at bounding box center [1390, 158] width 107 height 22
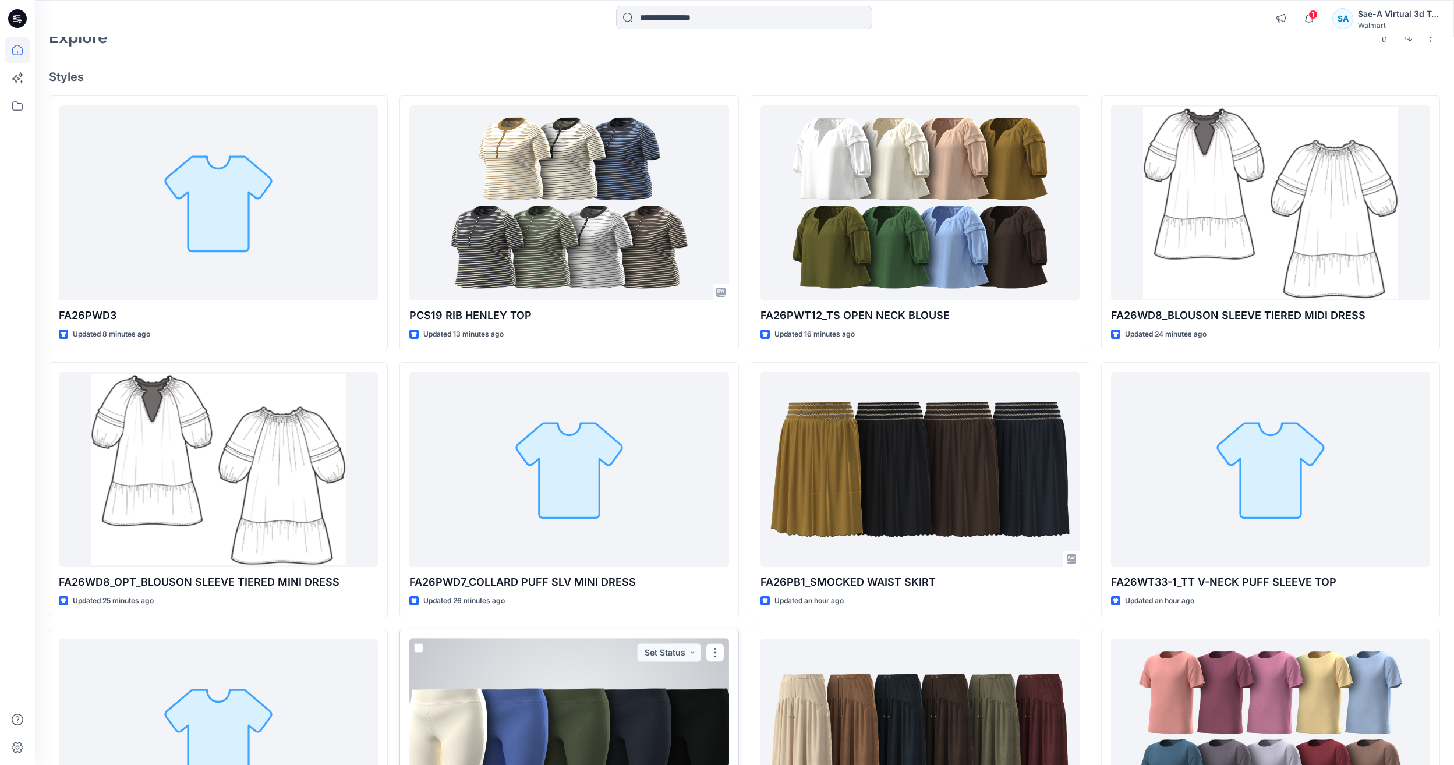
scroll to position [58, 0]
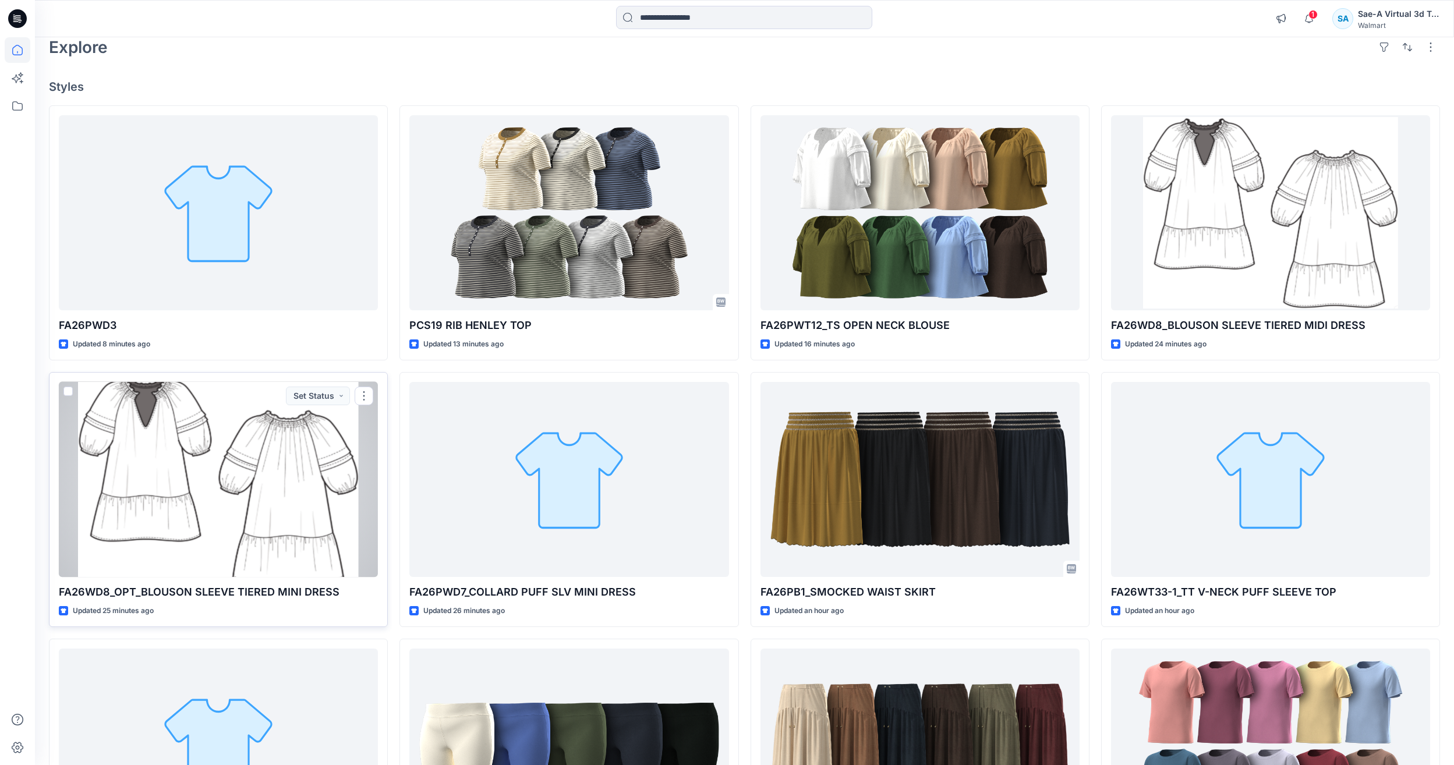
click at [185, 556] on div at bounding box center [218, 479] width 319 height 195
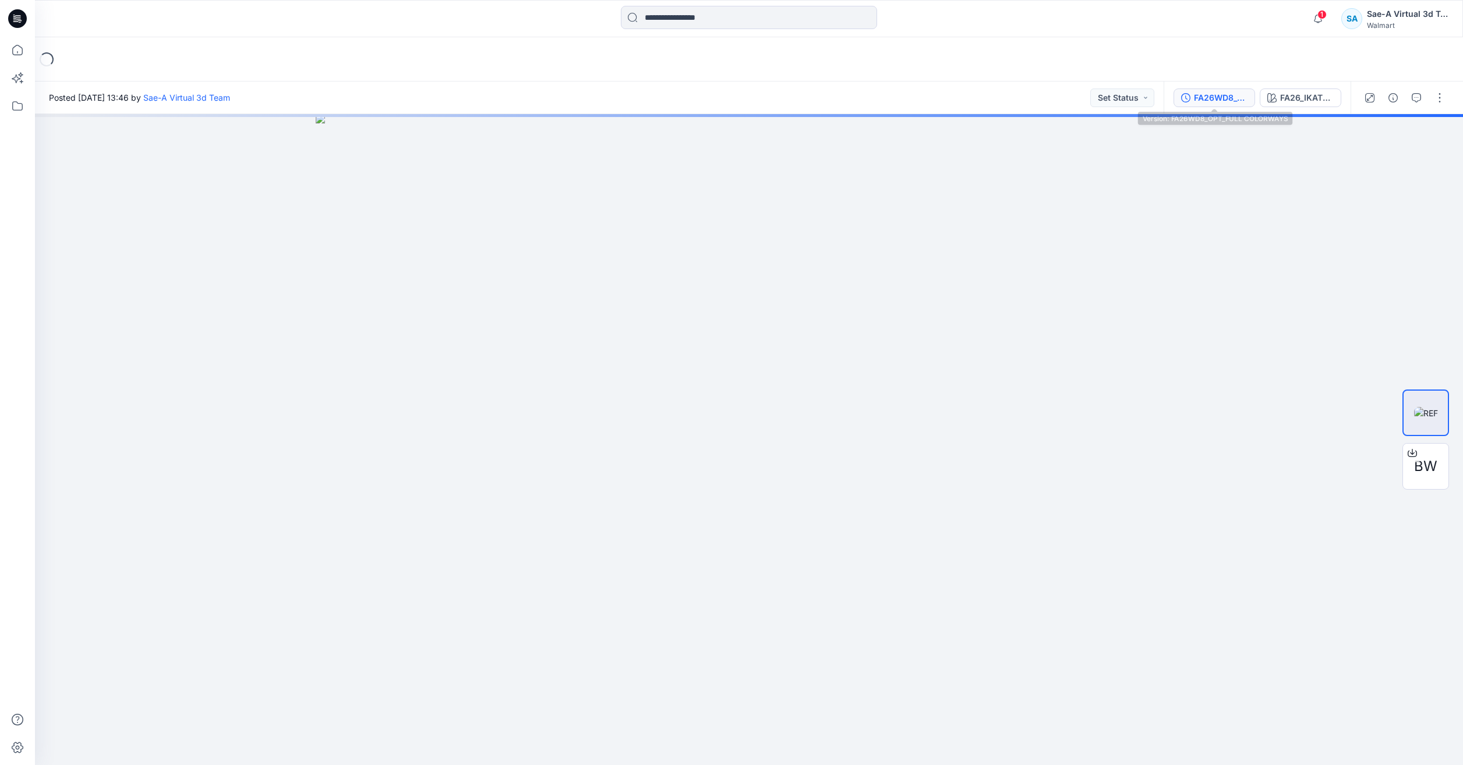
click at [1241, 99] on div "FA26WD8_OPT_FULL COLORWAYS" at bounding box center [1221, 97] width 54 height 13
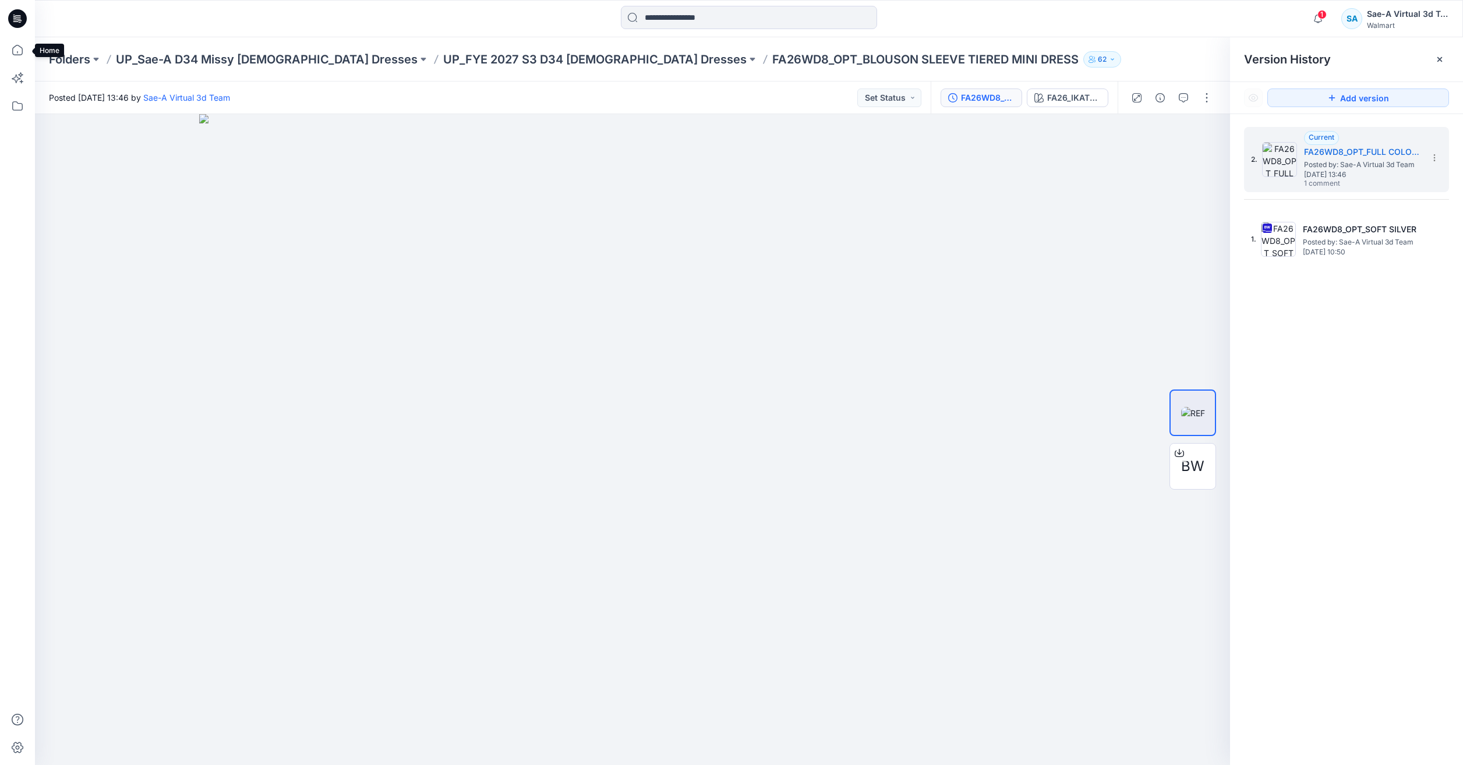
drag, startPoint x: 23, startPoint y: 41, endPoint x: 125, endPoint y: 1, distance: 110.1
click at [23, 41] on icon at bounding box center [18, 50] width 26 height 26
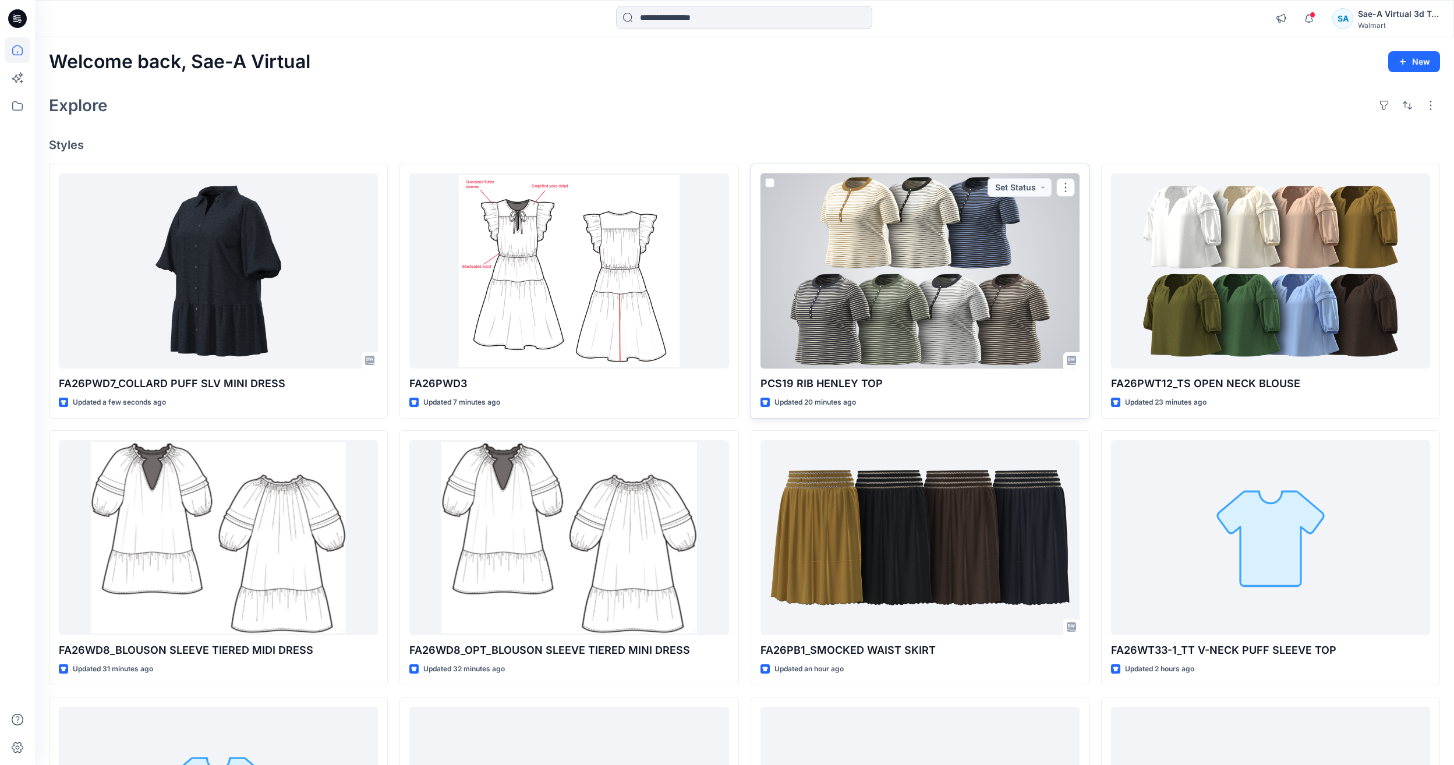
click at [1031, 301] on div at bounding box center [920, 271] width 319 height 195
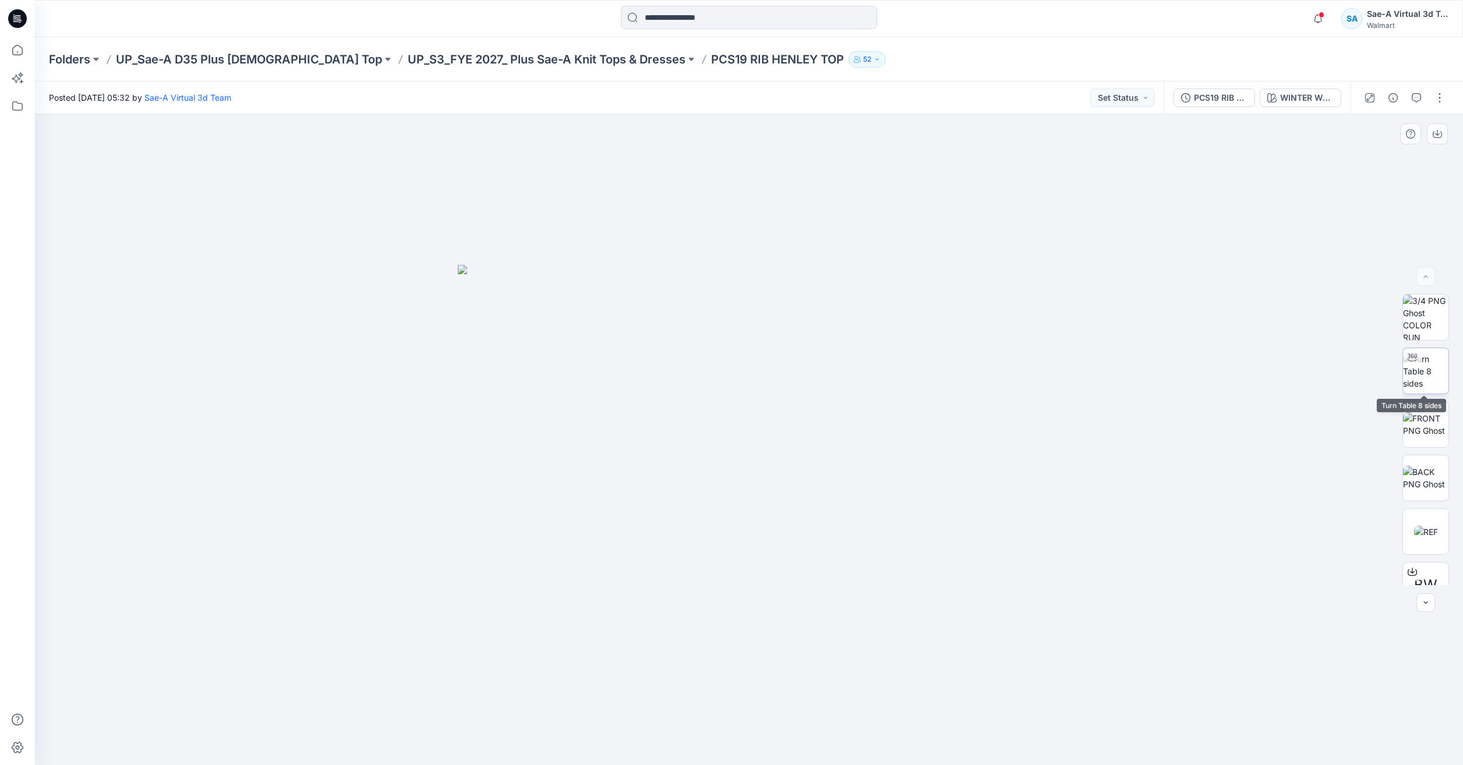
click at [1428, 380] on img at bounding box center [1425, 371] width 45 height 37
drag, startPoint x: 16, startPoint y: 48, endPoint x: 42, endPoint y: 5, distance: 50.1
click at [16, 48] on icon at bounding box center [18, 50] width 26 height 26
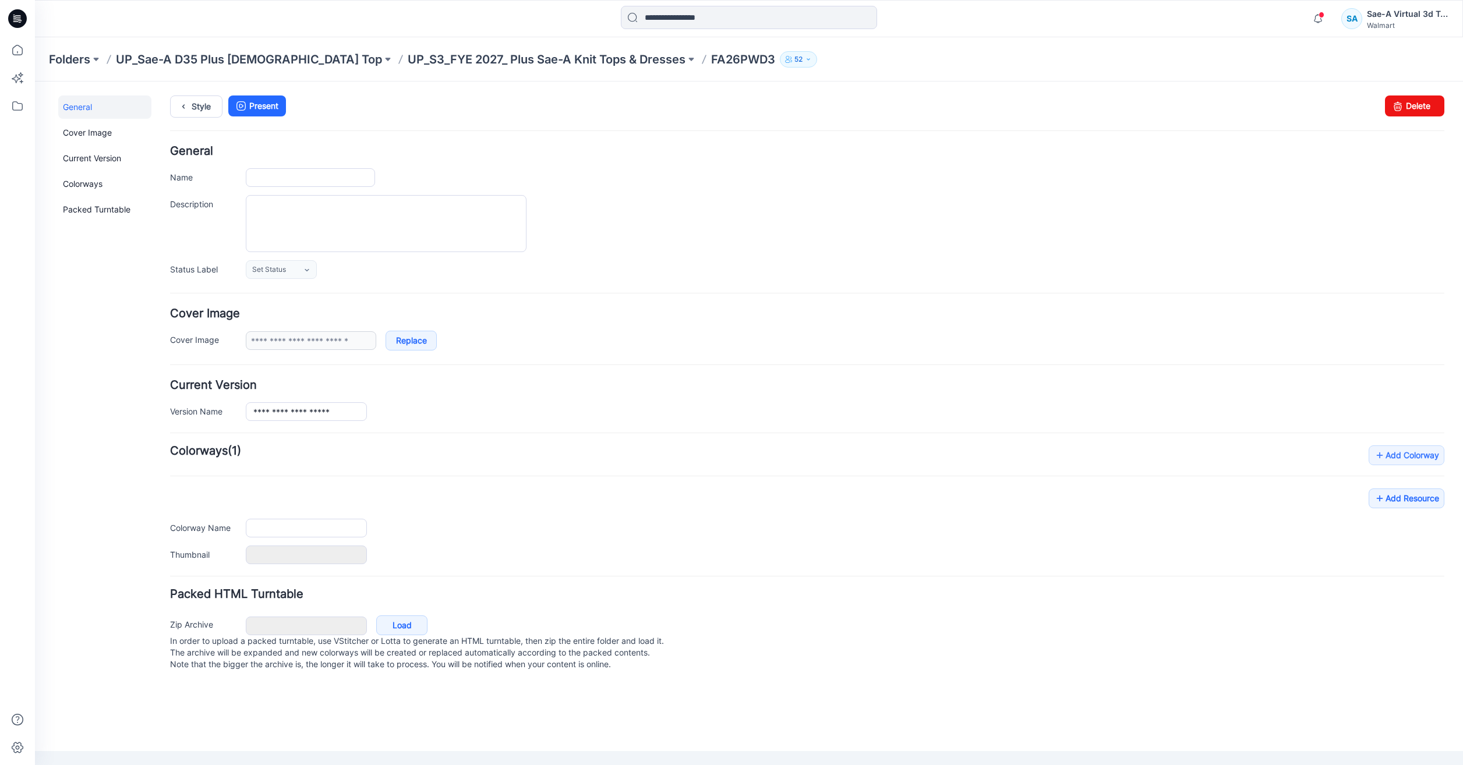
type input "********"
type input "**********"
type input "***"
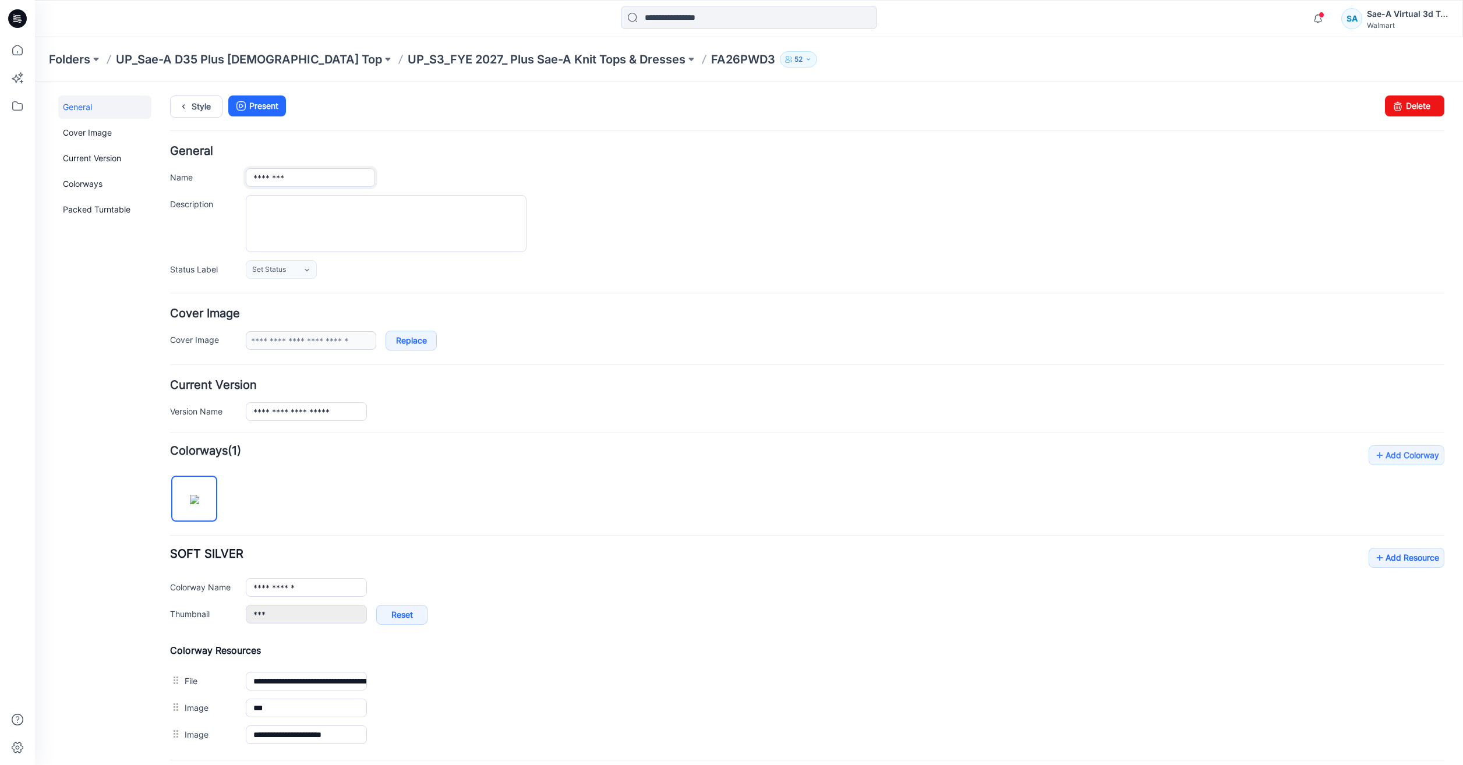
click at [332, 178] on input "********" at bounding box center [310, 177] width 129 height 19
paste input "**********"
type input "**********"
click at [425, 149] on h4 "General" at bounding box center [807, 151] width 1274 height 11
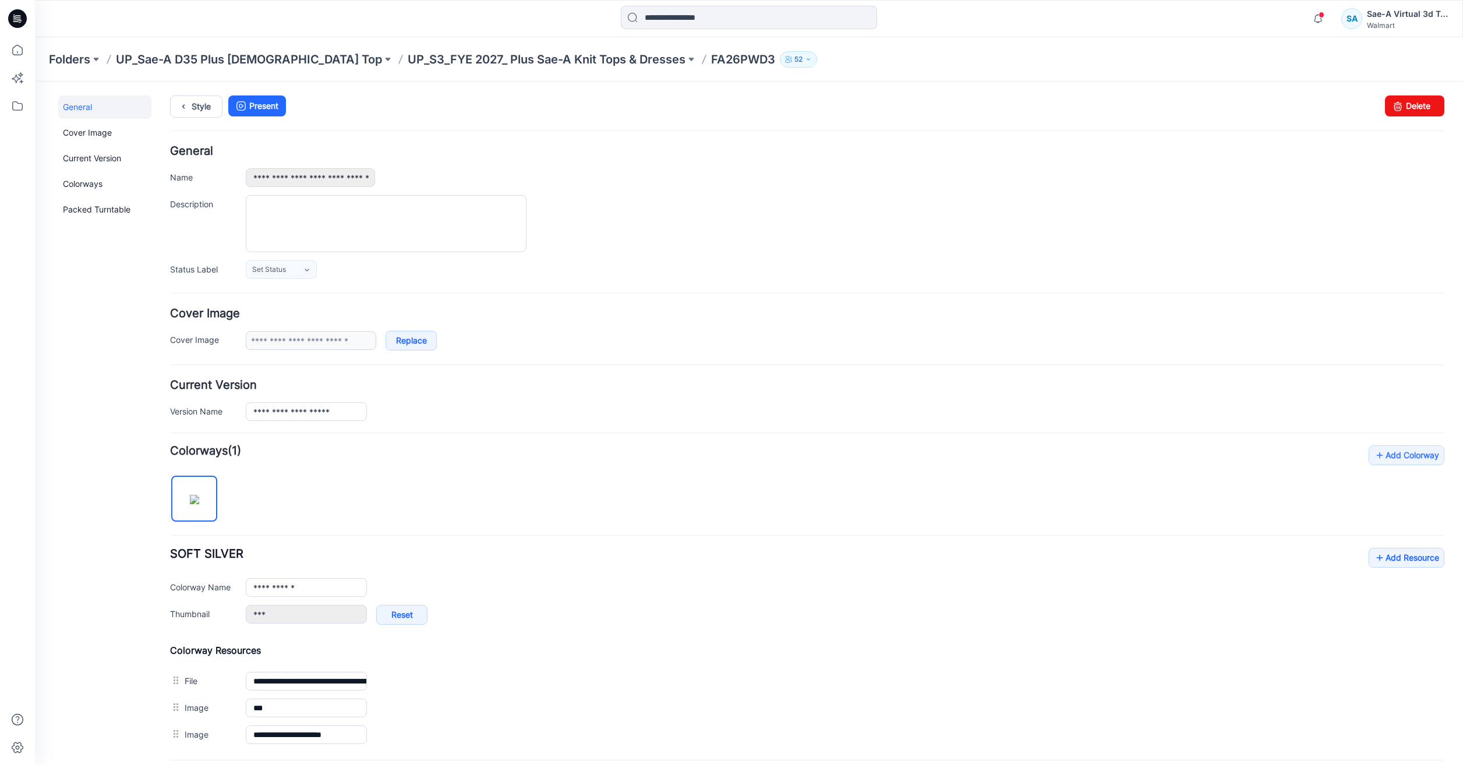
scroll to position [0, 0]
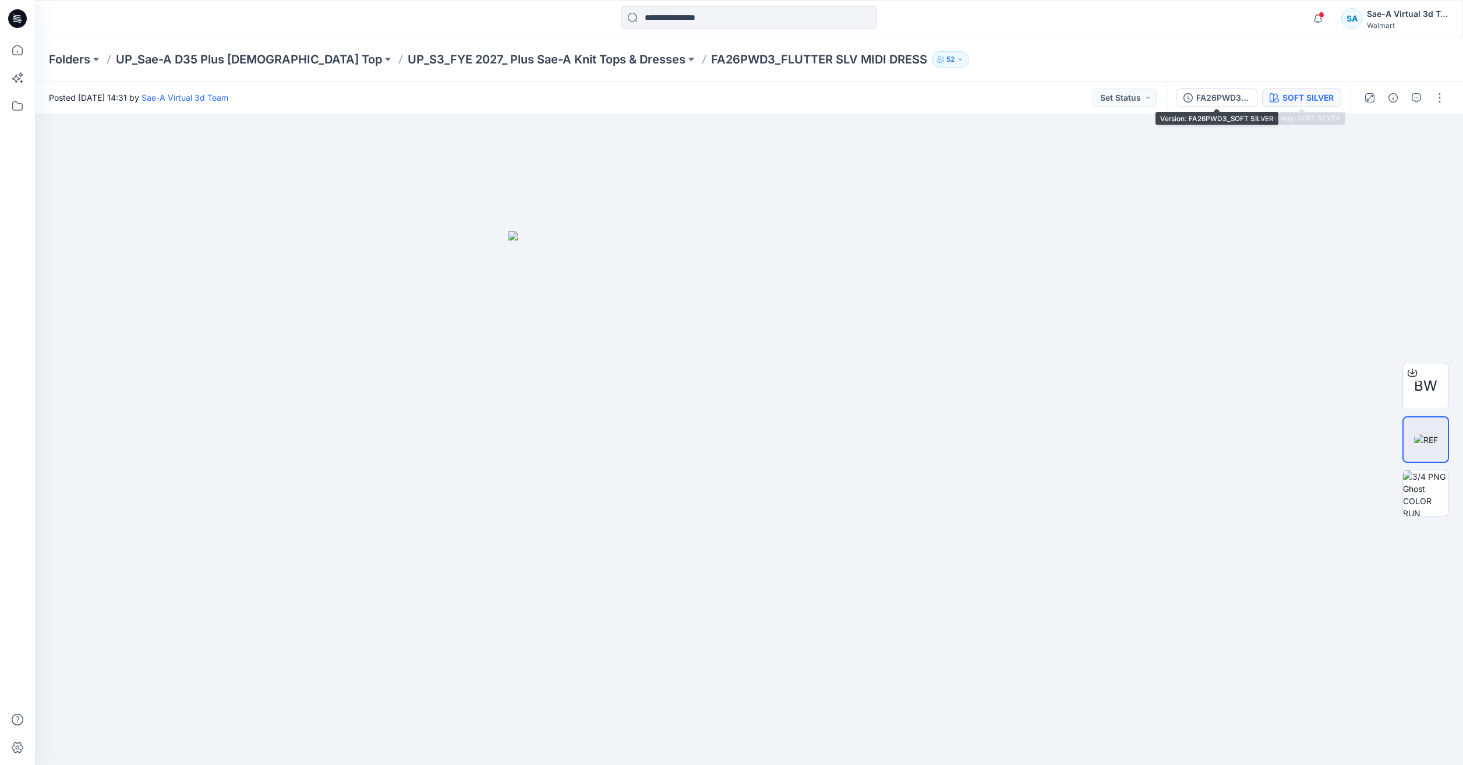
click at [1264, 93] on button "SOFT SILVER" at bounding box center [1301, 98] width 79 height 19
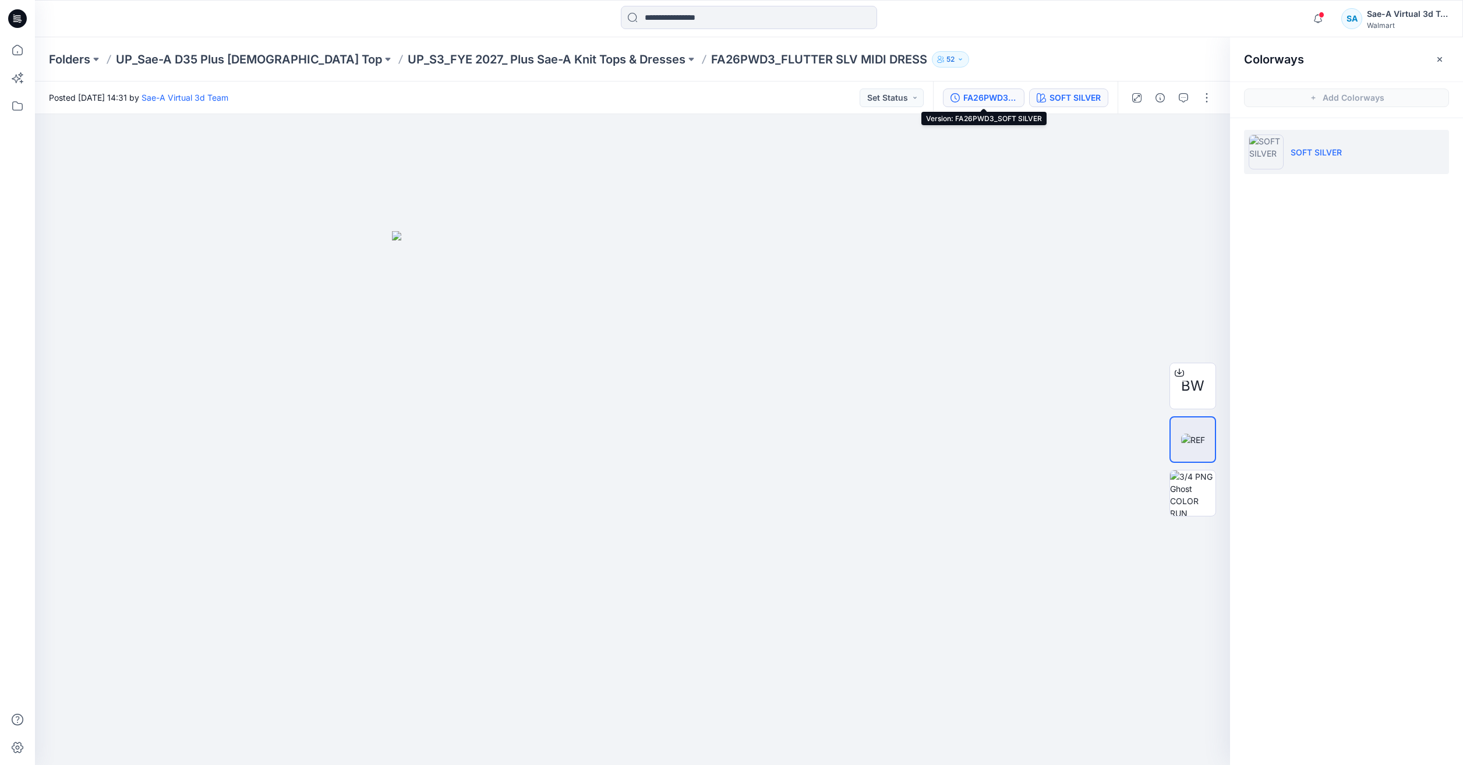
click at [1016, 94] on div "FA26PWD3_SOFT SILVER" at bounding box center [990, 97] width 54 height 13
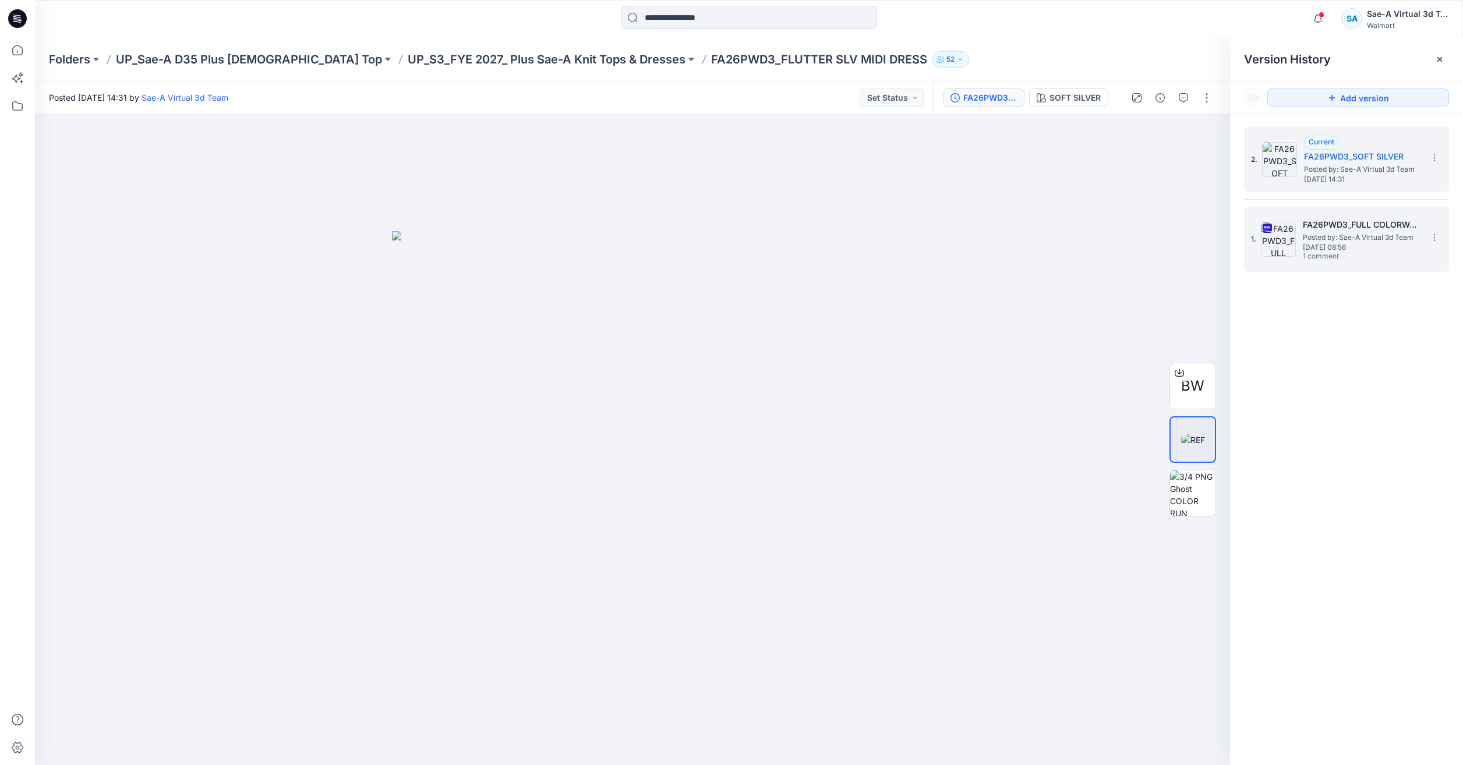
click at [1324, 232] on span "Posted by: Sae-A Virtual 3d Team" at bounding box center [1361, 238] width 116 height 12
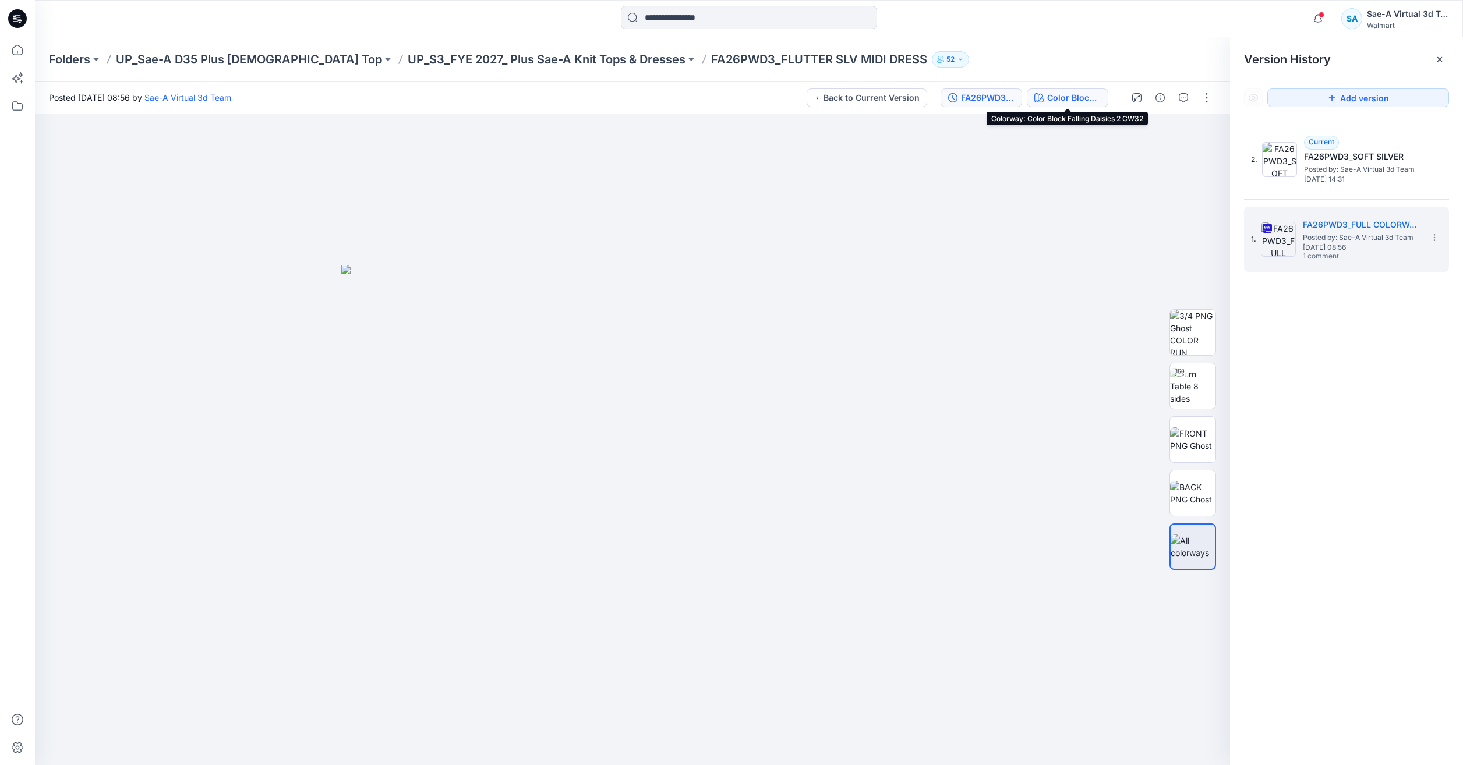
click at [1052, 89] on button "Color Block Falling Daisies 2 CW32" at bounding box center [1068, 98] width 82 height 19
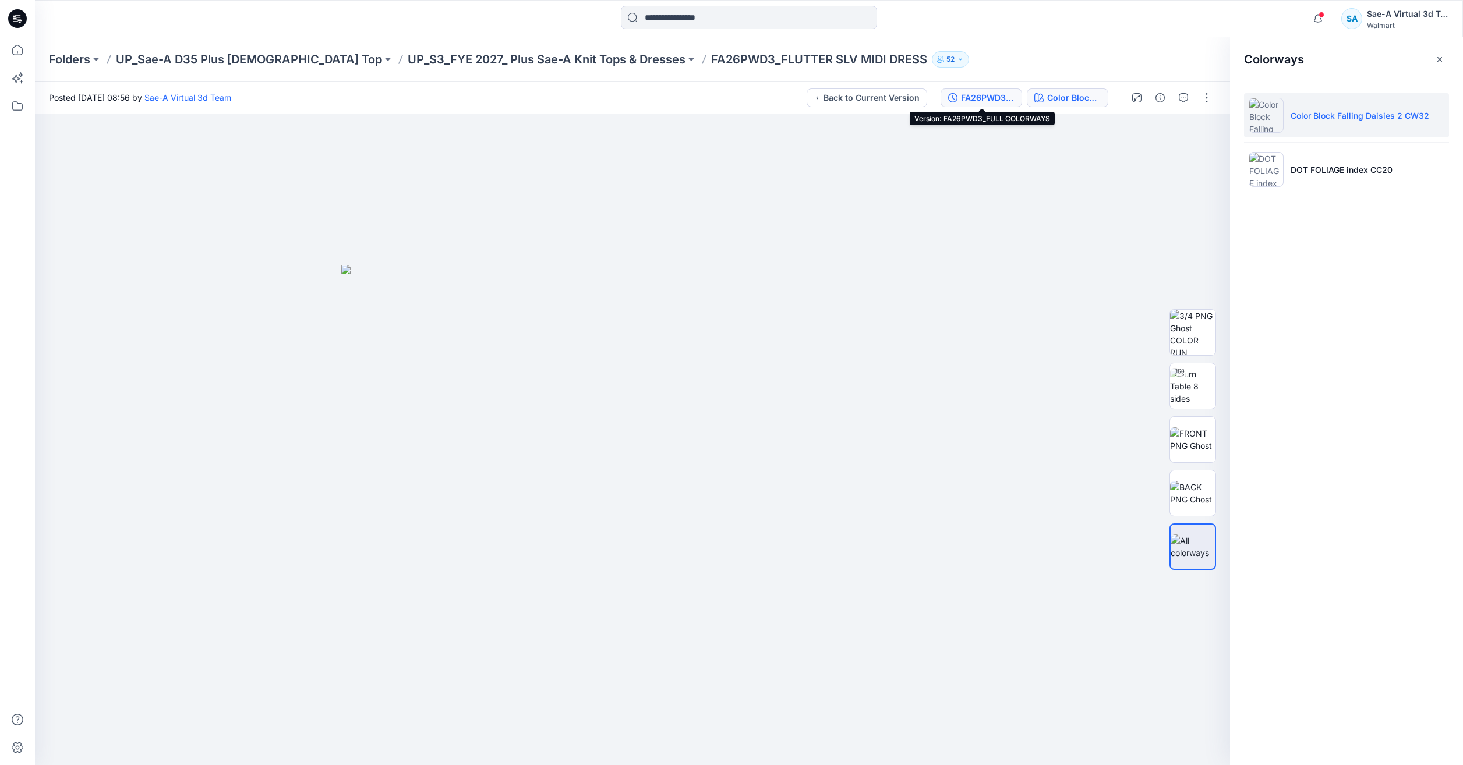
click at [996, 98] on div "FA26PWD3_FULL COLORWAYS" at bounding box center [988, 97] width 54 height 13
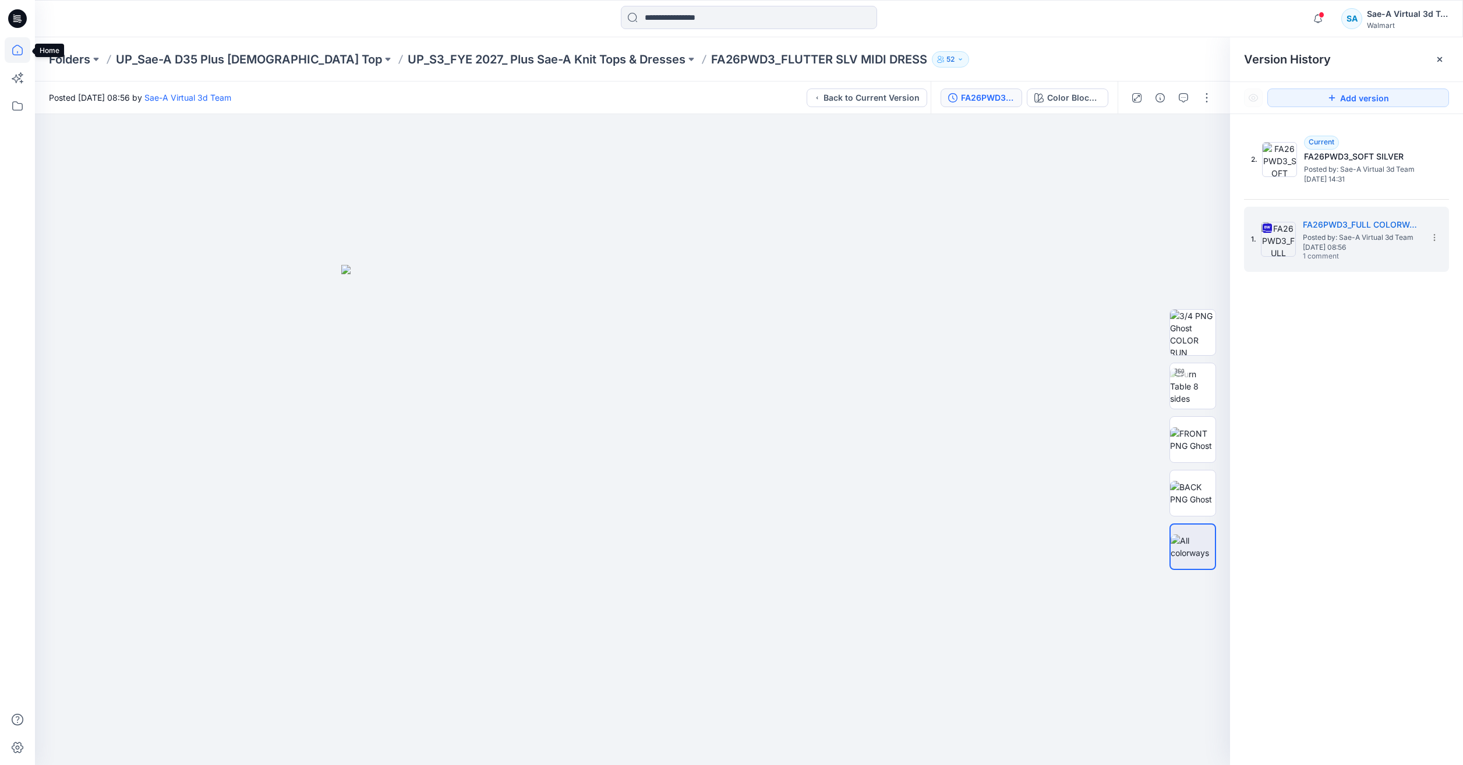
click at [19, 49] on icon at bounding box center [18, 50] width 26 height 26
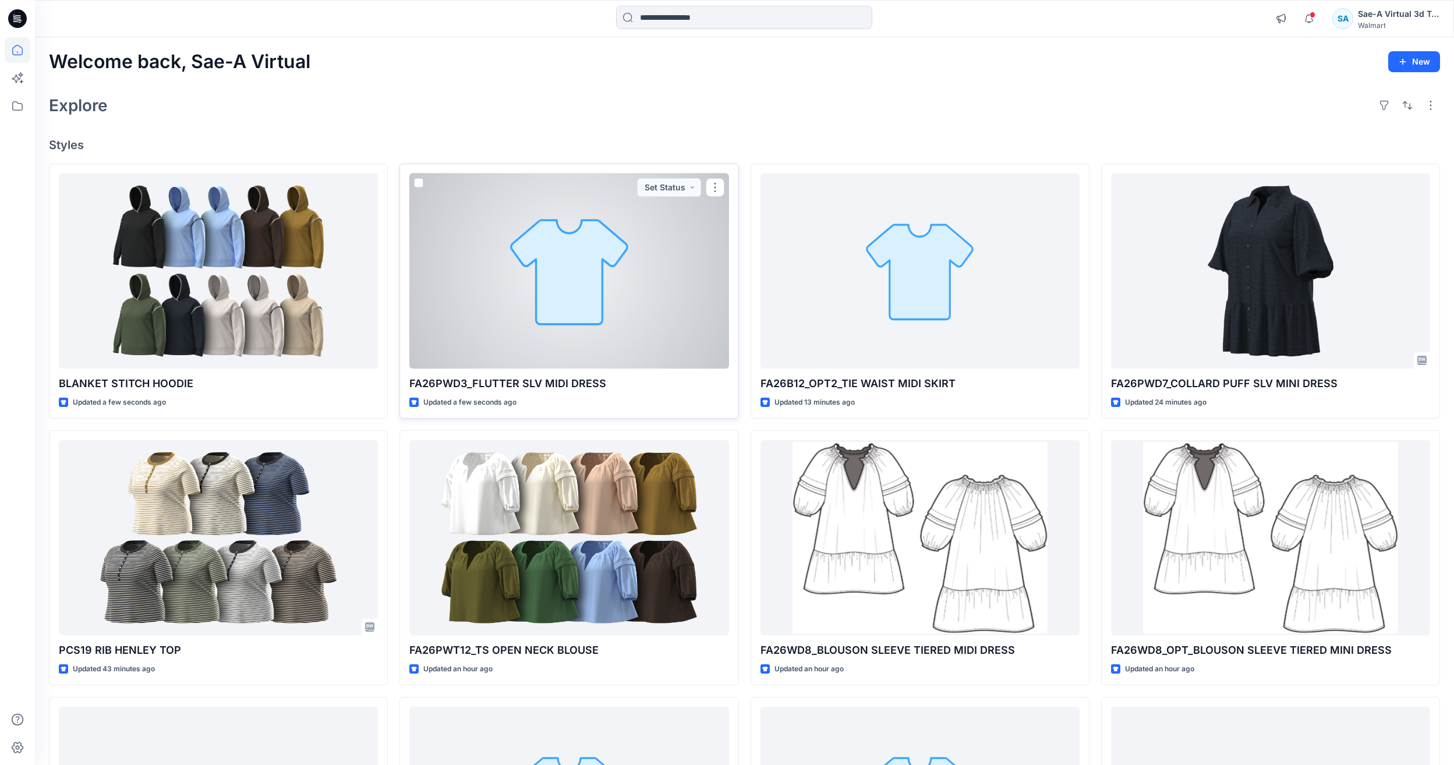
click at [468, 321] on div at bounding box center [568, 271] width 319 height 195
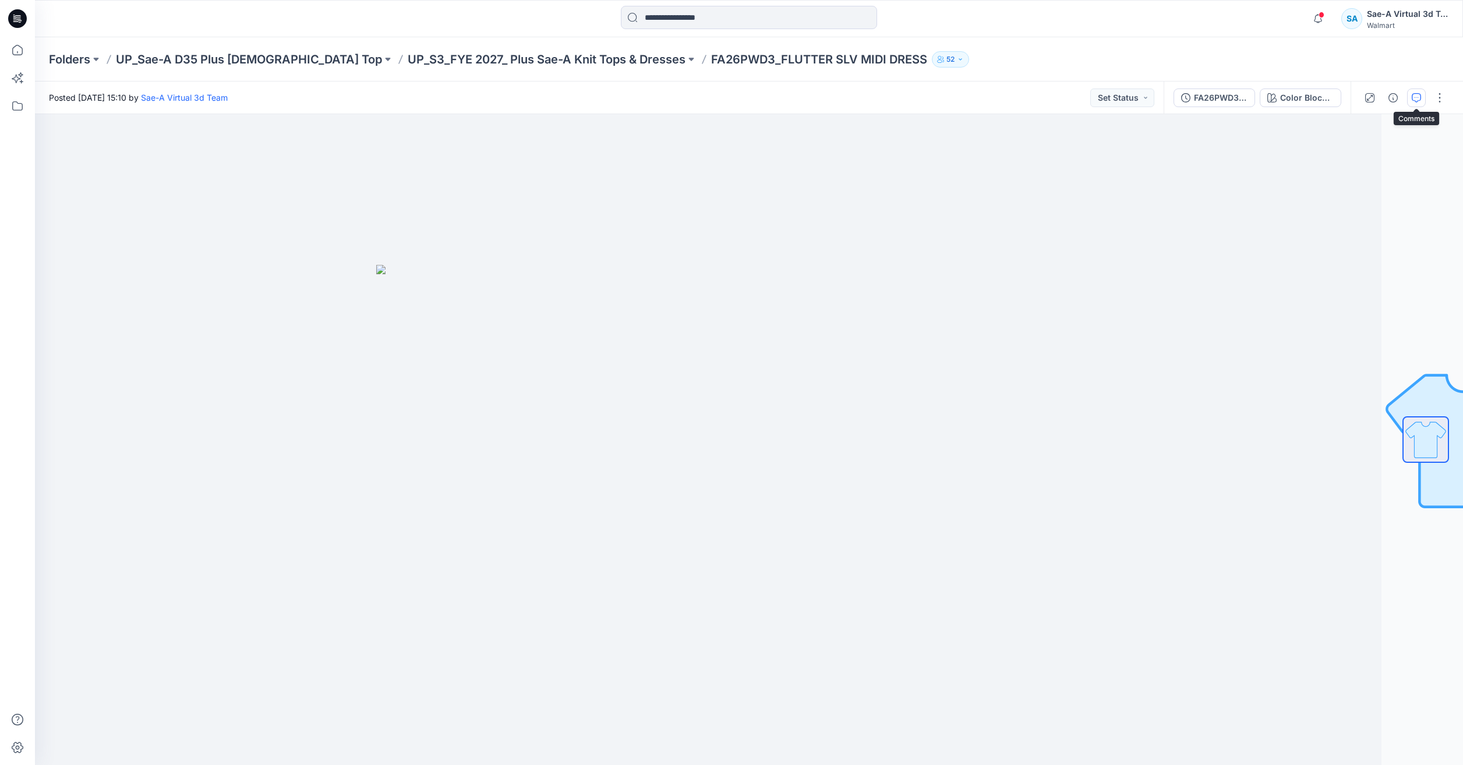
click at [1407, 95] on button "button" at bounding box center [1416, 98] width 19 height 19
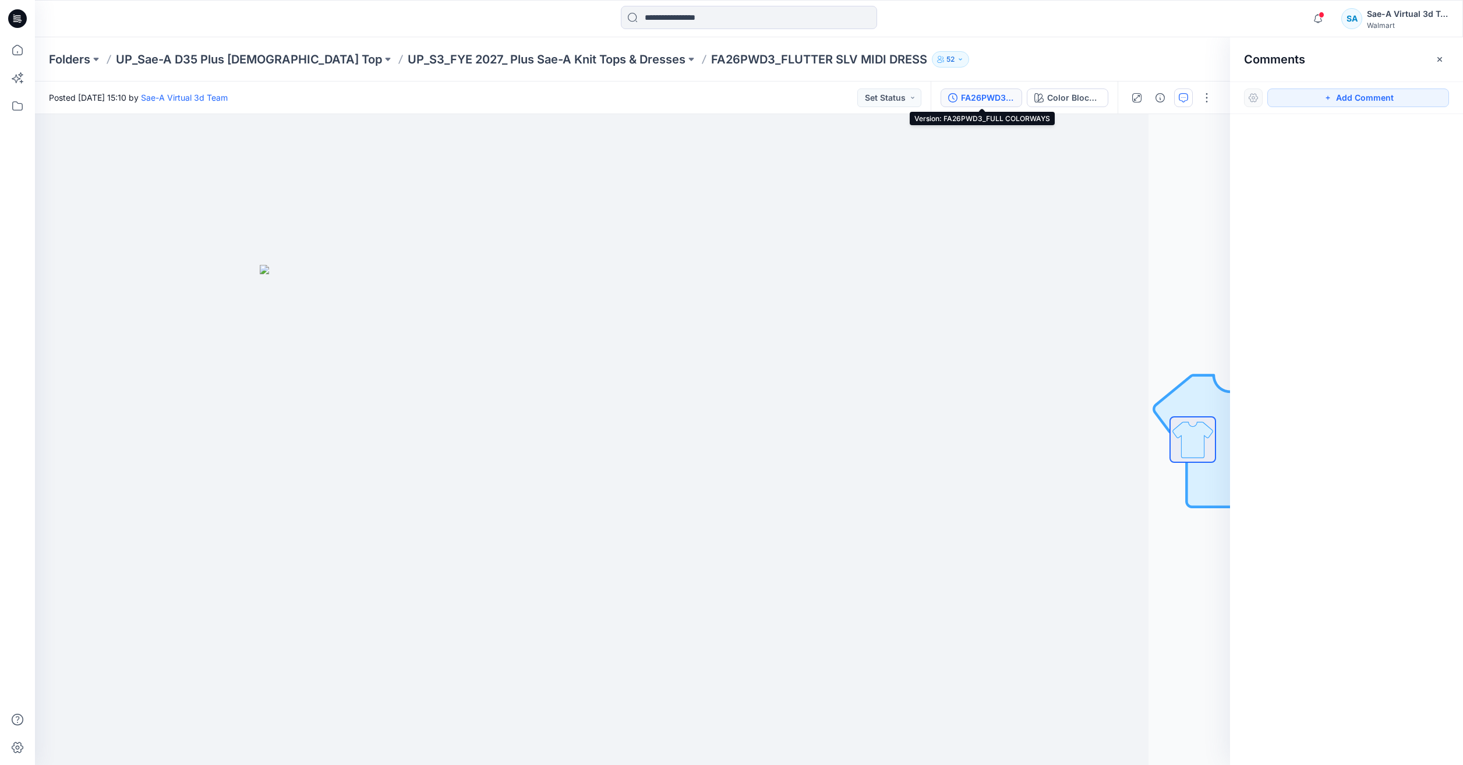
click at [984, 97] on div "FA26PWD3_FULL COLORWAYS" at bounding box center [988, 97] width 54 height 13
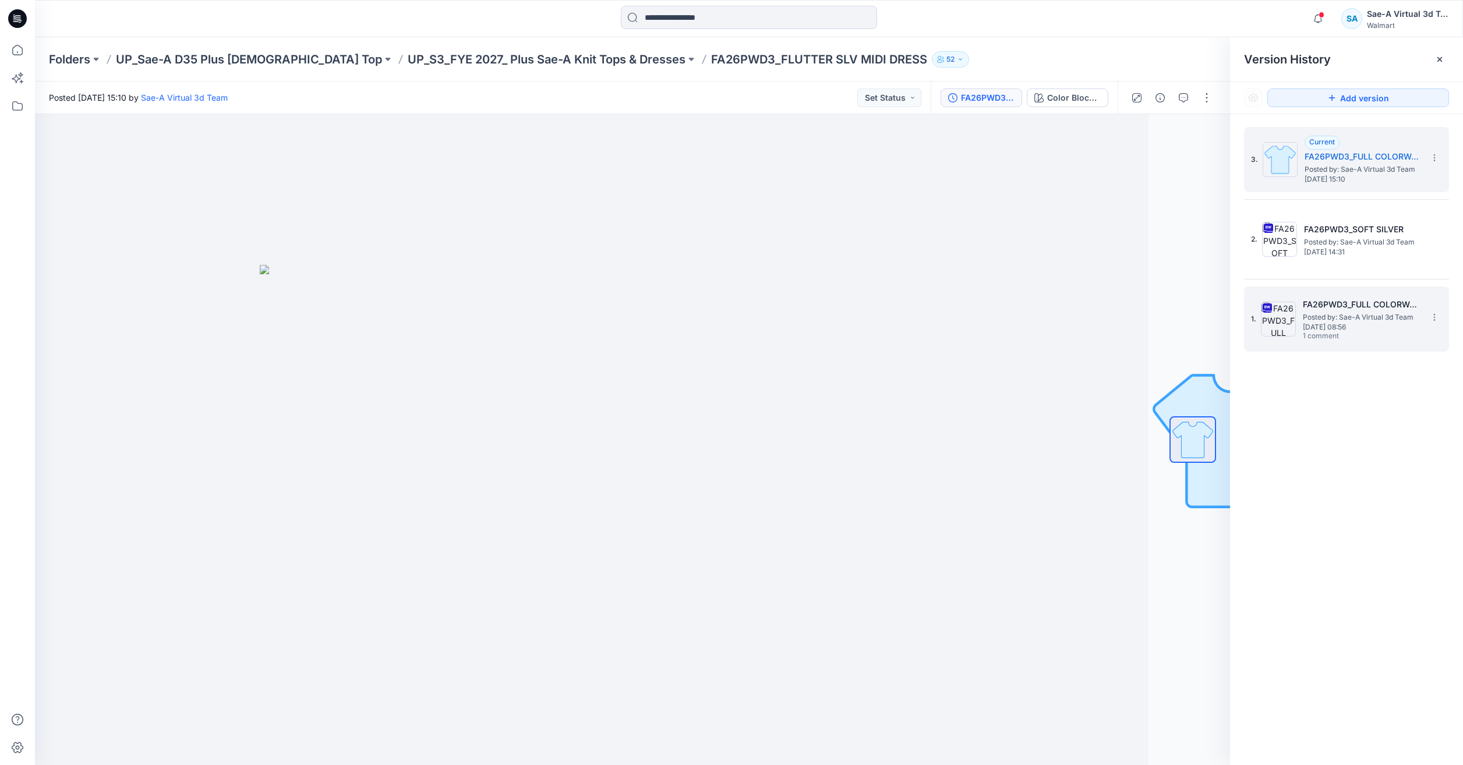
click at [1354, 313] on span "Posted by: Sae-A Virtual 3d Team" at bounding box center [1361, 318] width 116 height 12
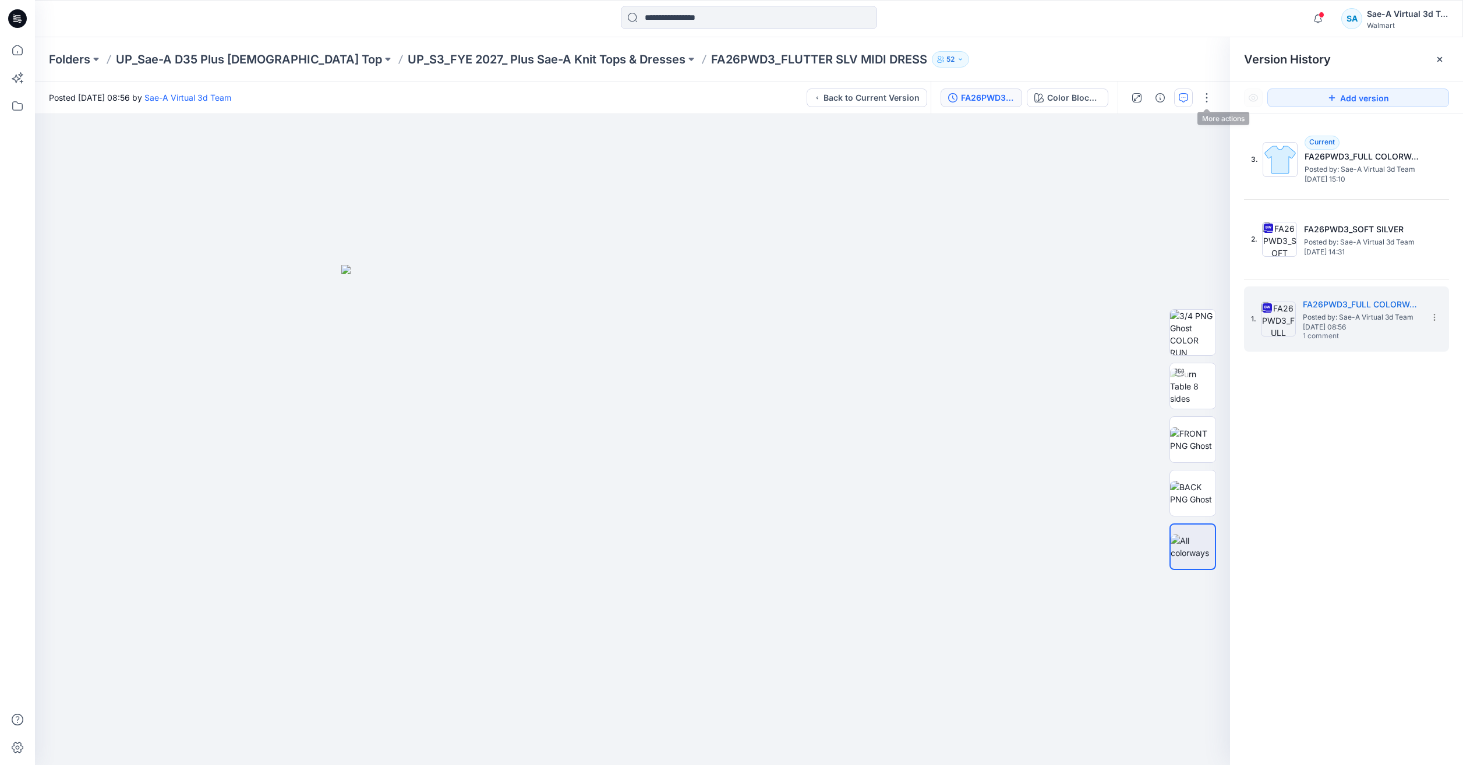
click at [1189, 98] on button "button" at bounding box center [1183, 98] width 19 height 19
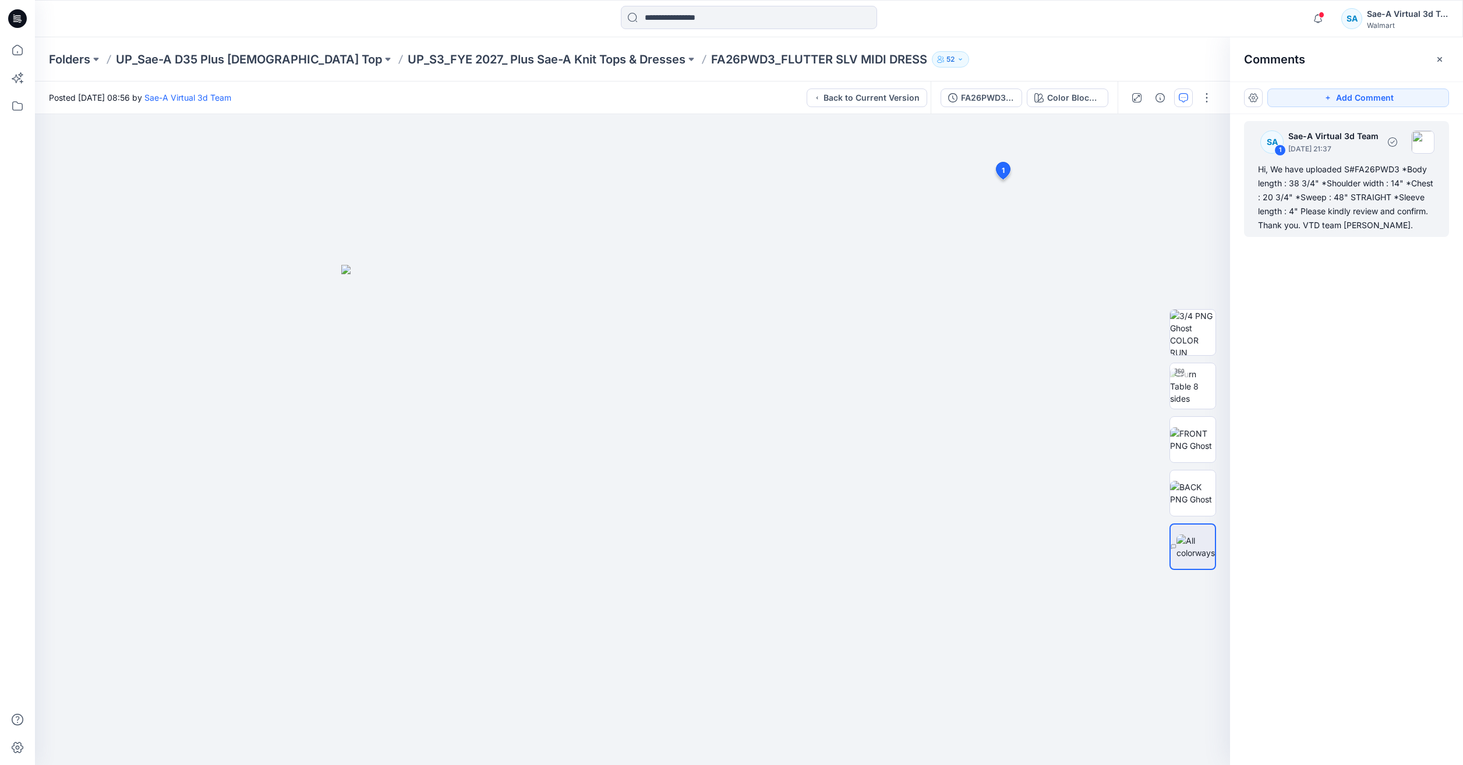
click at [1406, 224] on div "Hi, We have uploaded S#FA26PWD3 *Body length : 38 3/4" *Shoulder width : 14" *C…" at bounding box center [1346, 197] width 177 height 70
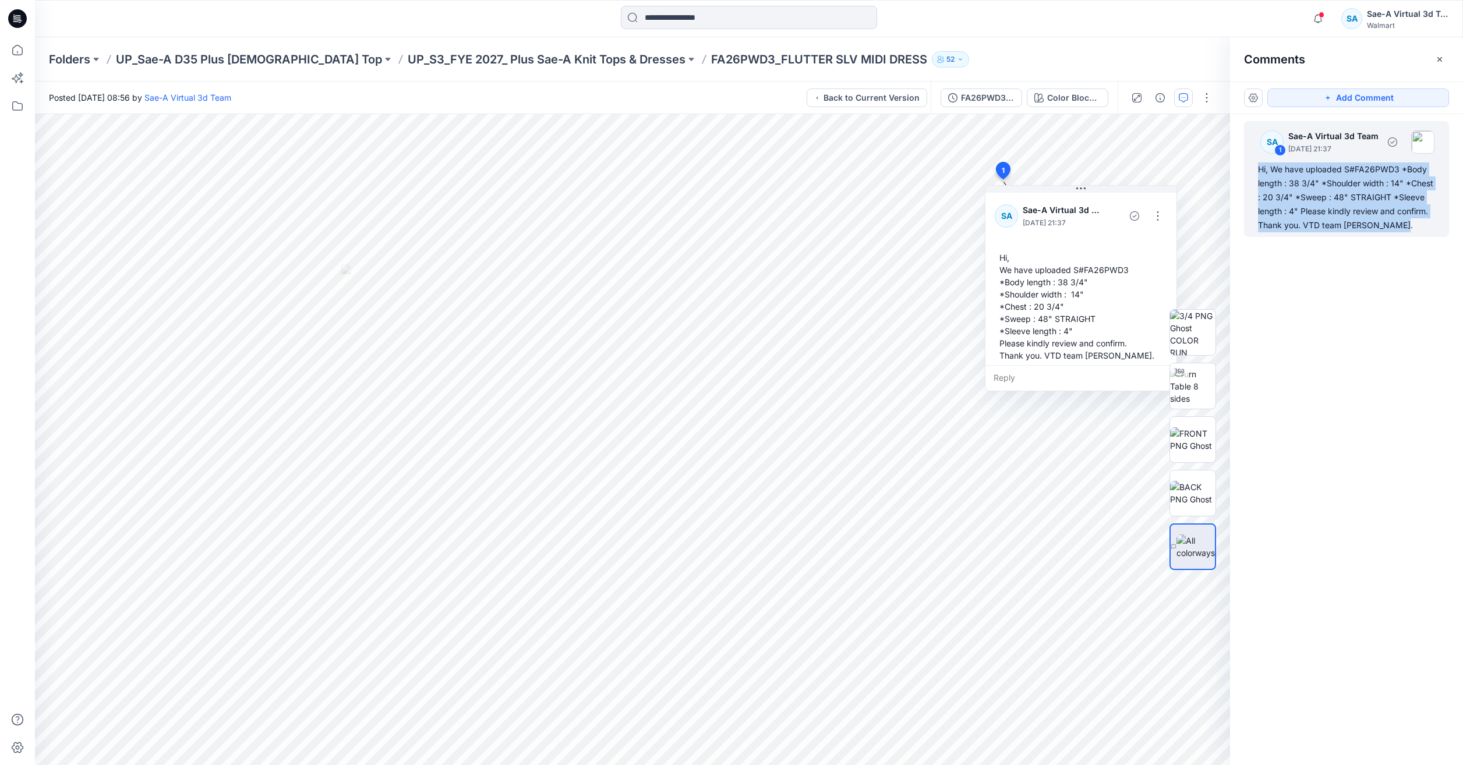
drag, startPoint x: 1412, startPoint y: 228, endPoint x: 1255, endPoint y: 171, distance: 167.1
click at [1255, 171] on div "SA 1 Sae-A Virtual 3d Team September 24, 2025 21:37 Hi, We have uploaded S#FA26…" at bounding box center [1346, 179] width 205 height 116
drag, startPoint x: 1255, startPoint y: 171, endPoint x: 1158, endPoint y: 227, distance: 111.9
click at [1155, 218] on button "button" at bounding box center [1157, 216] width 19 height 19
click at [1160, 248] on p "Edit comment" at bounding box center [1160, 243] width 52 height 12
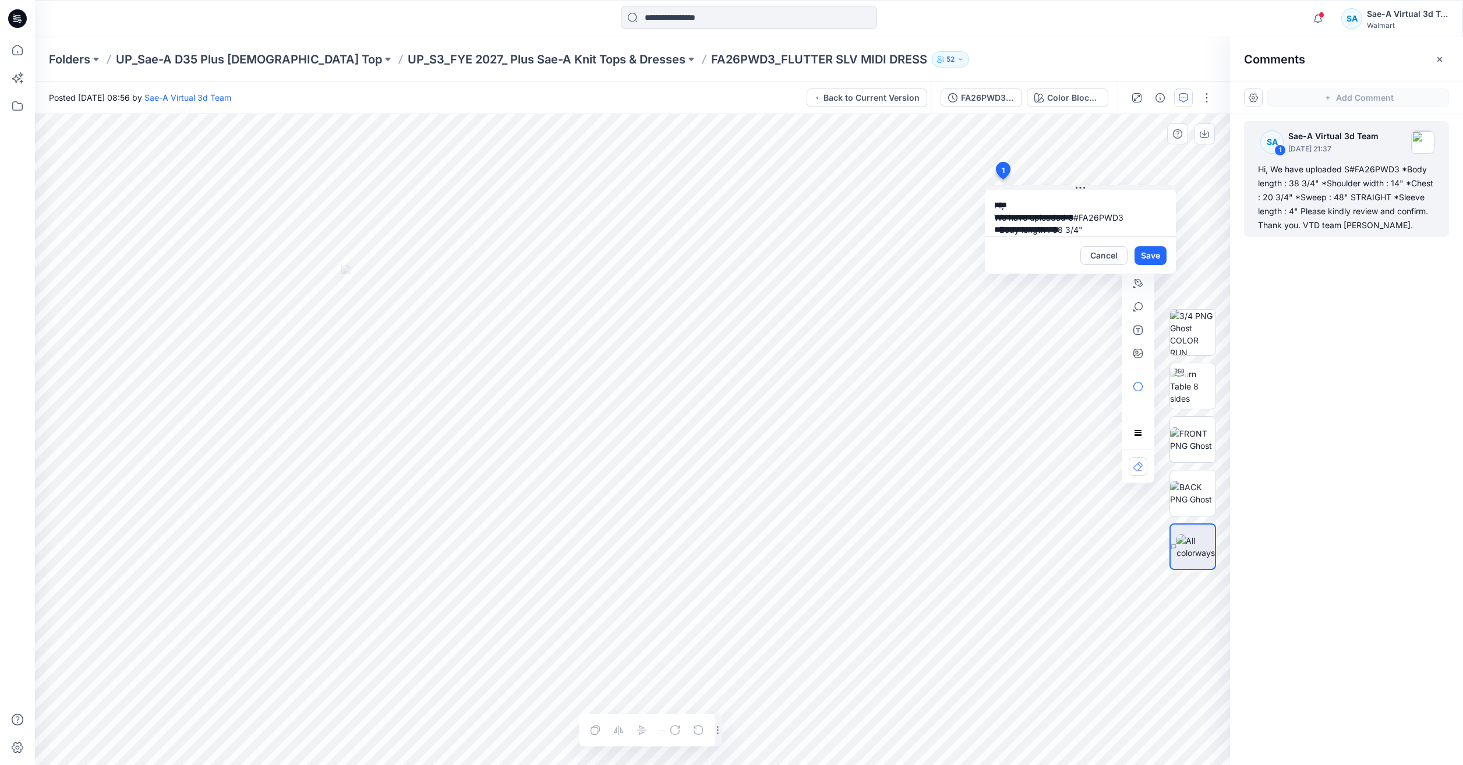
scroll to position [82, 0]
click at [1015, 101] on button "FA26PWD3_FULL COLORWAYS" at bounding box center [982, 98] width 82 height 19
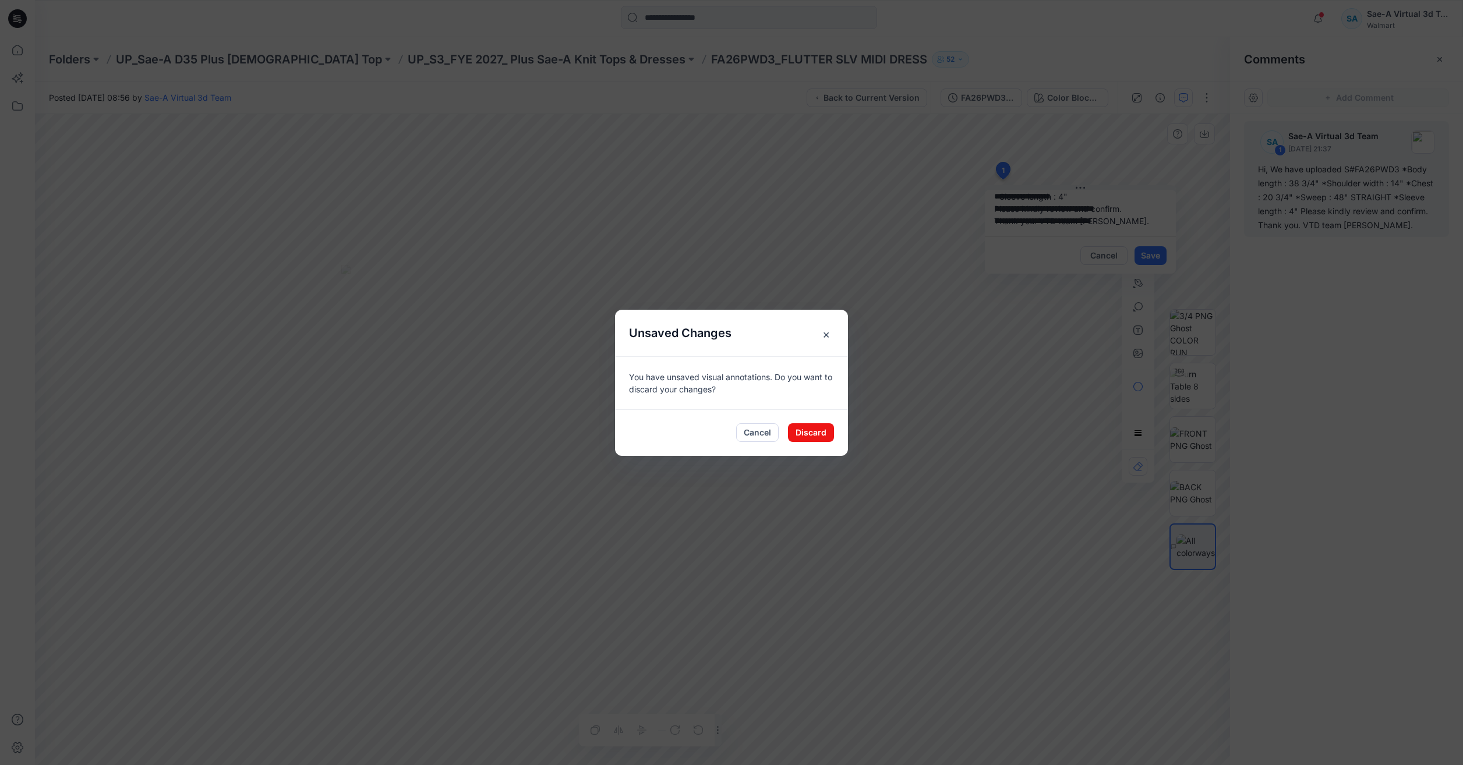
click at [830, 340] on span "×" at bounding box center [825, 334] width 21 height 21
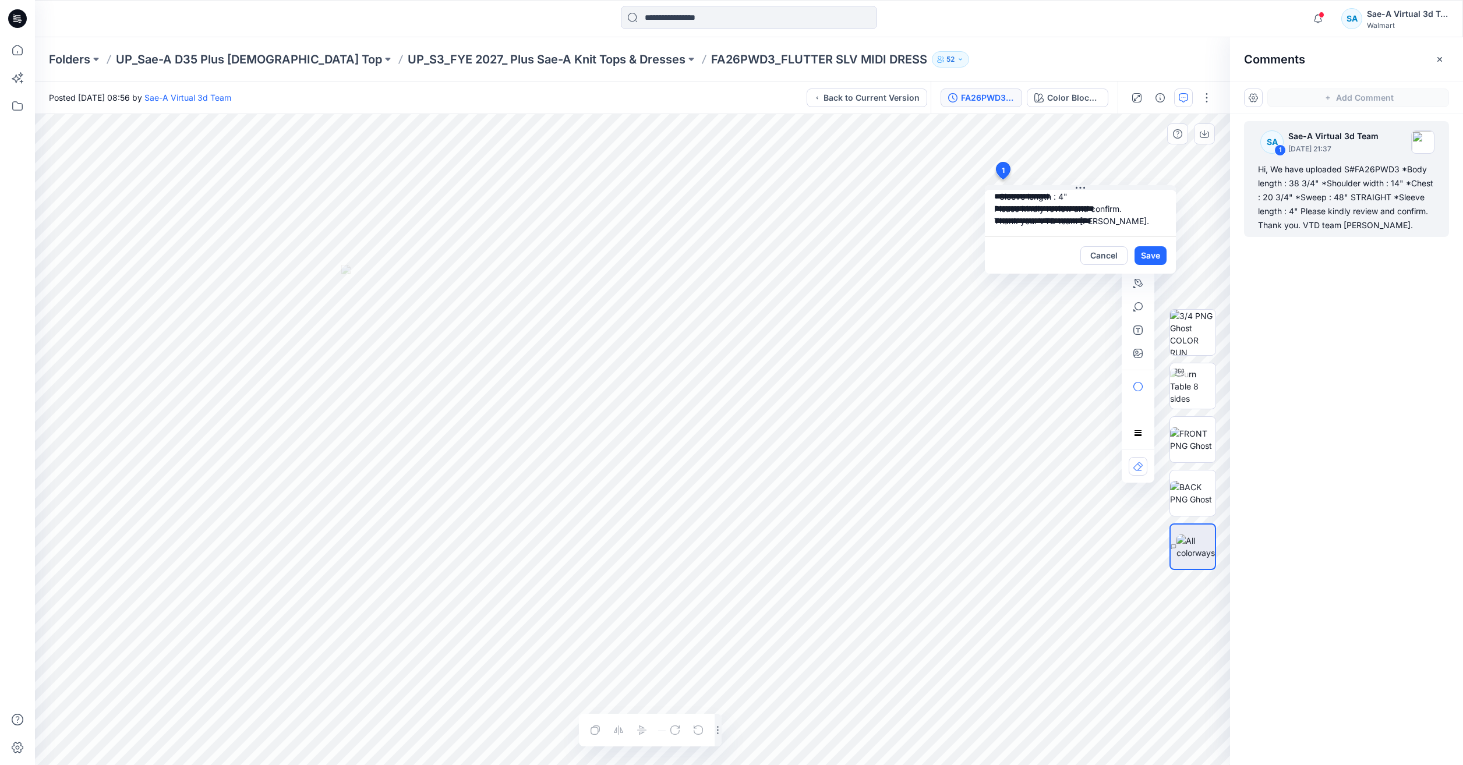
click at [984, 101] on div "FA26PWD3_FULL COLORWAYS" at bounding box center [988, 97] width 54 height 13
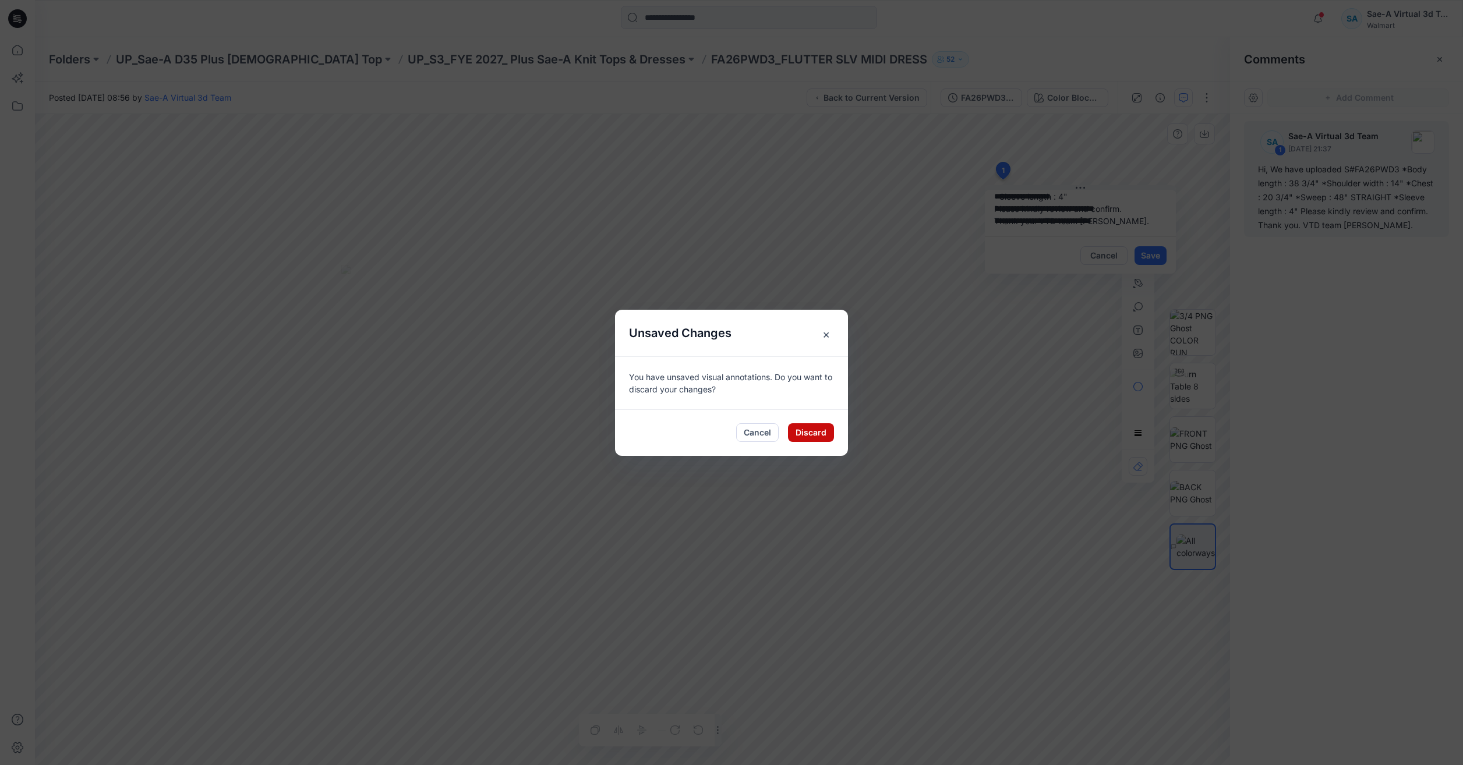
click at [807, 429] on button "Discard" at bounding box center [811, 432] width 46 height 19
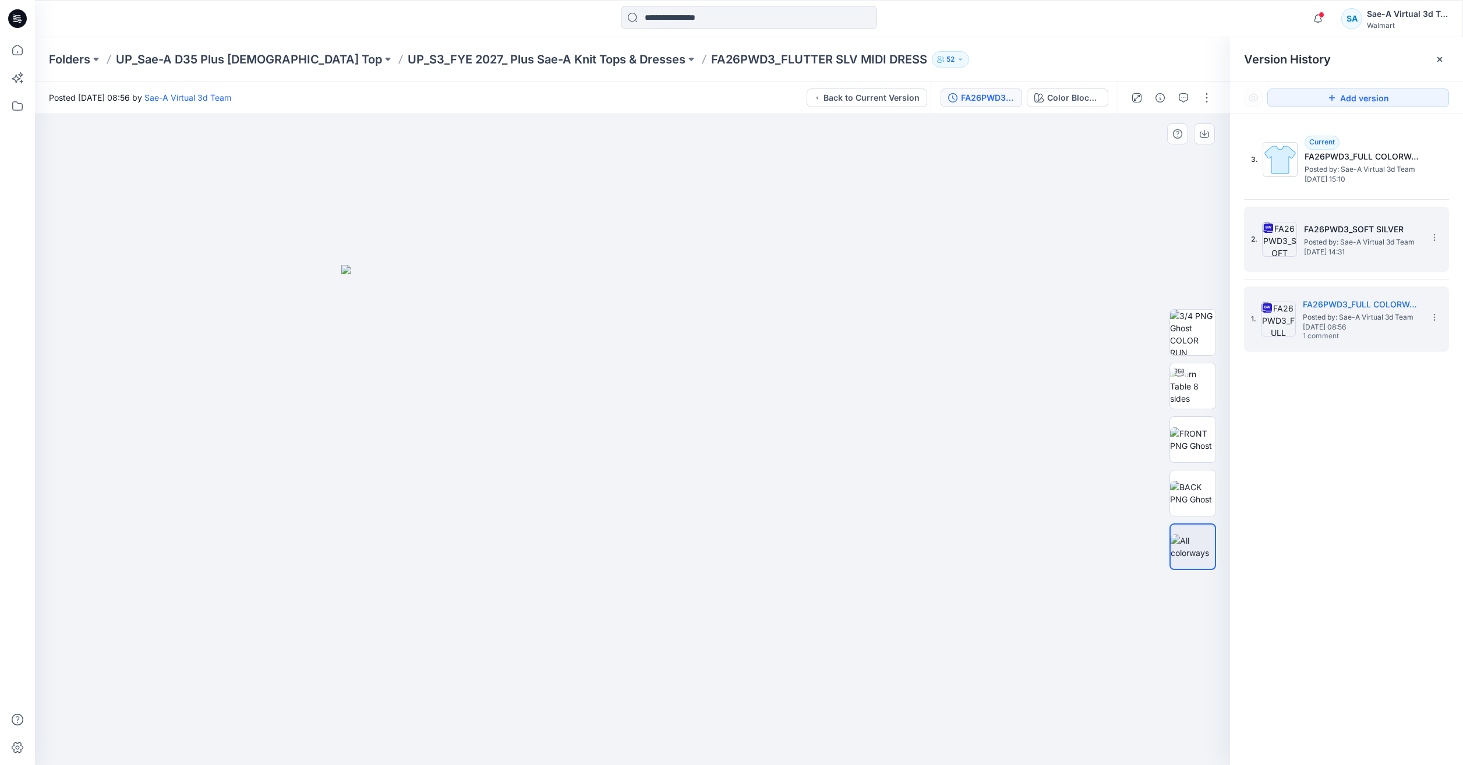
click at [1342, 227] on h5 "FA26PWD3_SOFT SILVER" at bounding box center [1362, 229] width 116 height 14
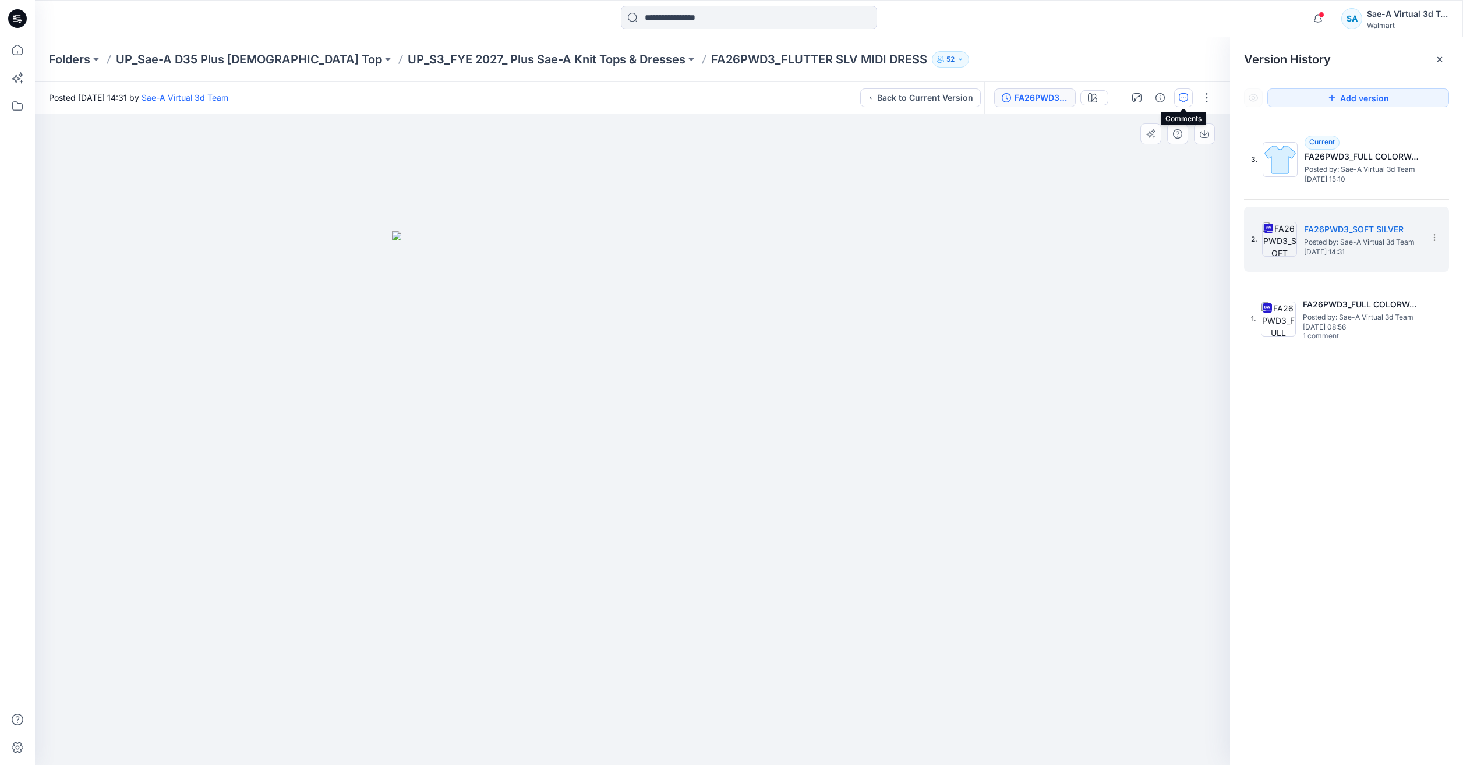
click at [1184, 100] on icon "button" at bounding box center [1183, 97] width 9 height 9
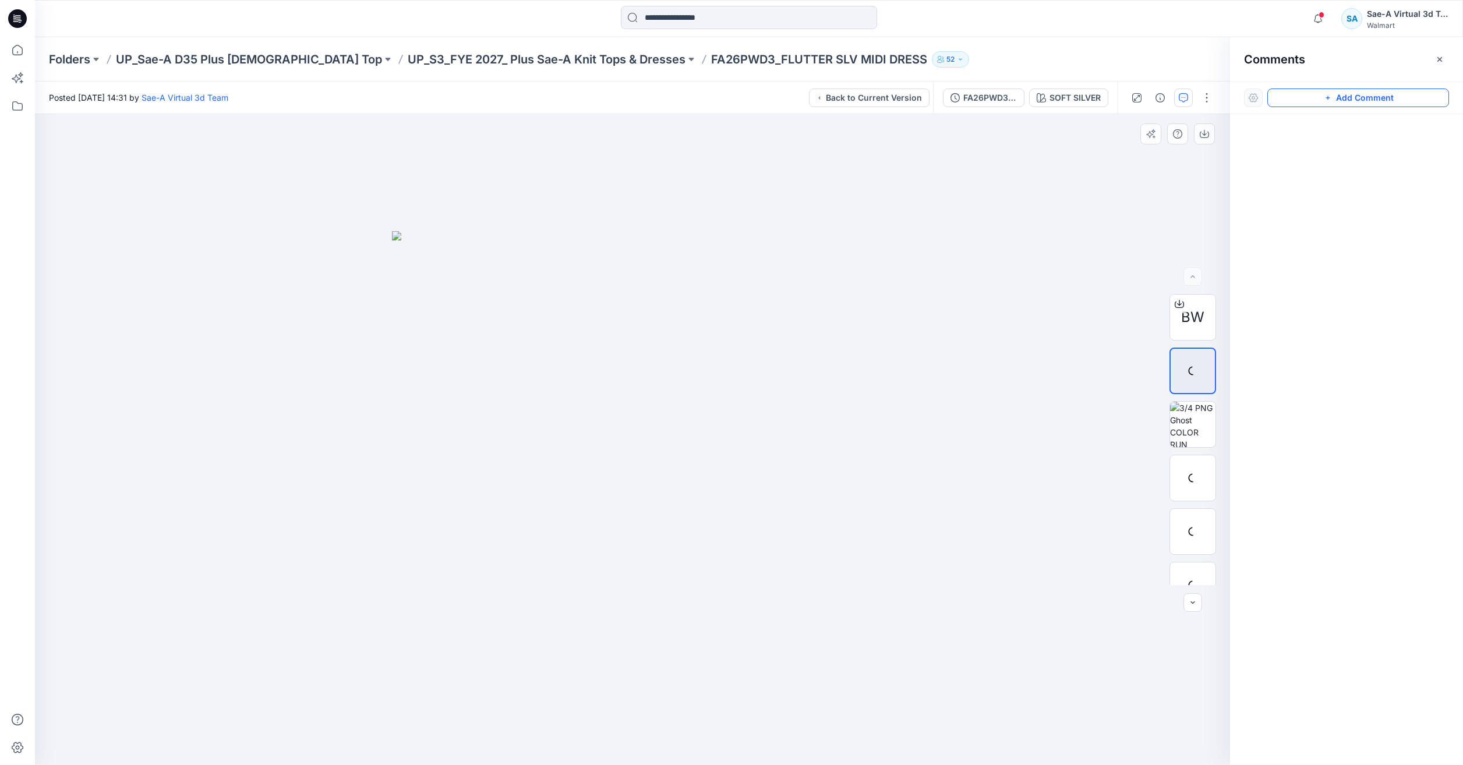
click at [1352, 98] on button "Add Comment" at bounding box center [1358, 98] width 182 height 19
click at [1034, 203] on div "1" at bounding box center [632, 439] width 1195 height 651
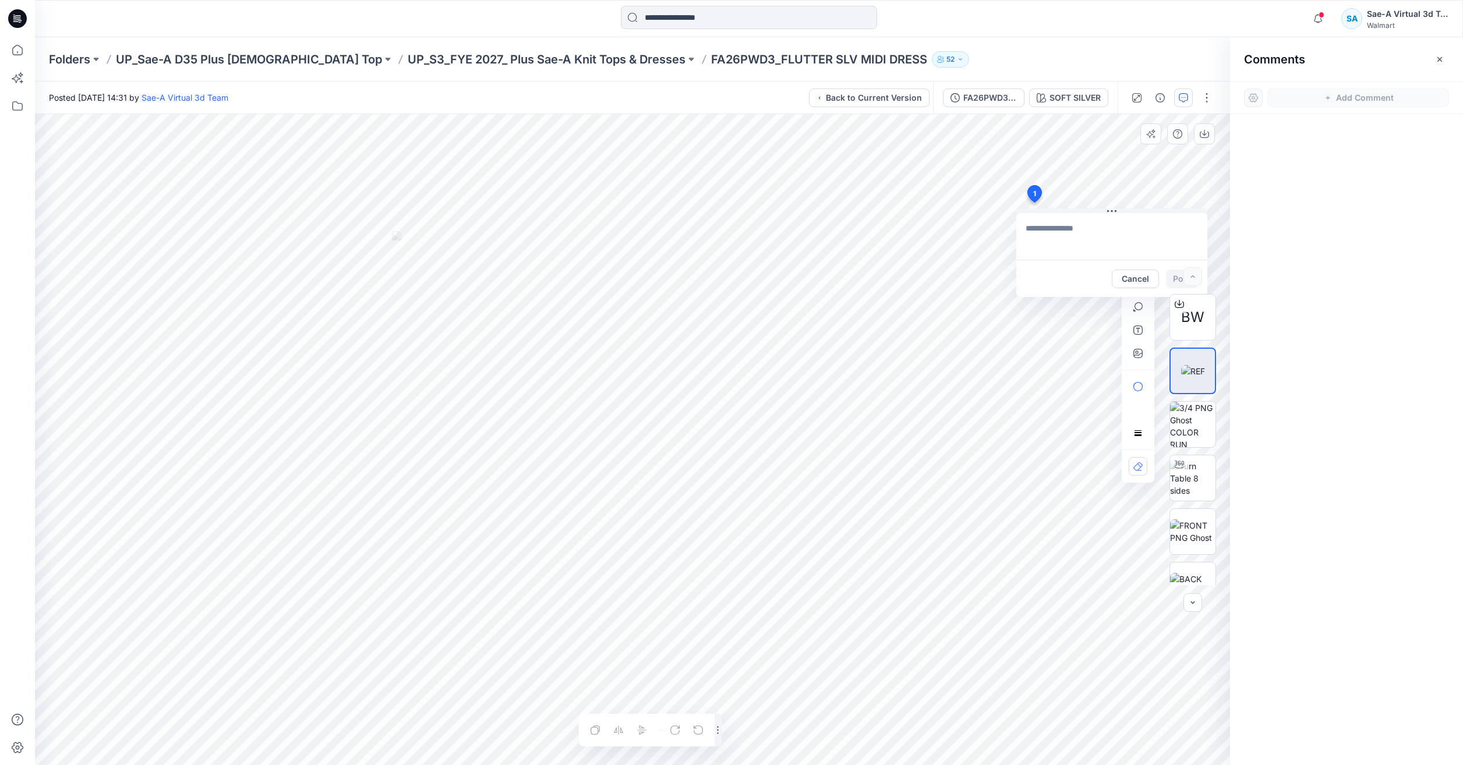
type textarea "**********"
click at [1175, 276] on button "Post" at bounding box center [1182, 279] width 32 height 19
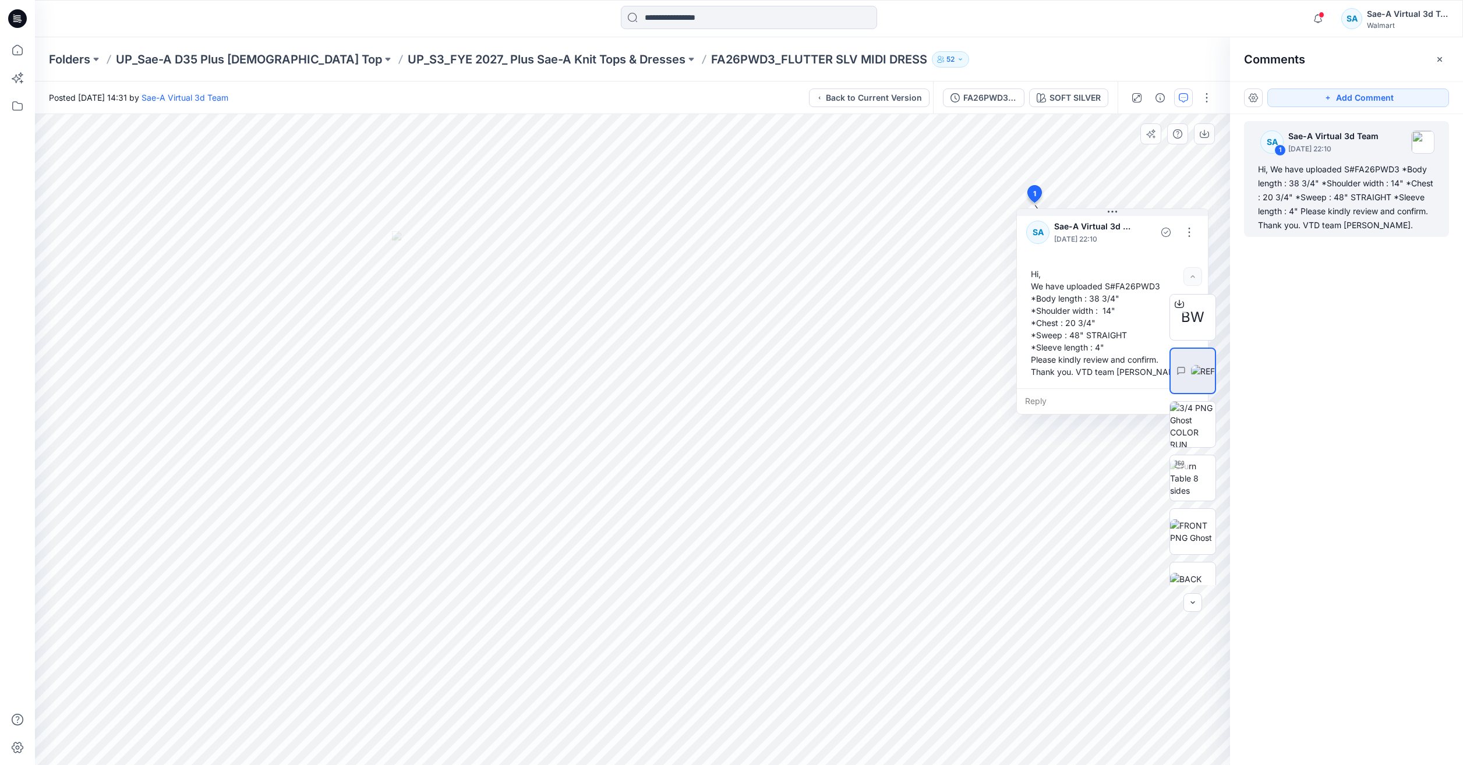
scroll to position [8, 0]
click at [1362, 313] on div "SA 1 Sae-A Virtual 3d Team September 24, 2025 22:10 Hi, We have uploaded S#FA26…" at bounding box center [1346, 418] width 233 height 608
click at [1006, 104] on button "FA26PWD3_SOFT SILVER" at bounding box center [984, 98] width 82 height 19
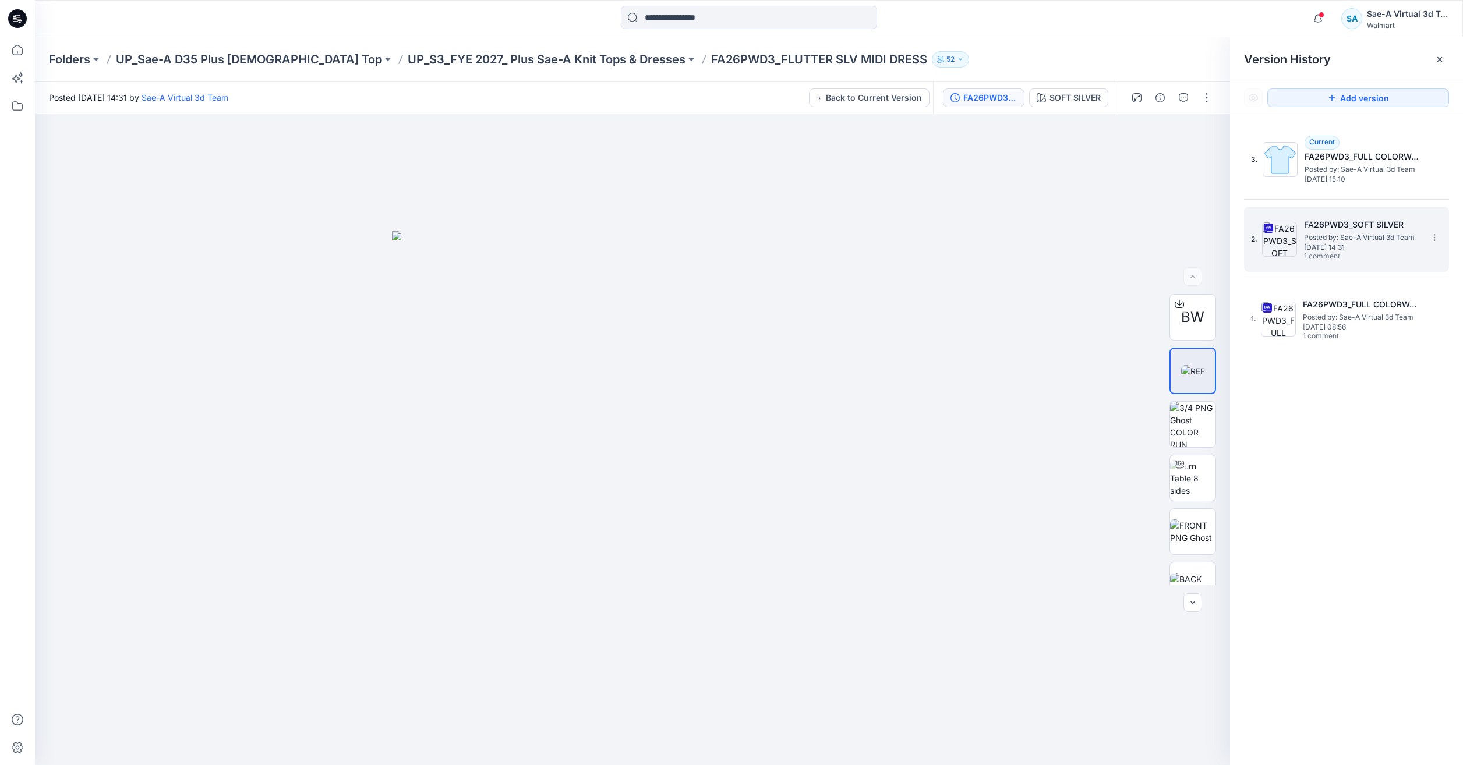
click at [1303, 233] on div "2. FA26PWD3_SOFT SILVER Posted by: Sae-A Virtual 3d Team Wednesday, September 2…" at bounding box center [1338, 239] width 175 height 56
click at [1344, 327] on span "[DATE] 08:56" at bounding box center [1361, 327] width 116 height 8
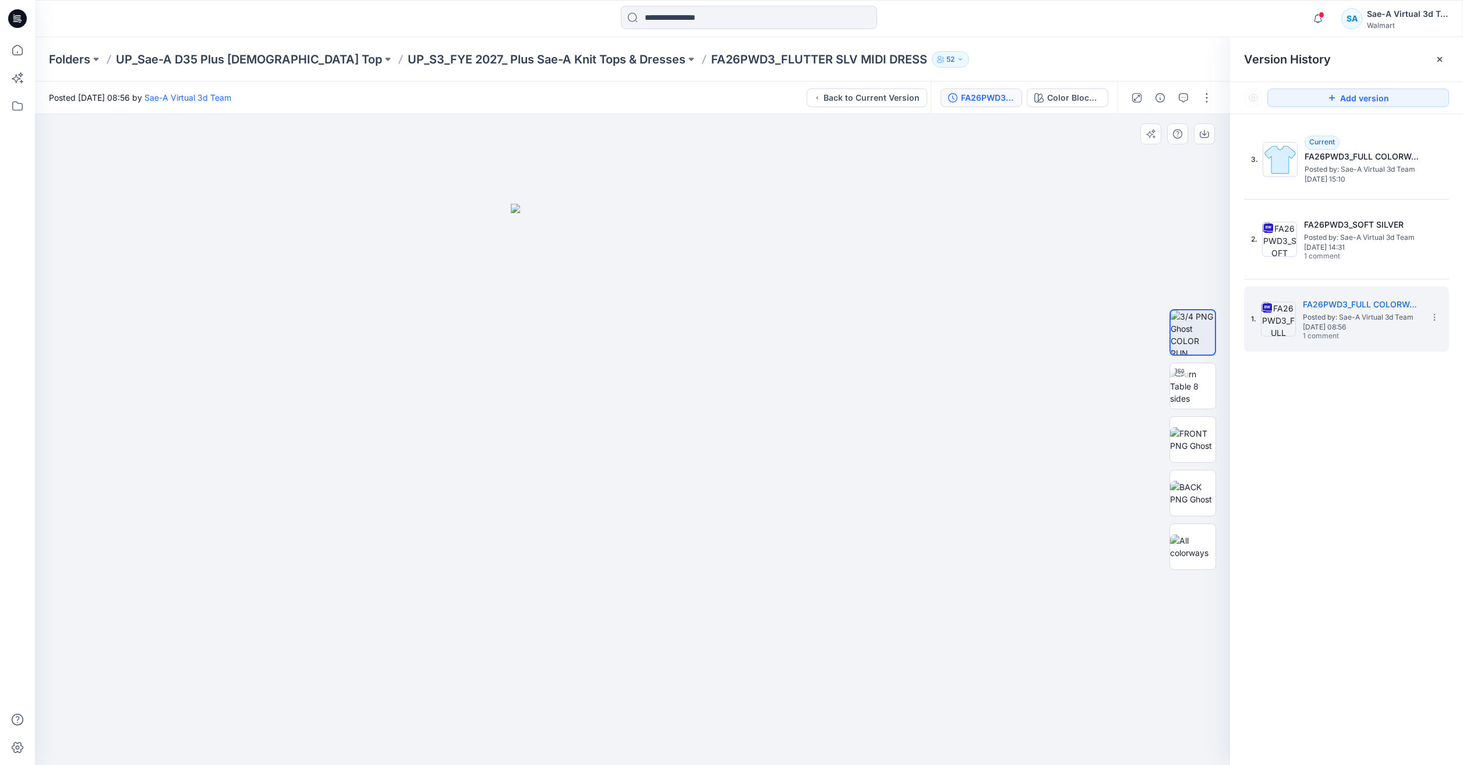
click at [1024, 657] on div at bounding box center [632, 439] width 1195 height 651
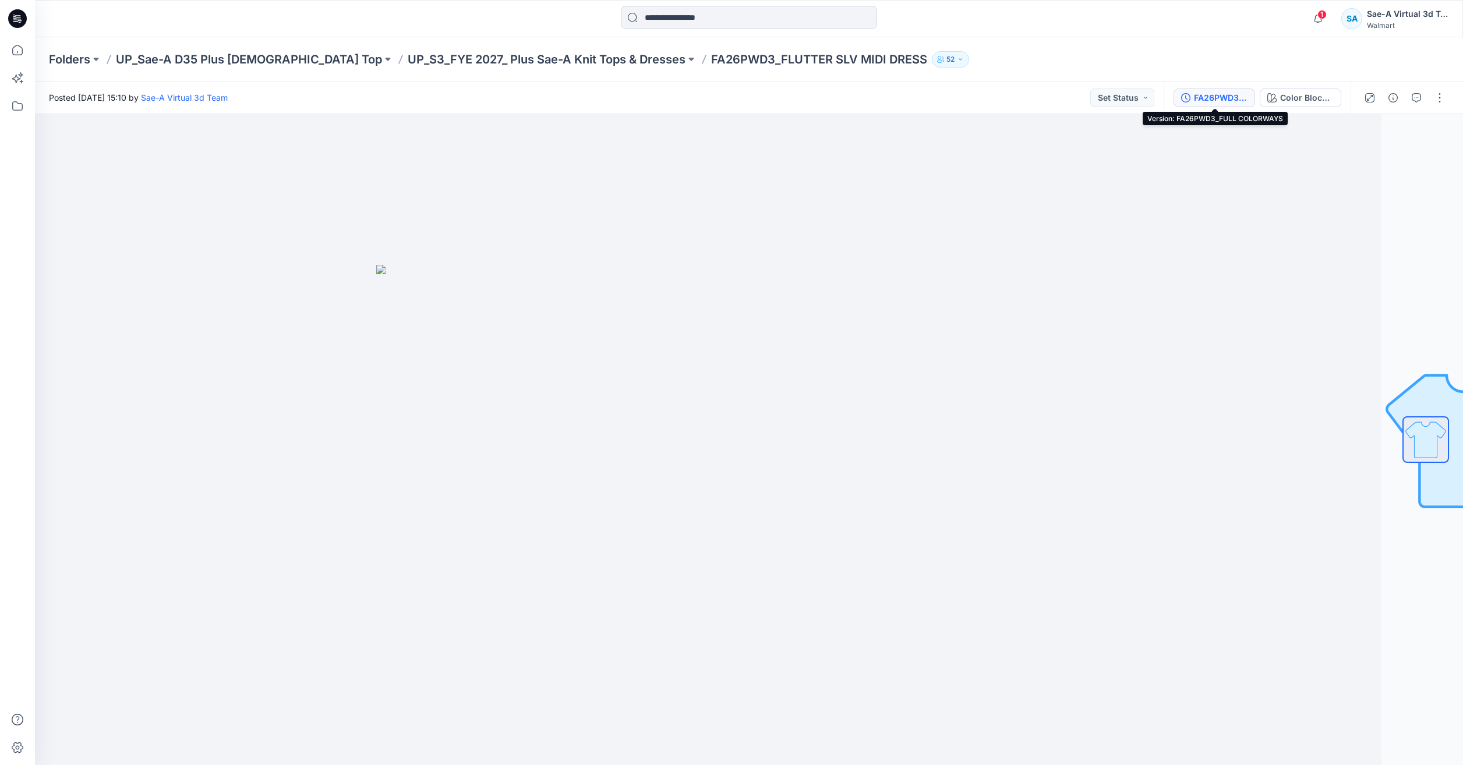
click at [1202, 102] on div "FA26PWD3_FULL COLORWAYS" at bounding box center [1221, 97] width 54 height 13
click at [1209, 97] on div "FA26PWD3_FULL COLORWAYS" at bounding box center [1221, 97] width 54 height 13
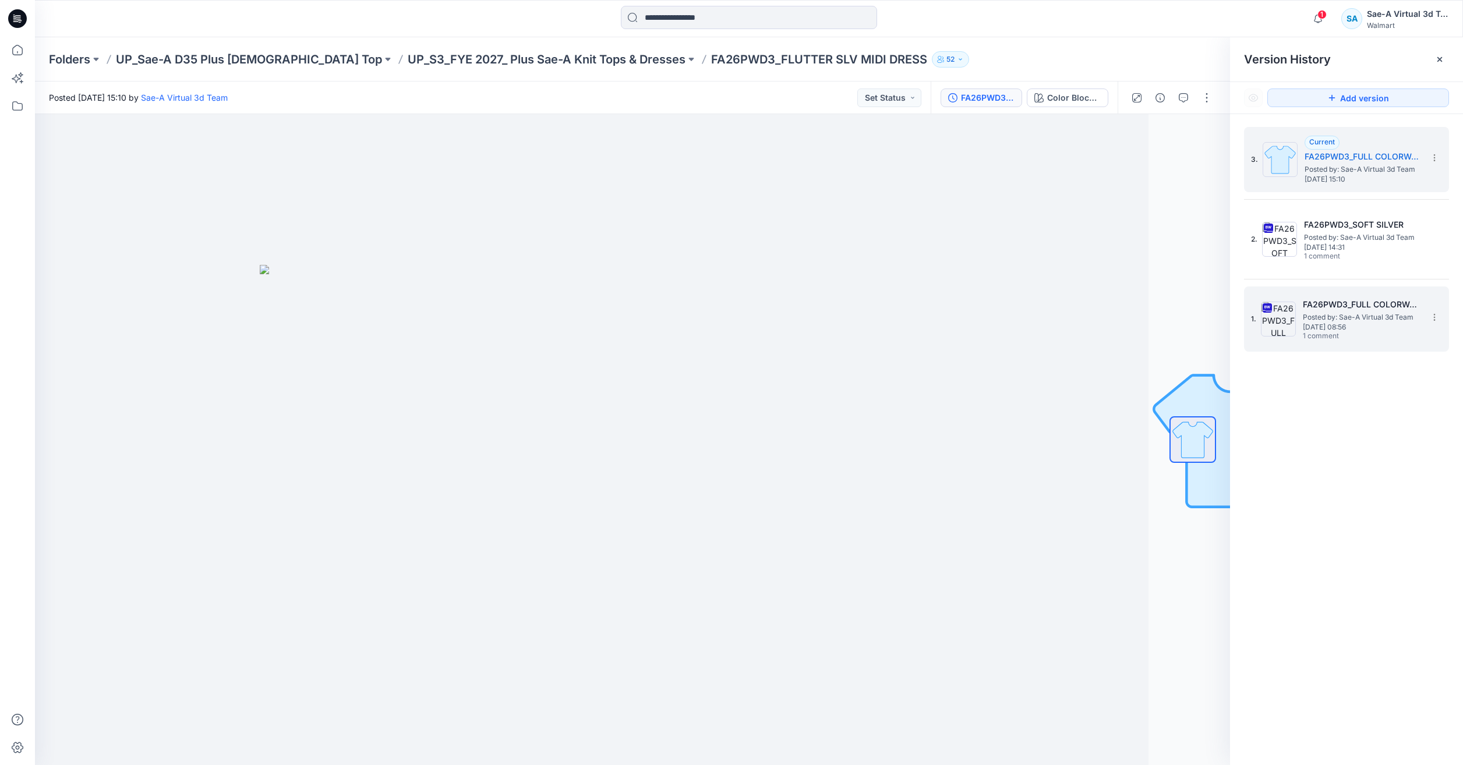
click at [1306, 312] on span "Posted by: Sae-A Virtual 3d Team" at bounding box center [1361, 318] width 116 height 12
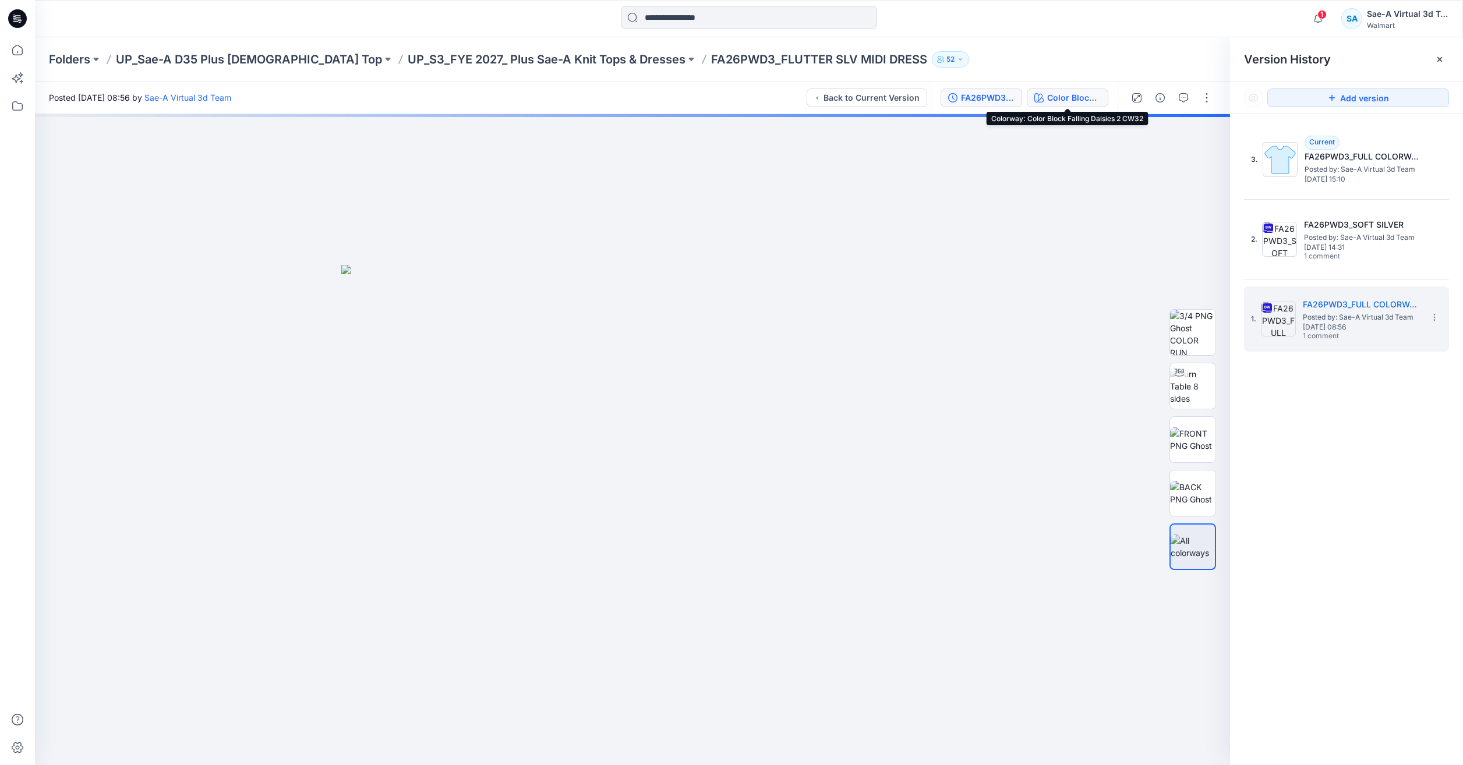
click at [1053, 101] on div "Color Block Falling Daisies 2 CW32" at bounding box center [1074, 97] width 54 height 13
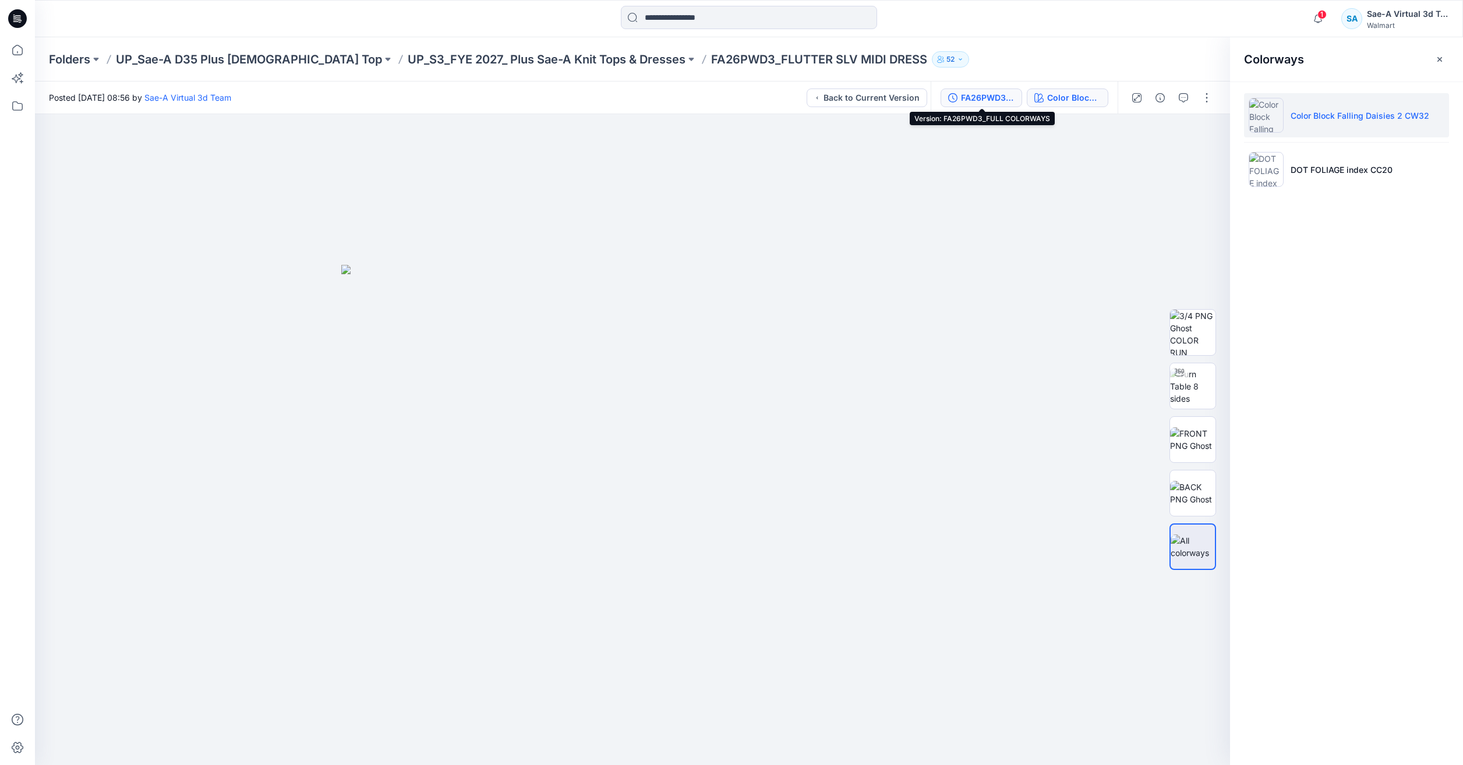
click at [982, 96] on div "FA26PWD3_FULL COLORWAYS" at bounding box center [988, 97] width 54 height 13
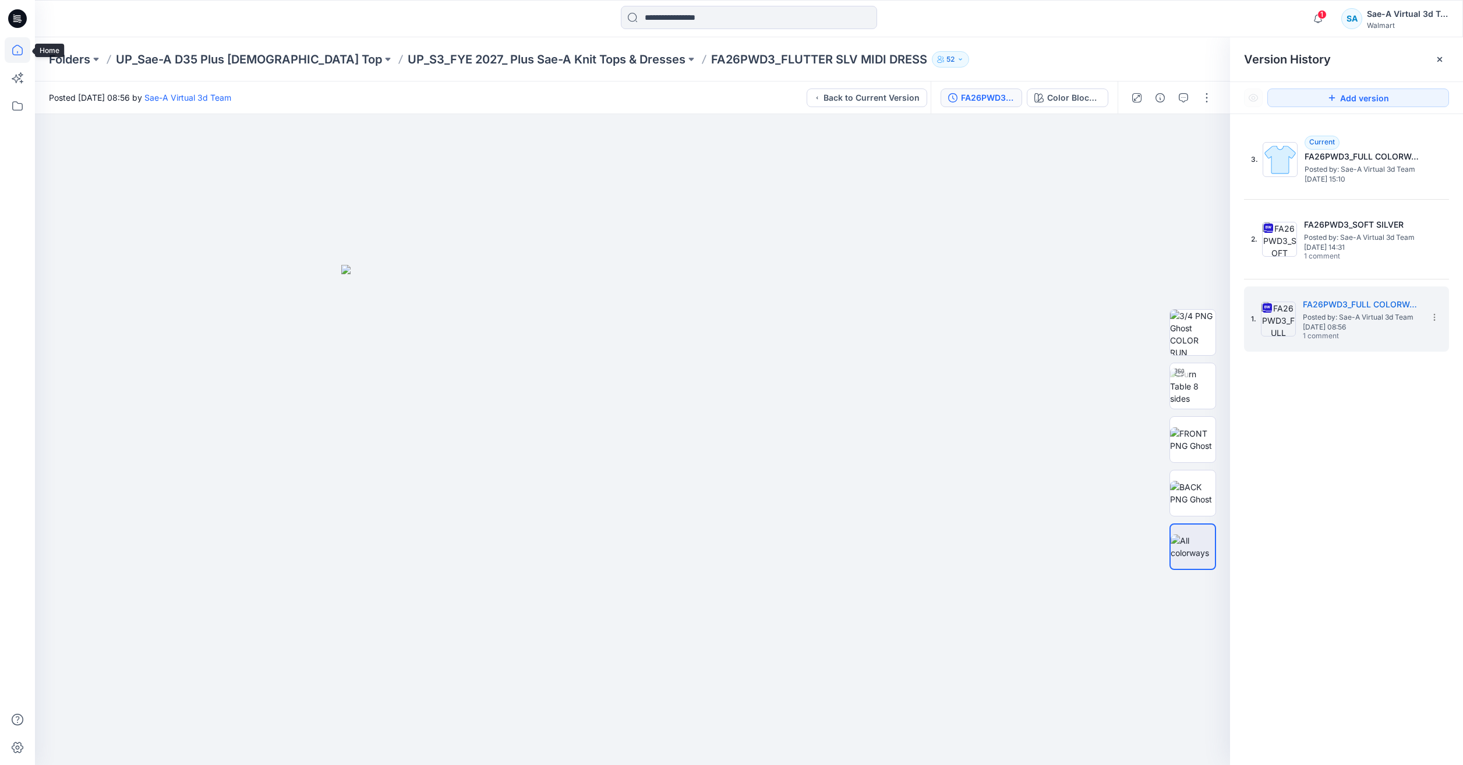
click at [29, 50] on icon at bounding box center [18, 50] width 26 height 26
